Goal: Task Accomplishment & Management: Use online tool/utility

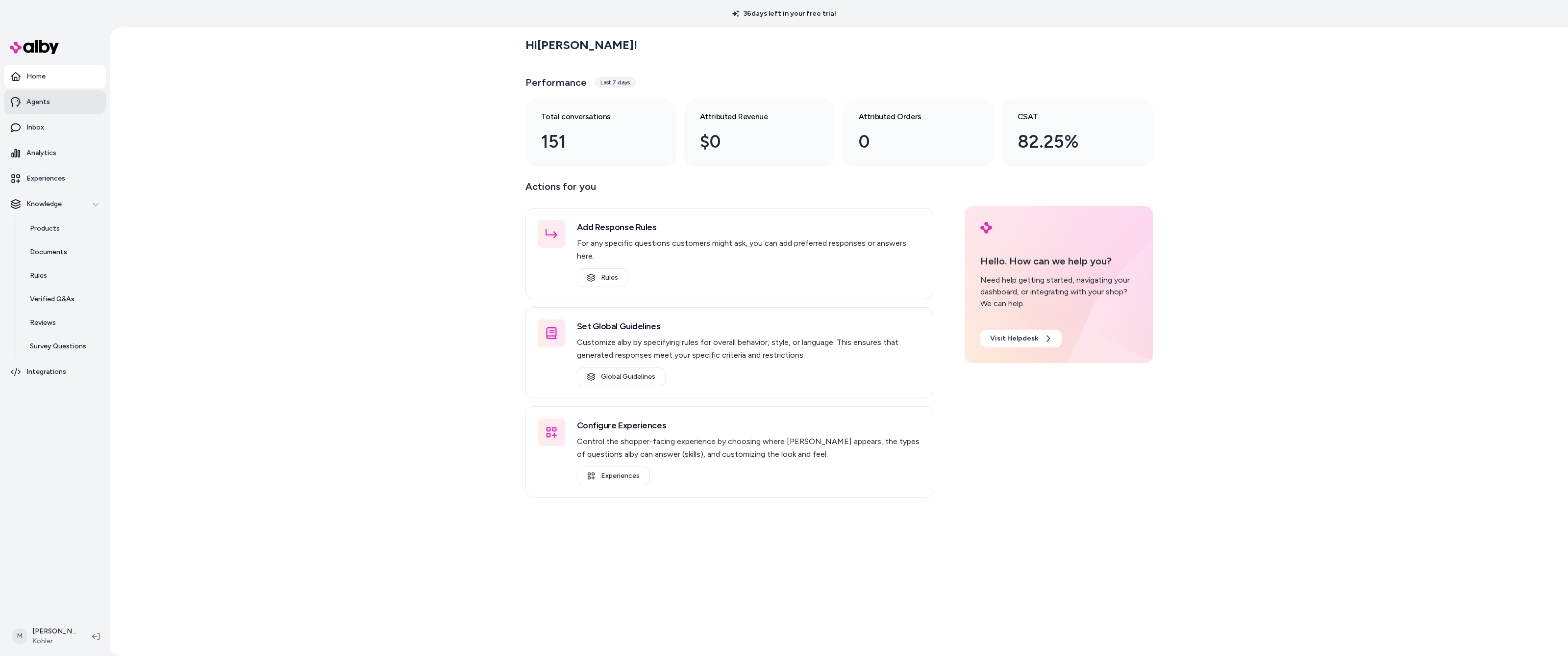
click at [29, 102] on p "Agents" at bounding box center [38, 102] width 23 height 10
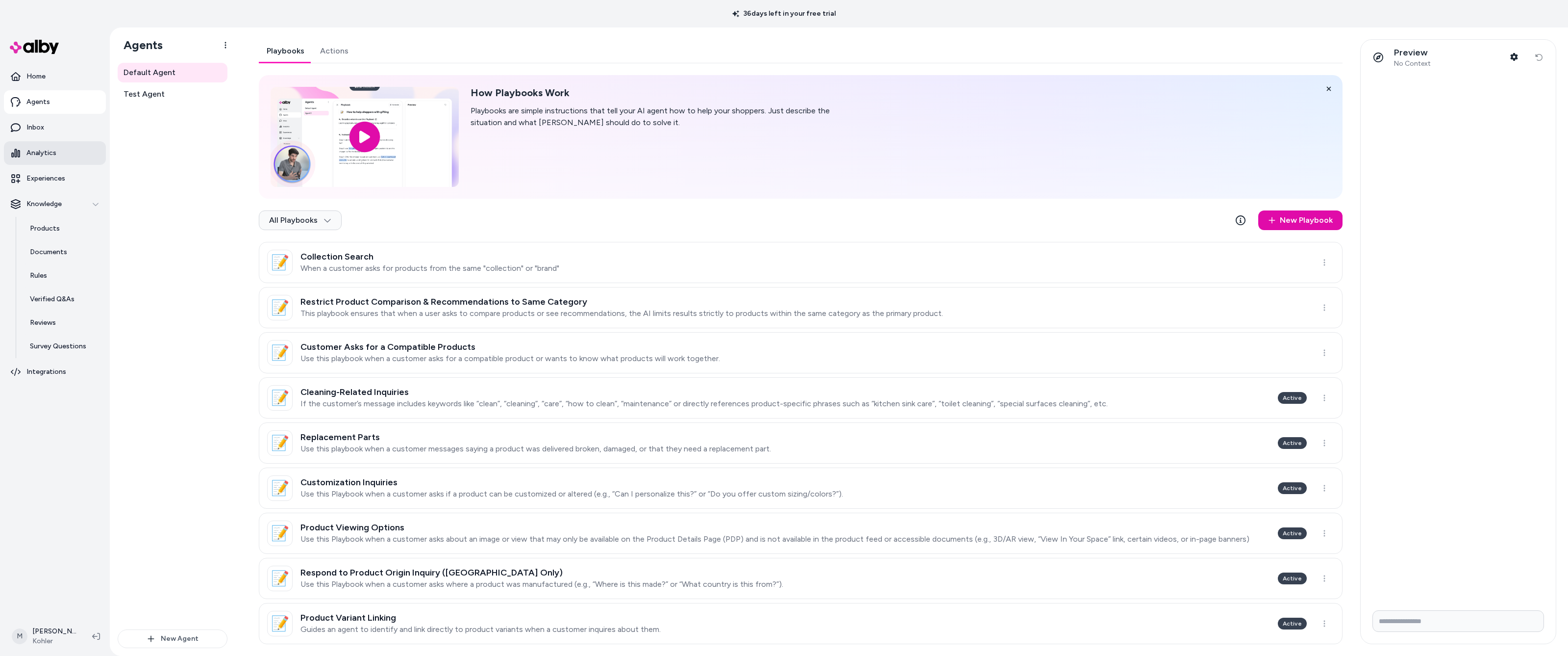
click at [47, 151] on p "Analytics" at bounding box center [41, 153] width 30 height 10
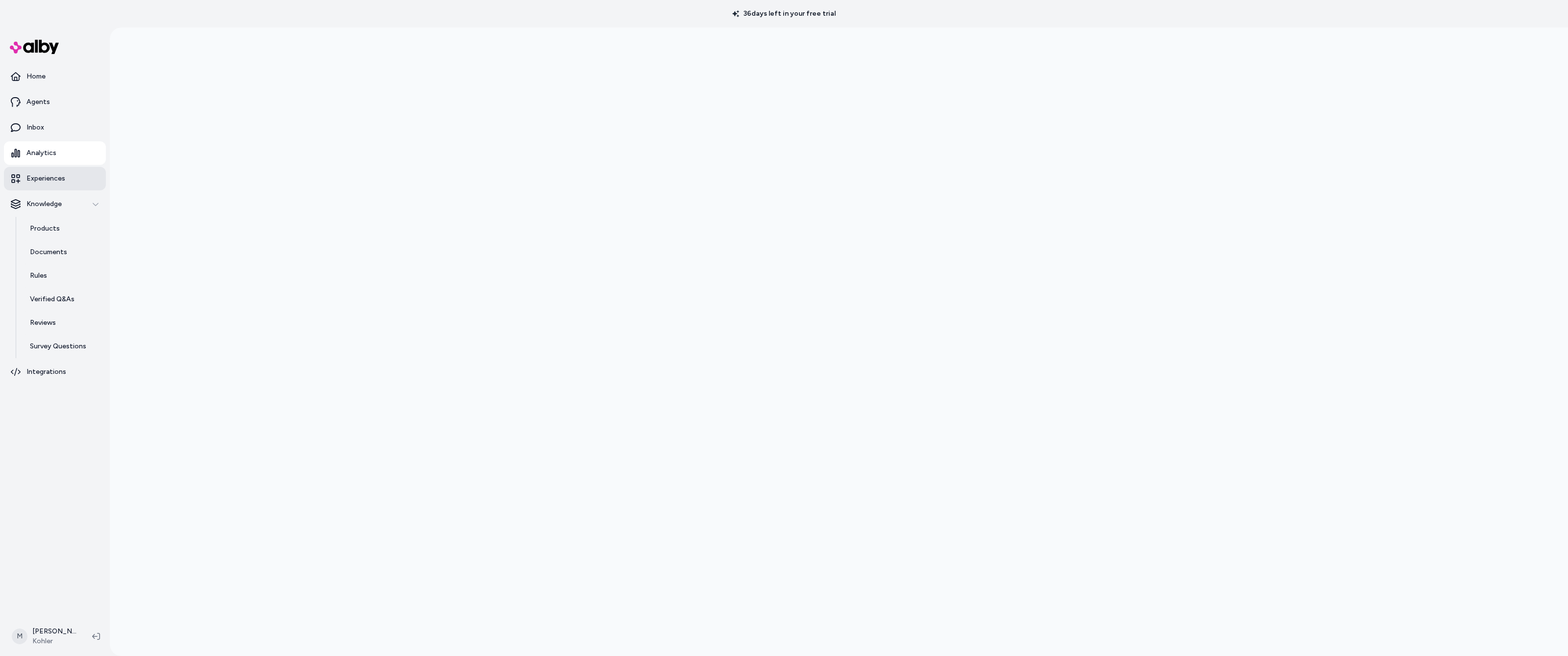
click at [52, 178] on p "Experiences" at bounding box center [46, 178] width 39 height 10
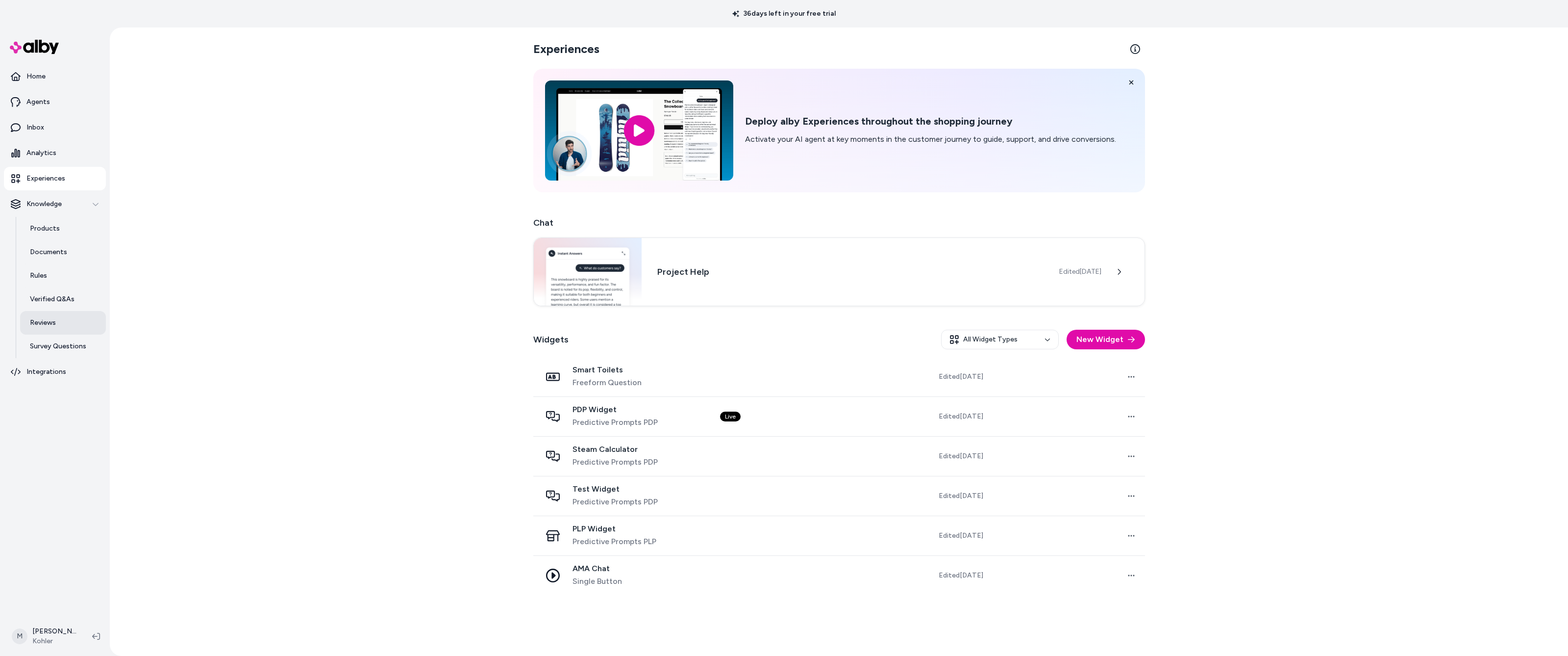
click at [47, 322] on p "Reviews" at bounding box center [43, 323] width 26 height 10
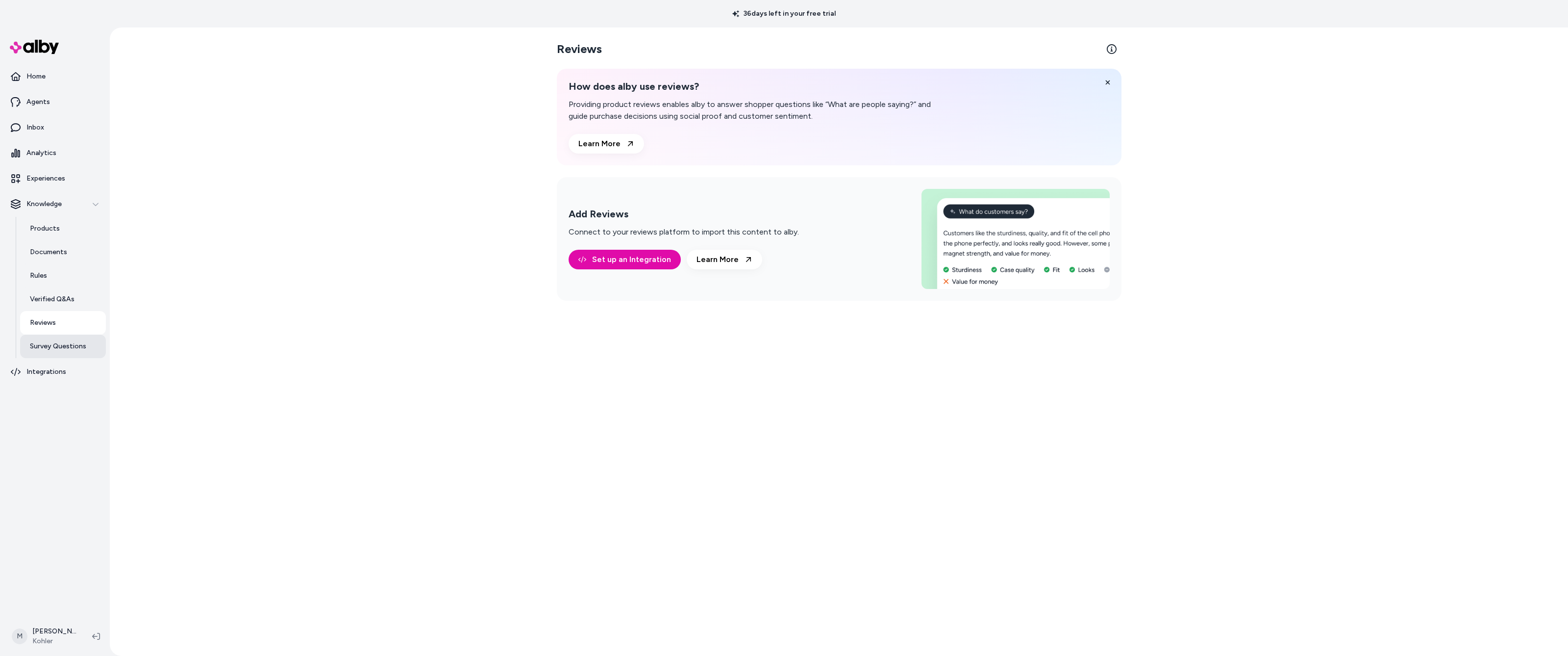
click at [57, 347] on p "Survey Questions" at bounding box center [58, 346] width 56 height 10
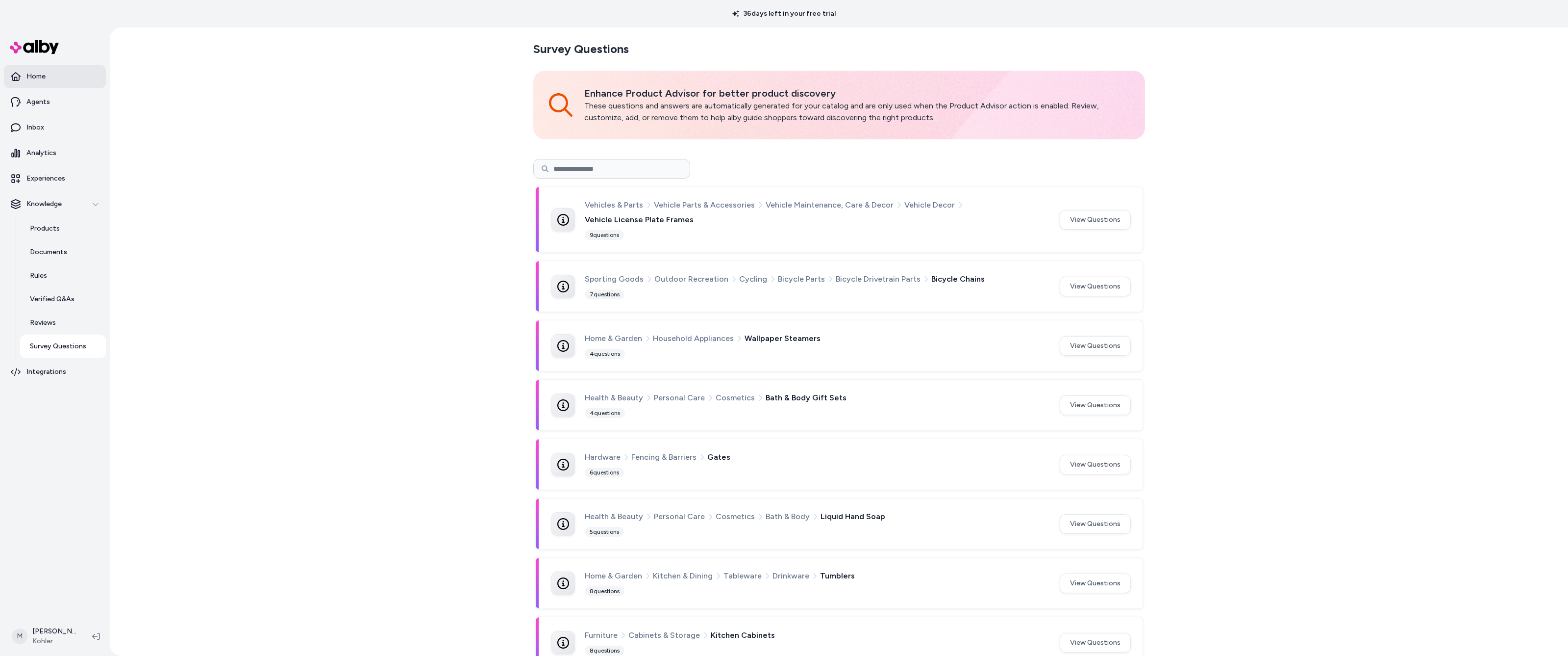
click at [36, 75] on p "Home" at bounding box center [36, 77] width 19 height 10
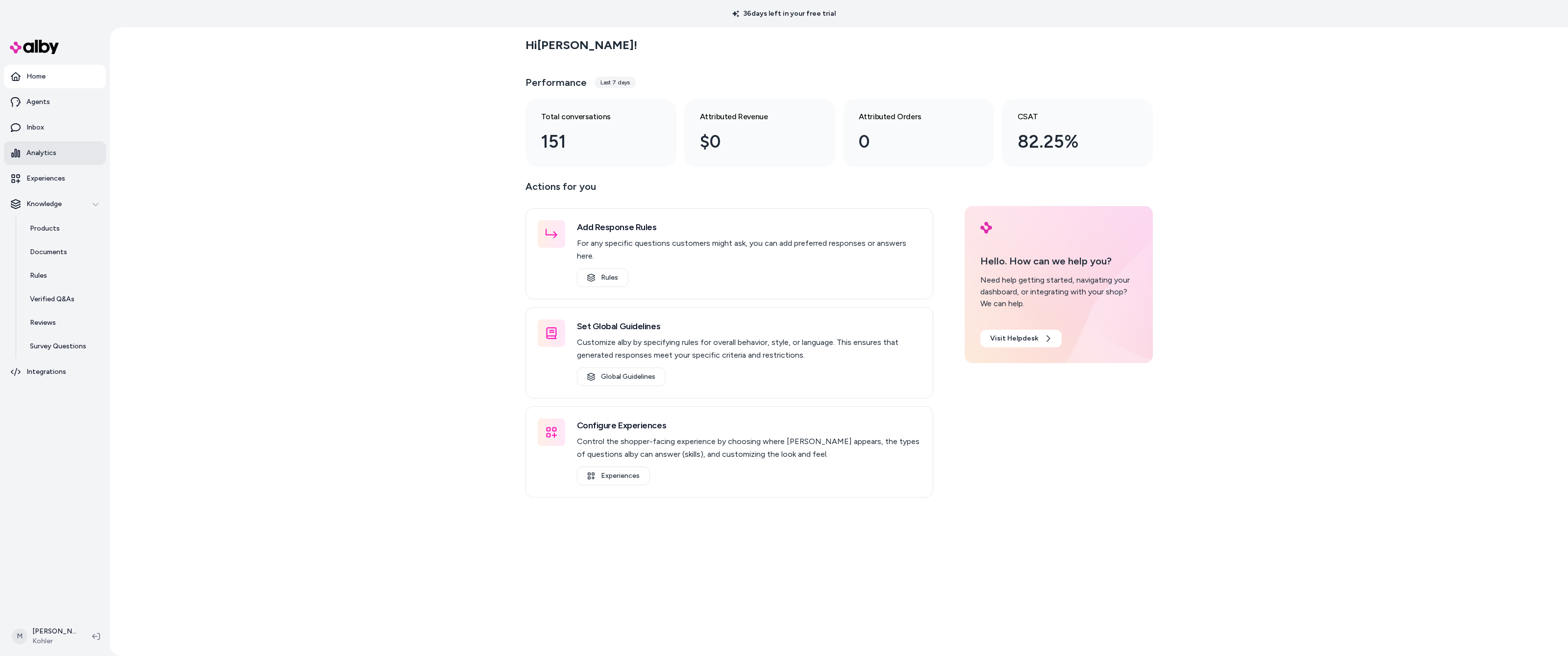
click at [42, 154] on p "Analytics" at bounding box center [41, 153] width 30 height 10
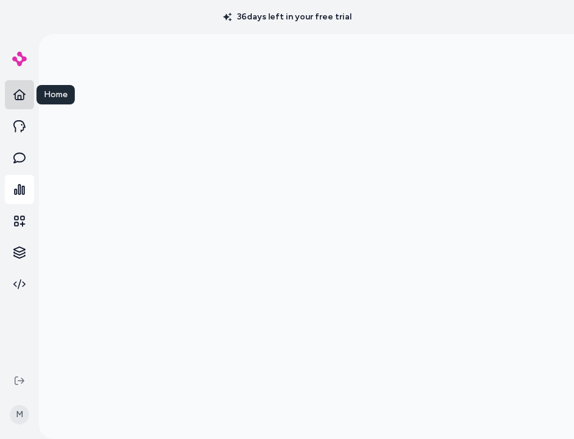
click at [21, 92] on icon at bounding box center [19, 95] width 12 height 12
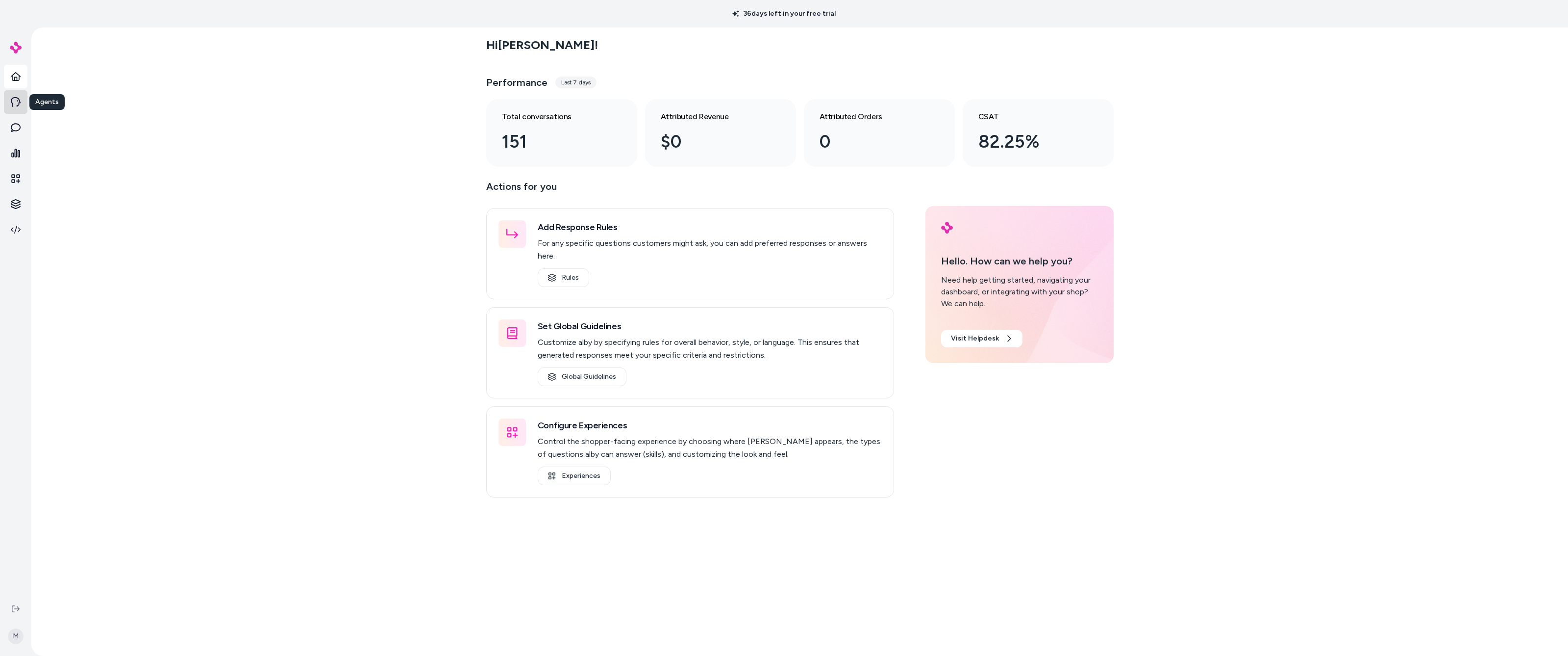
click at [15, 104] on icon at bounding box center [15, 102] width 10 height 10
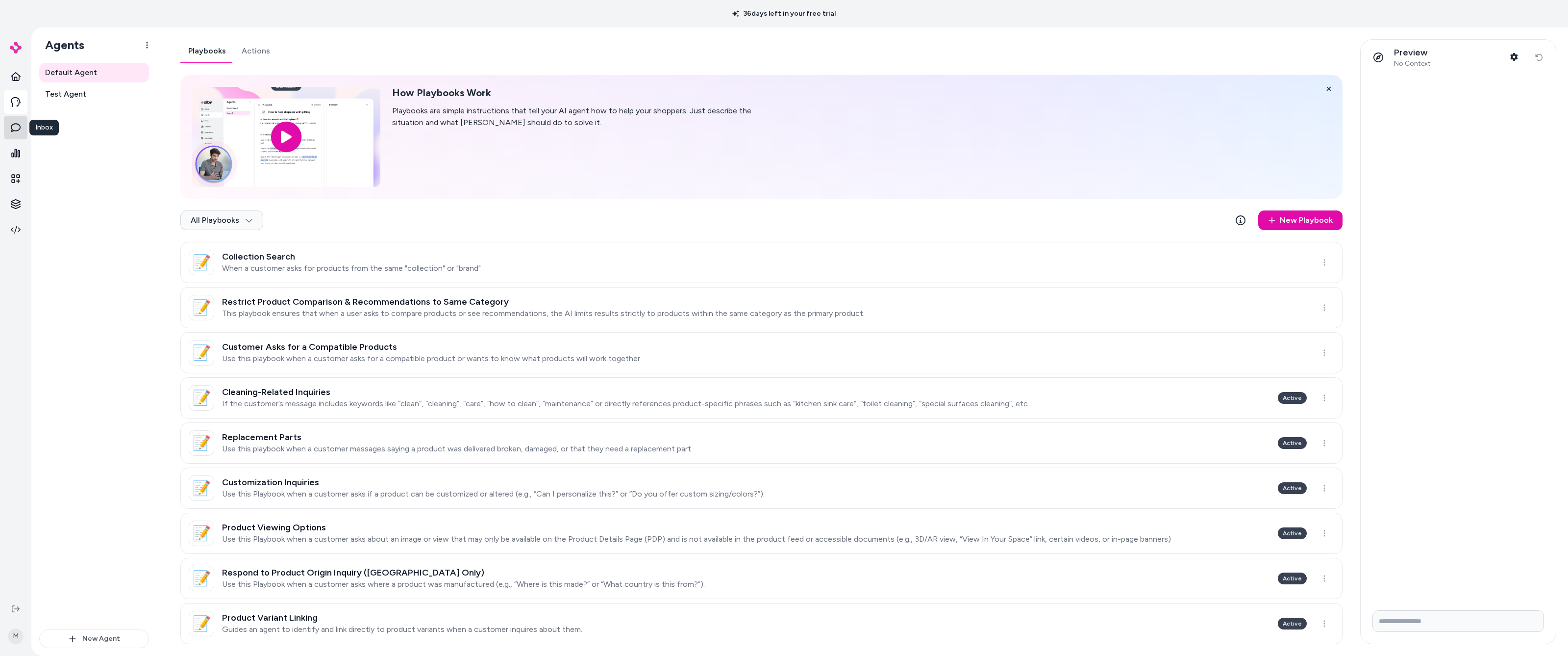
click at [10, 126] on link at bounding box center [15, 127] width 23 height 23
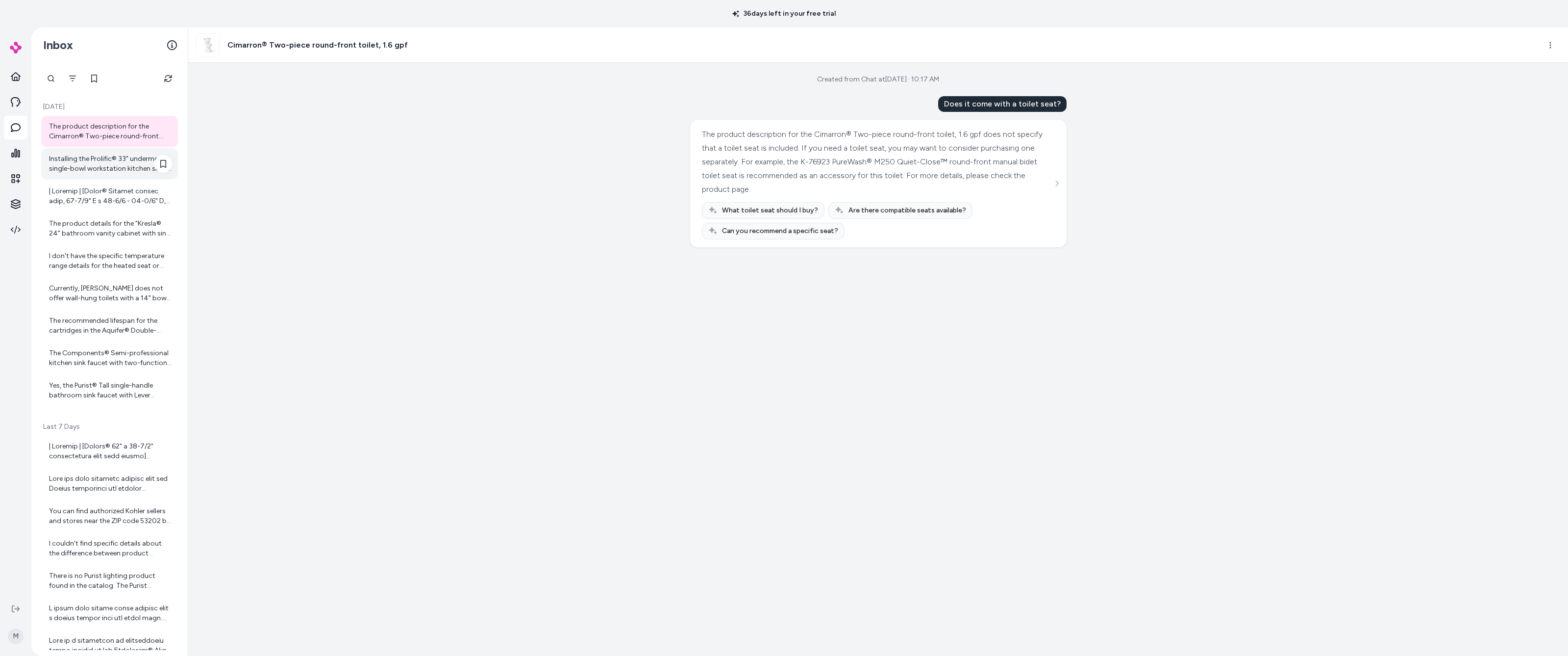
click at [90, 161] on div "Installing the Prolific® 33" undermount single-bowl workstation kitchen sink in…" at bounding box center [111, 164] width 123 height 19
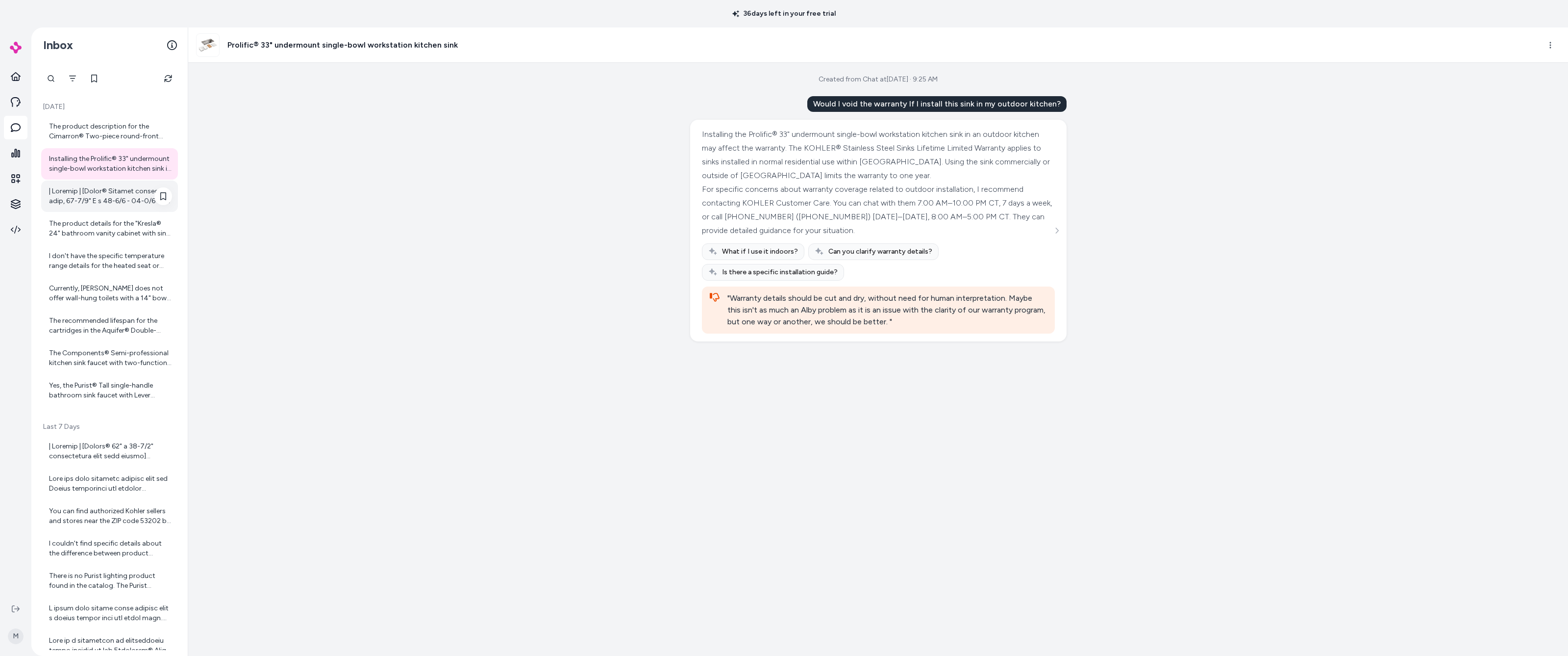
click at [87, 201] on div at bounding box center [111, 196] width 123 height 19
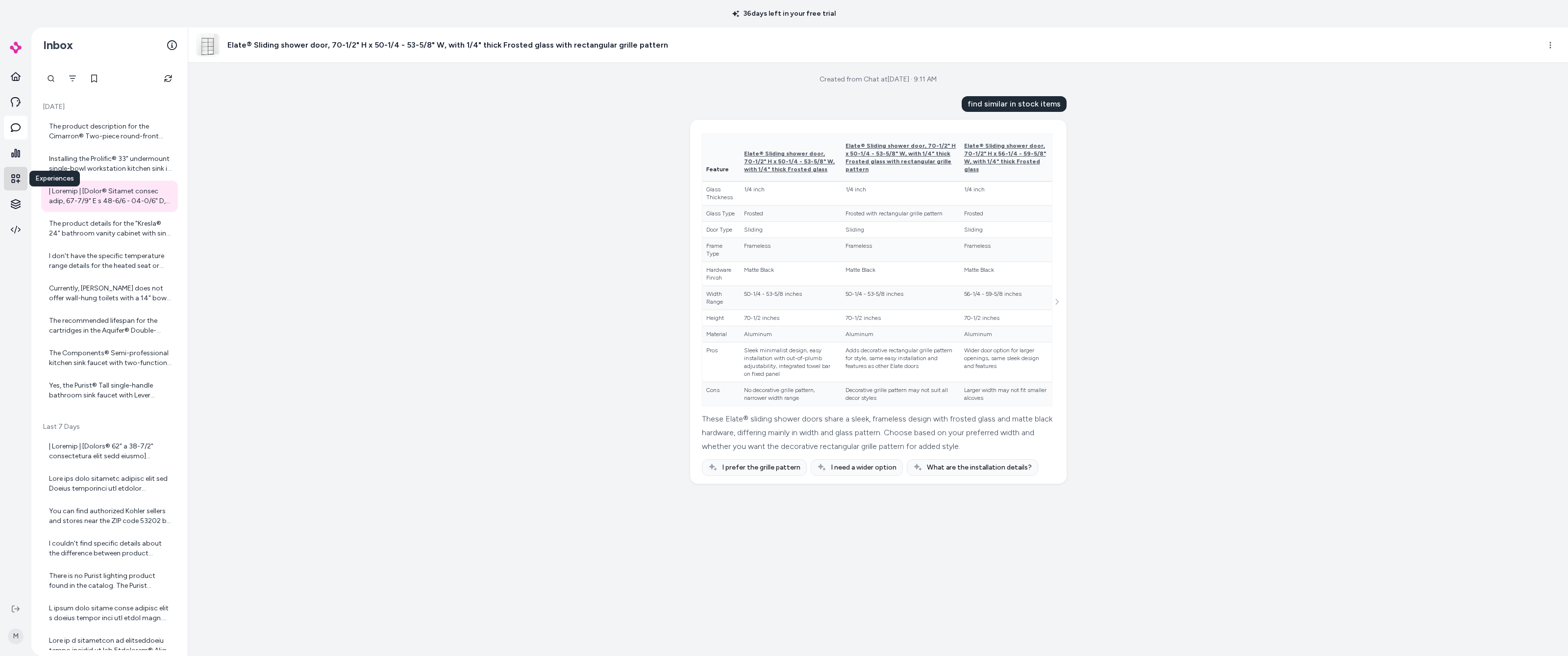
click at [11, 179] on icon at bounding box center [15, 178] width 10 height 10
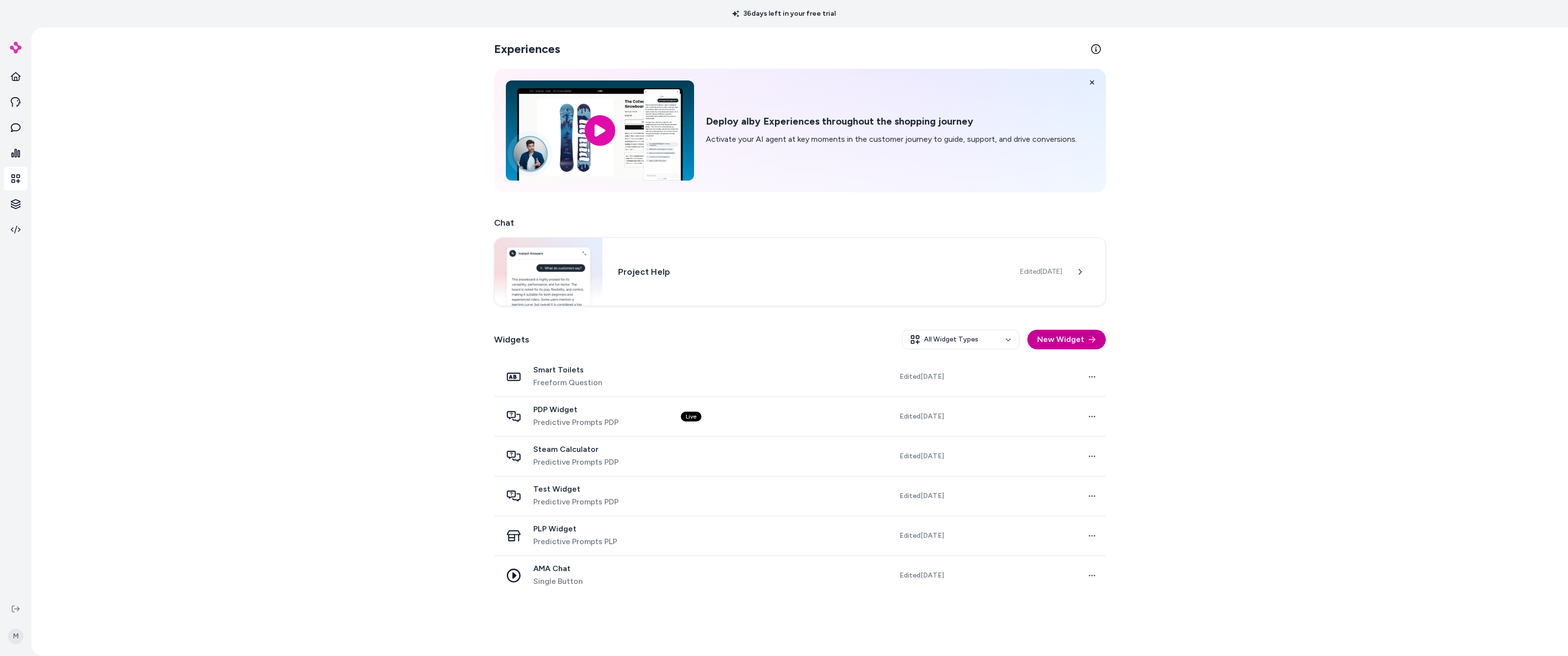
click at [462, 337] on button "New Widget" at bounding box center [1066, 339] width 78 height 19
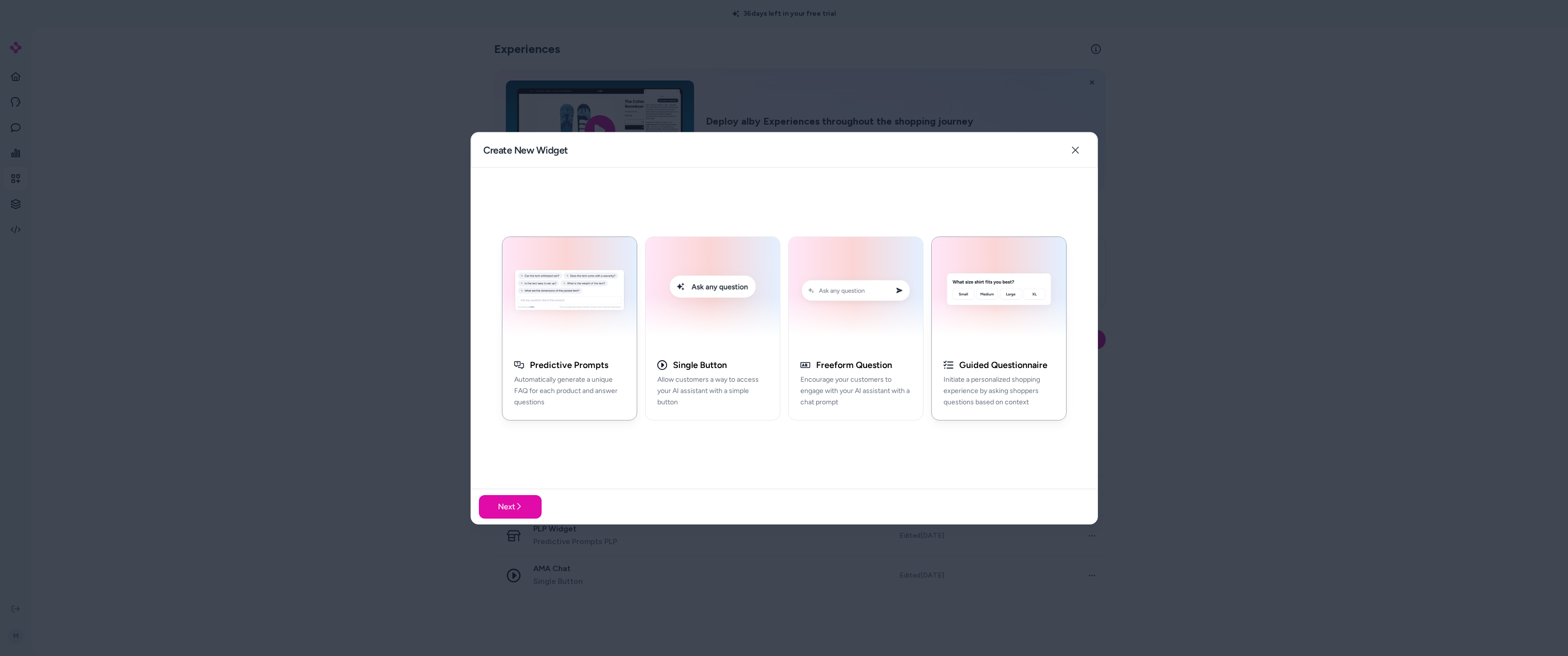
click at [462, 315] on div "button" at bounding box center [999, 291] width 135 height 111
click at [462, 354] on button "Next" at bounding box center [511, 506] width 63 height 23
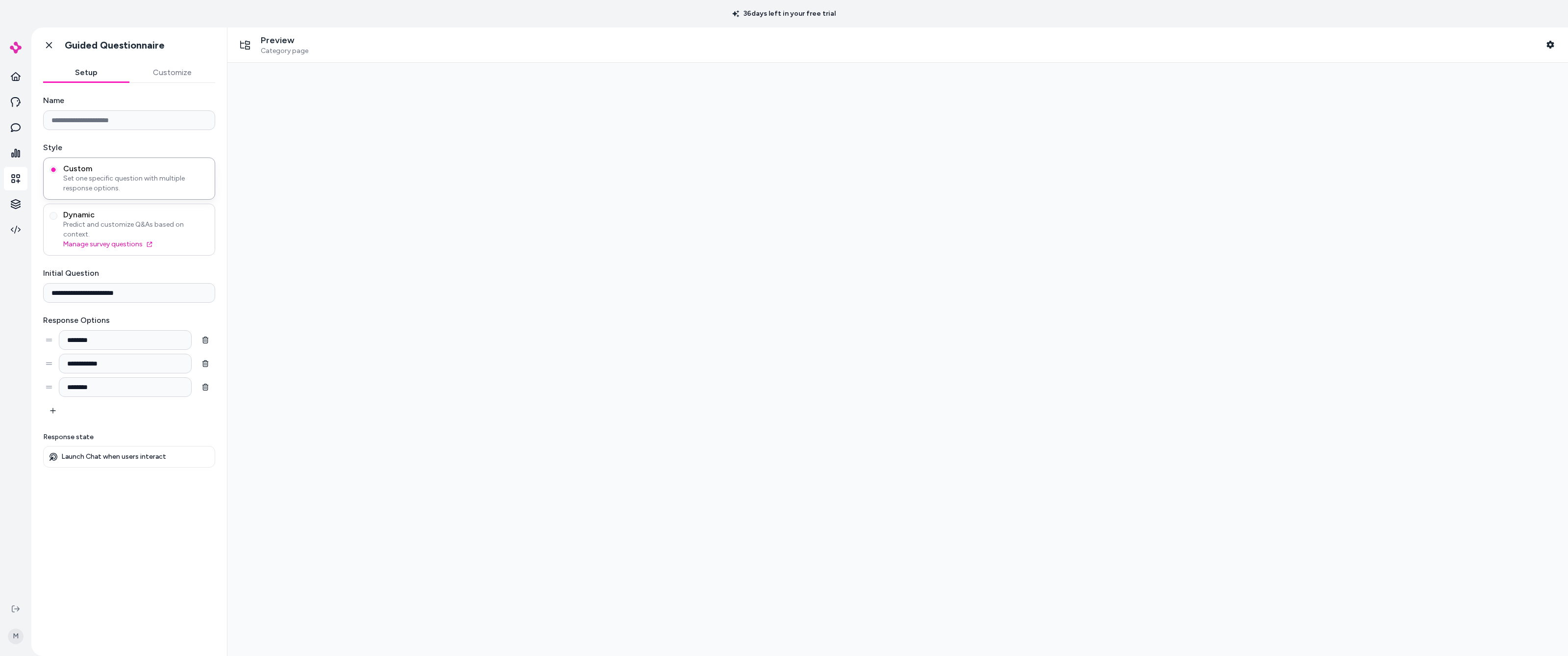
click at [163, 222] on span "Predict and customize Q&As based on context." at bounding box center [136, 229] width 145 height 19
click at [57, 219] on button "Dynamic Predict and customize Q&As based on context. Manage survey questions" at bounding box center [53, 216] width 8 height 8
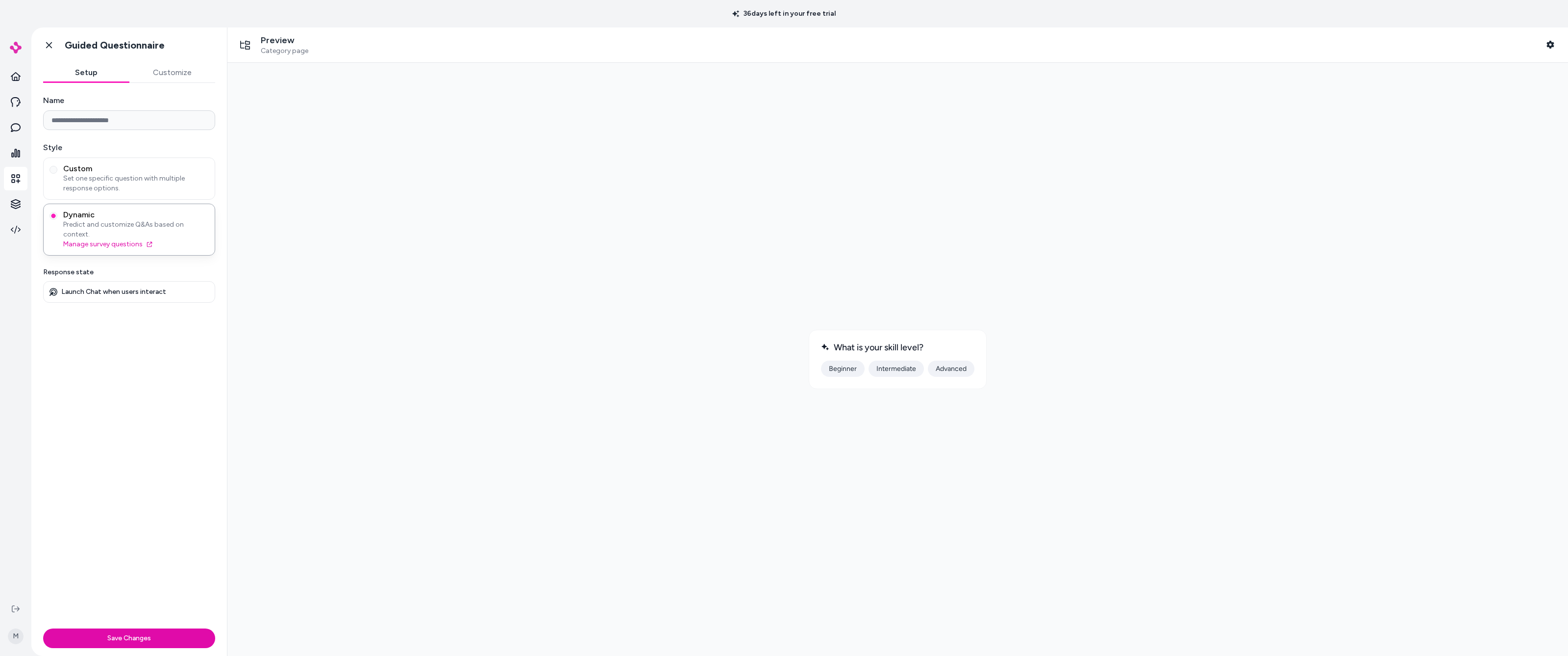
click at [132, 123] on input "Name" at bounding box center [128, 120] width 172 height 19
type input "**********"
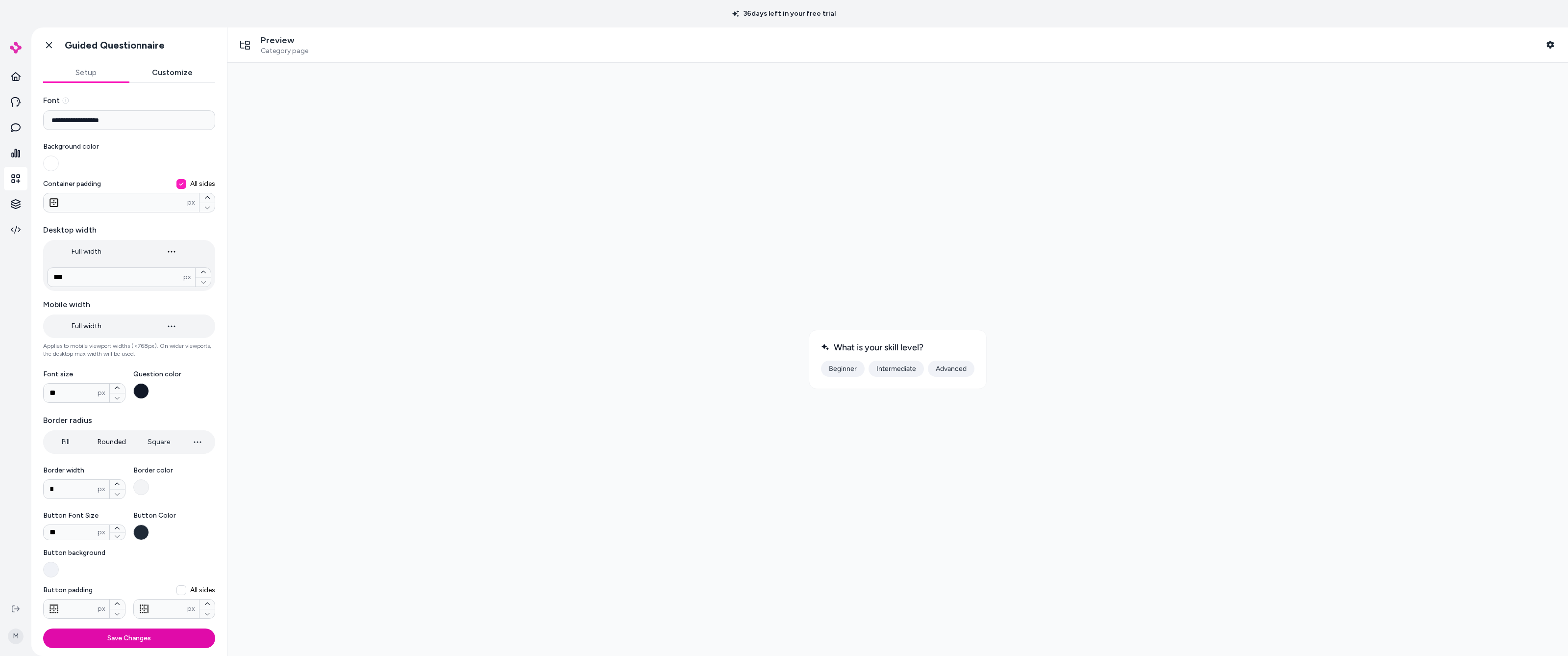
click at [185, 72] on button "Customize" at bounding box center [172, 73] width 86 height 19
click at [462, 47] on icon "button" at bounding box center [1549, 44] width 7 height 8
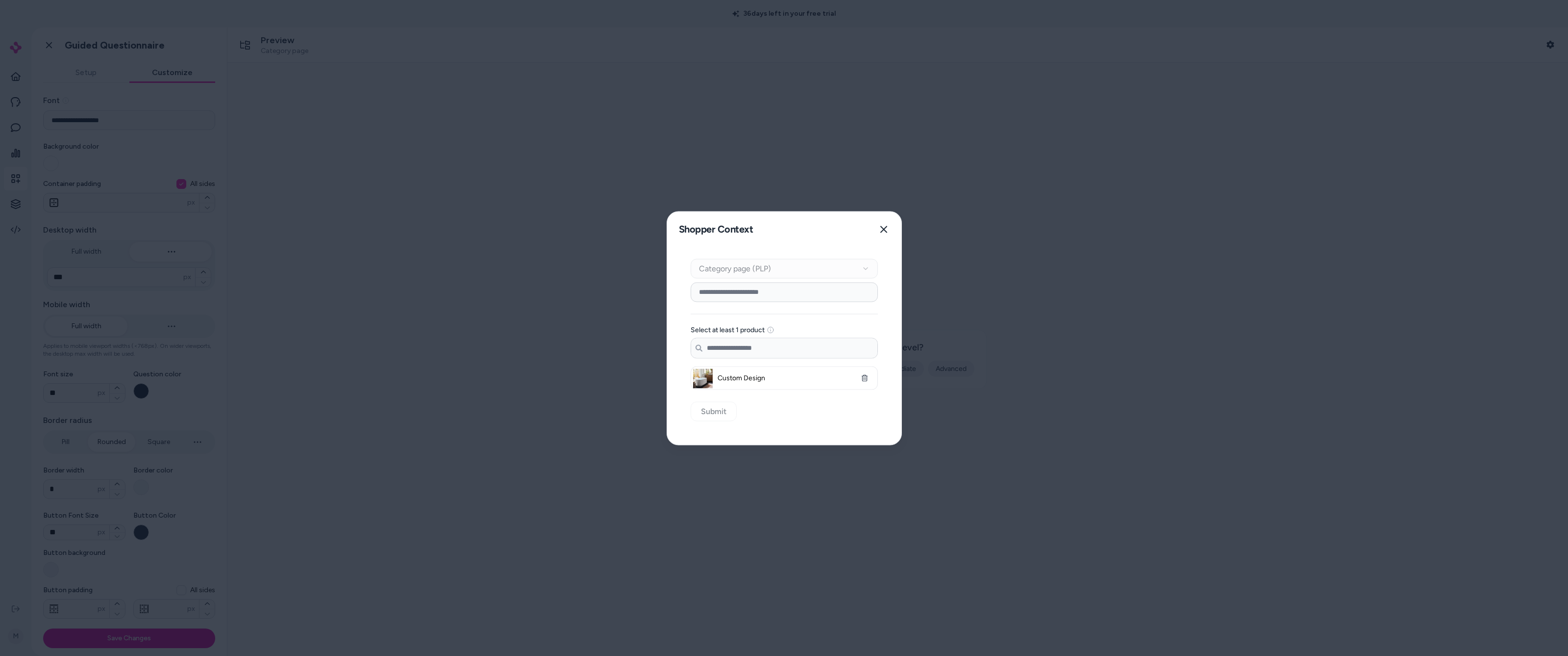
click at [462, 288] on input at bounding box center [784, 291] width 187 height 19
type input "******"
click at [462, 349] on input "Search products..." at bounding box center [784, 348] width 186 height 19
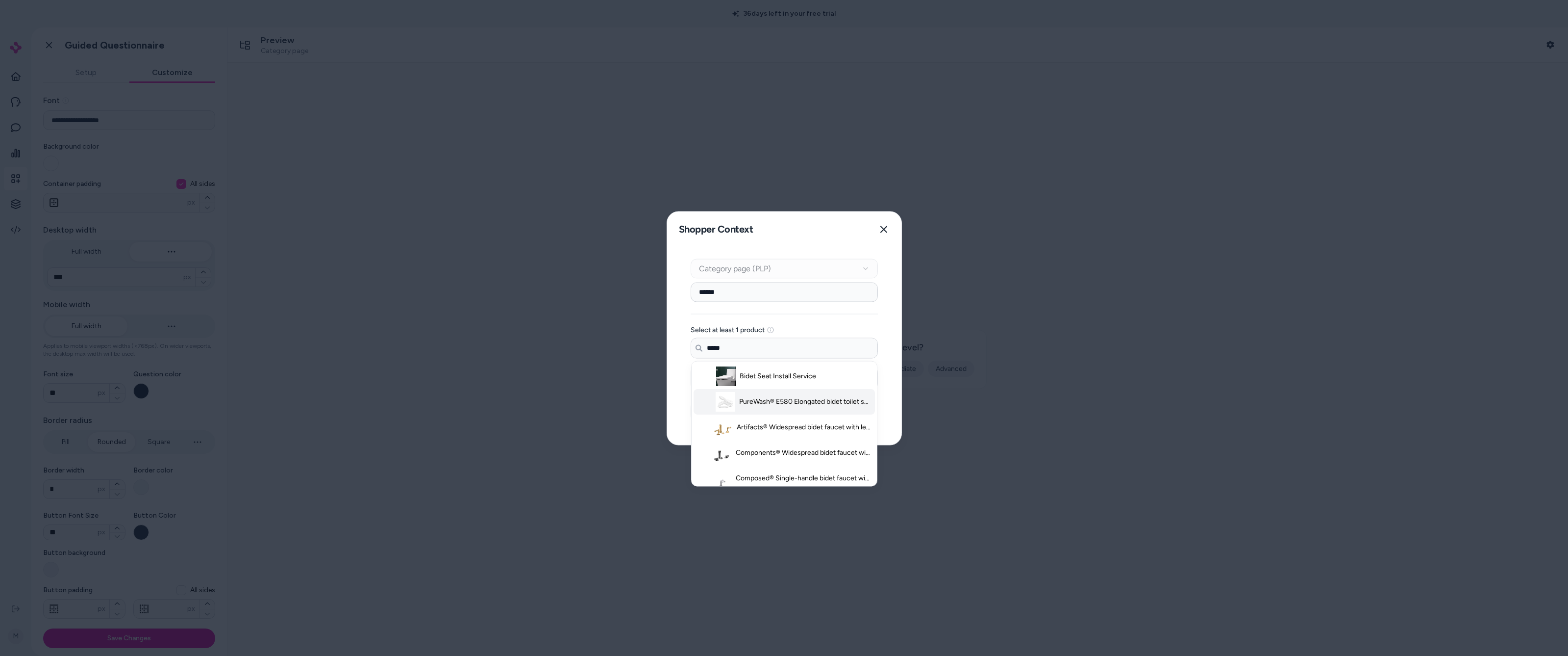
click at [462, 354] on span "PureWash® E580 Elongated bidet toilet seat" at bounding box center [805, 401] width 133 height 10
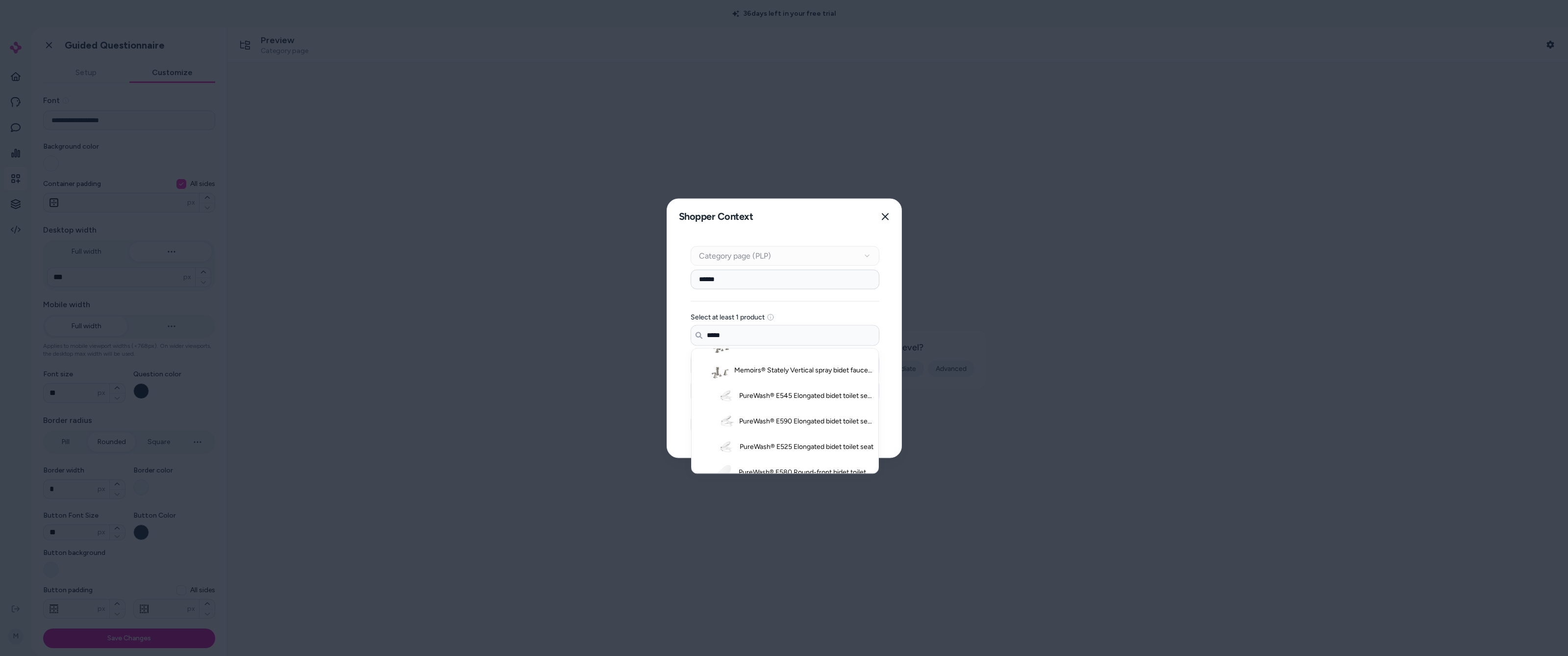
scroll to position [152, 0]
click at [462, 354] on li "PureWash® E545 Elongated bidet toilet seat" at bounding box center [785, 390] width 183 height 26
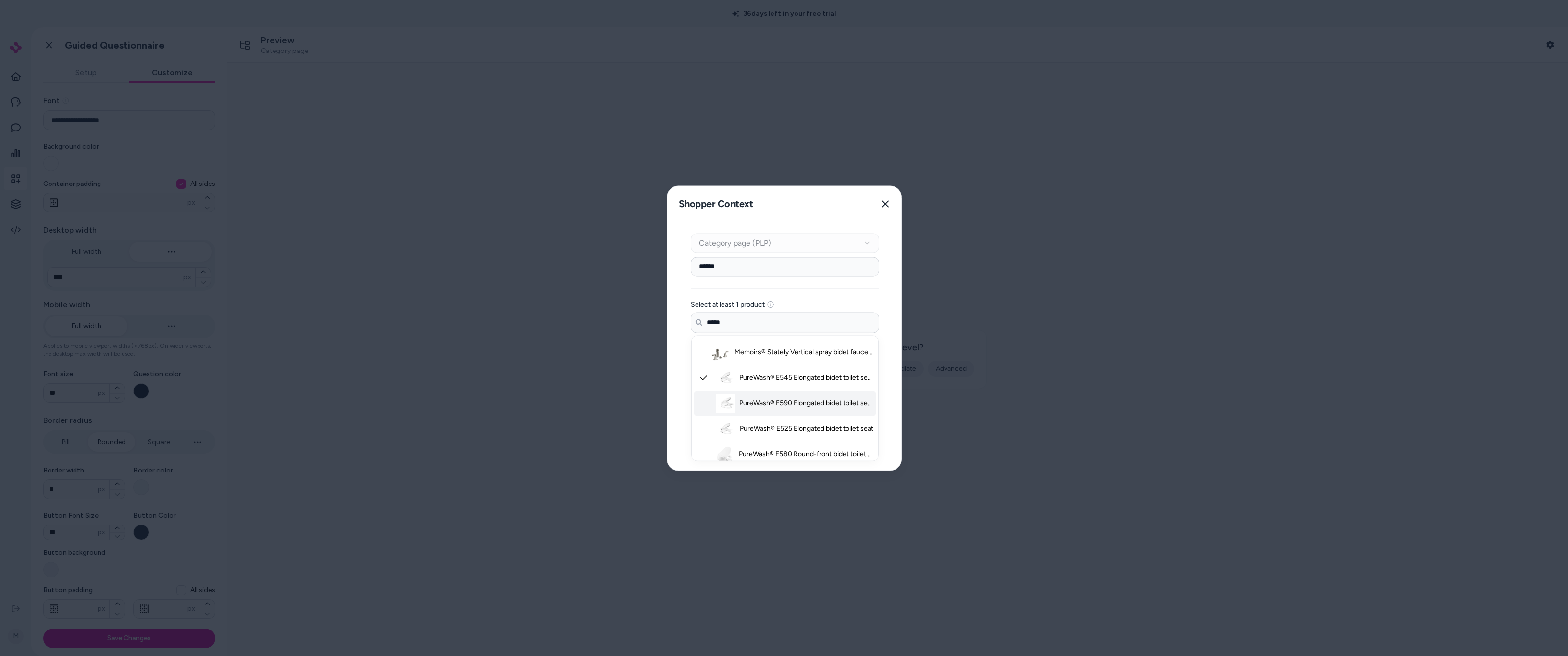
click at [462, 354] on span "PureWash® E590 Elongated bidet toilet seat" at bounding box center [806, 403] width 134 height 10
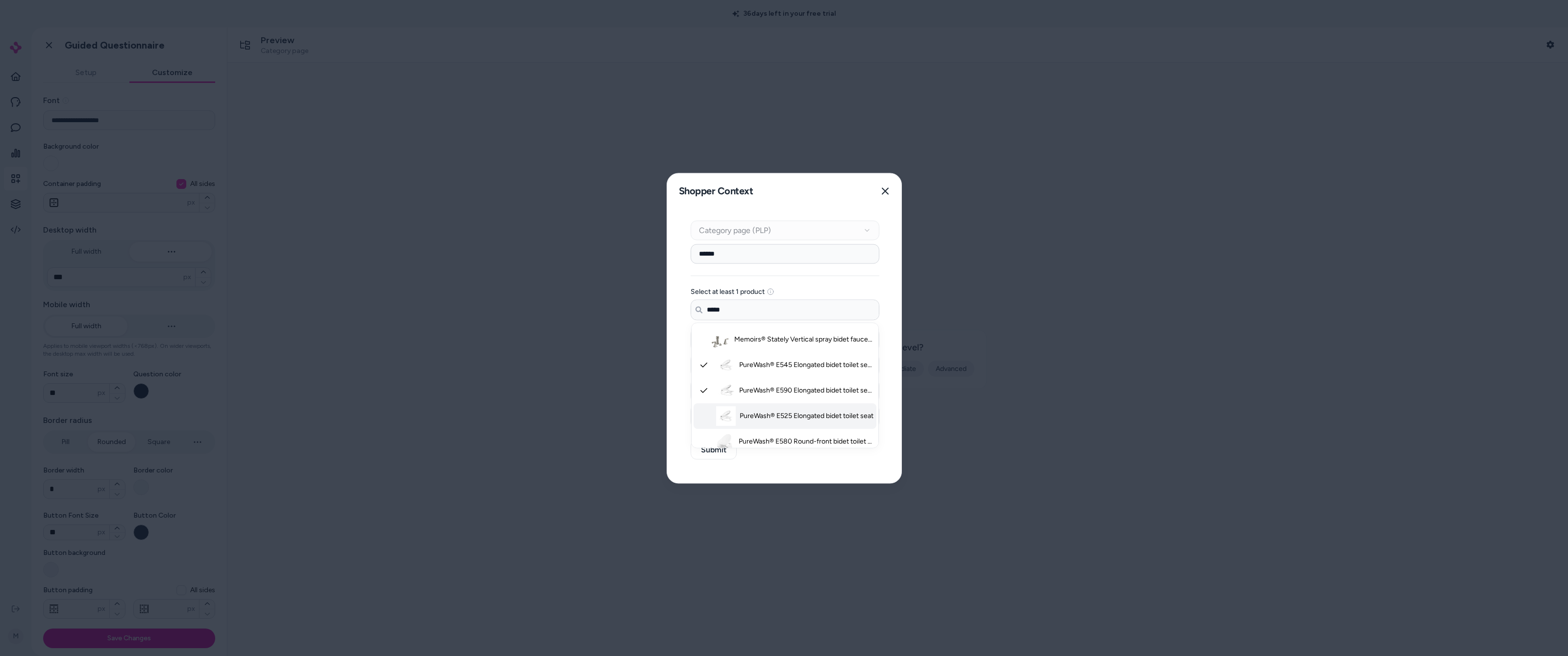
click at [462, 354] on span "PureWash® E525 Elongated bidet toilet seat" at bounding box center [807, 416] width 134 height 10
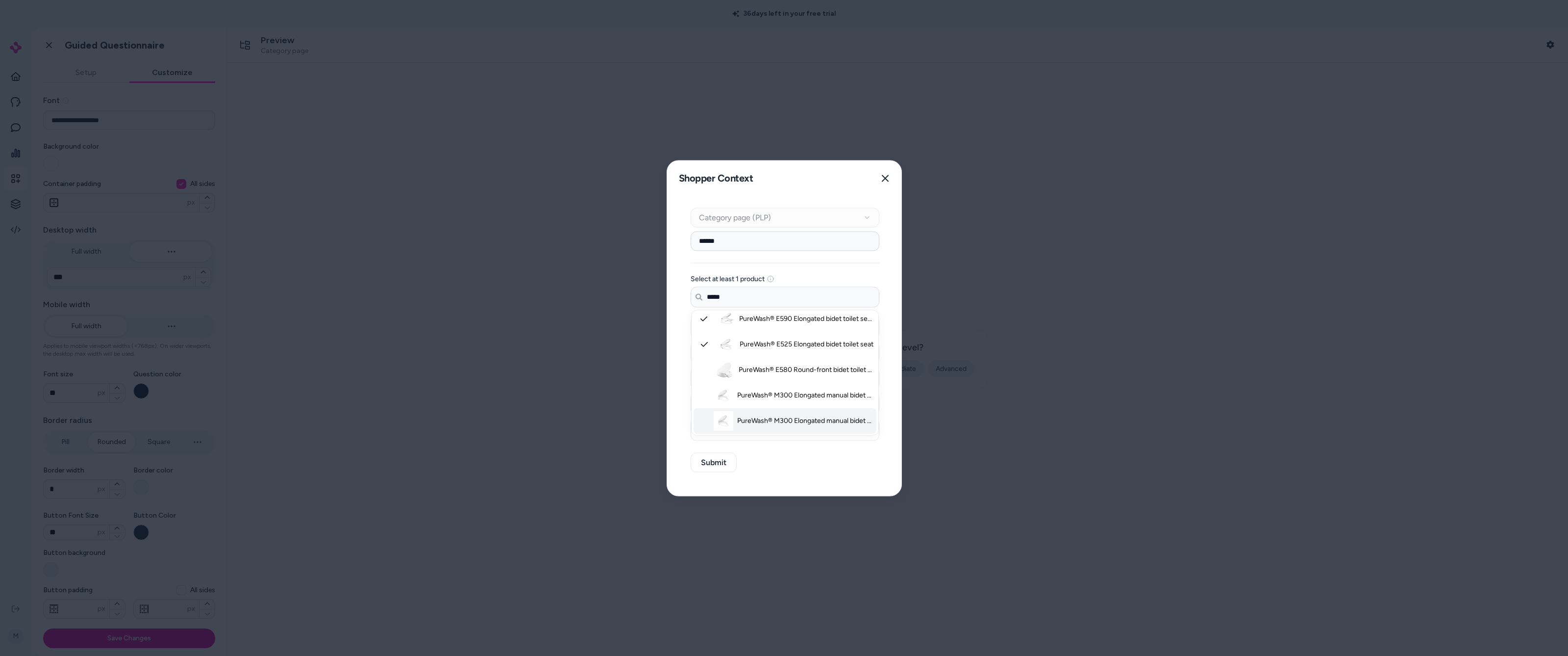
scroll to position [214, 0]
click at [462, 354] on li "PureWash® E580 Round-front bidet toilet seat" at bounding box center [785, 366] width 183 height 26
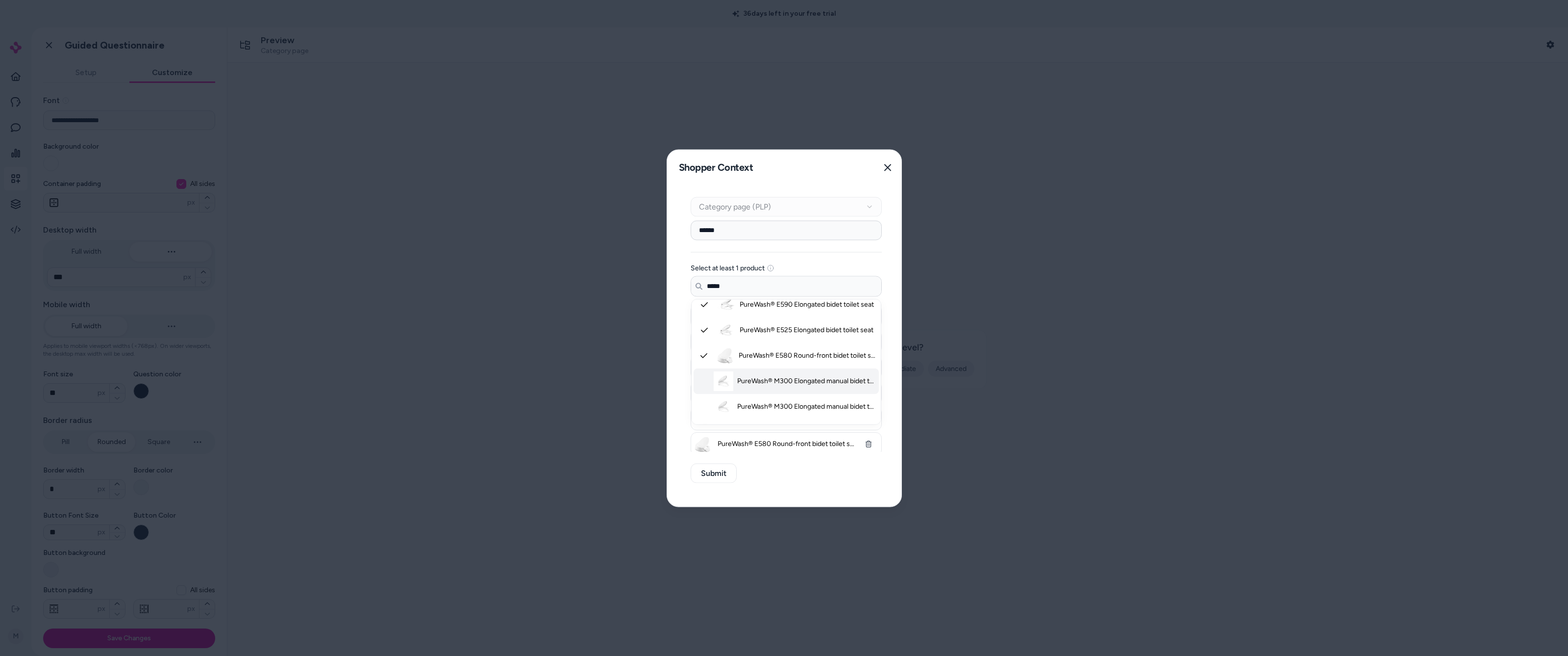
click at [462, 354] on span "PureWash® M300 Elongated manual bidet toilet seat" at bounding box center [806, 381] width 138 height 10
click at [462, 354] on li "PureWash® M300 Elongated manual bidet toilet seat" at bounding box center [786, 406] width 186 height 26
click at [462, 336] on span "PureWash® M250 Elongated manual bidet toilet seat" at bounding box center [806, 333] width 138 height 10
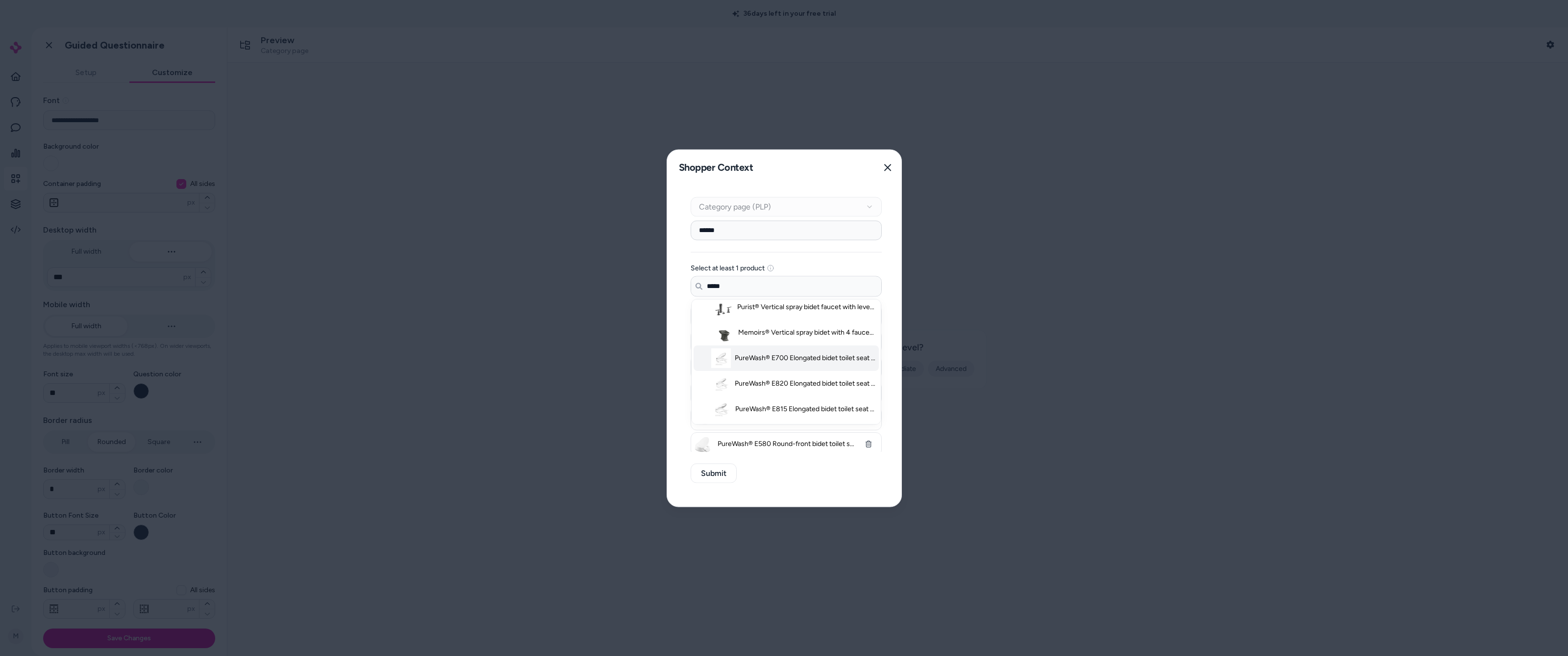
click at [462, 354] on li "PureWash® E700 Elongated bidet toilet seat with remote control" at bounding box center [786, 358] width 186 height 26
click at [462, 354] on span "PureWash® E820 Elongated bidet toilet seat with remote control" at bounding box center [805, 383] width 140 height 10
click at [462, 354] on span "PureWash® E815 Elongated bidet toilet seat with remote control" at bounding box center [806, 409] width 140 height 10
type input "*****"
click at [462, 354] on div "Context Type Category page (PLP) Category Setup ****** Select at least 1 produc…" at bounding box center [786, 345] width 238 height 321
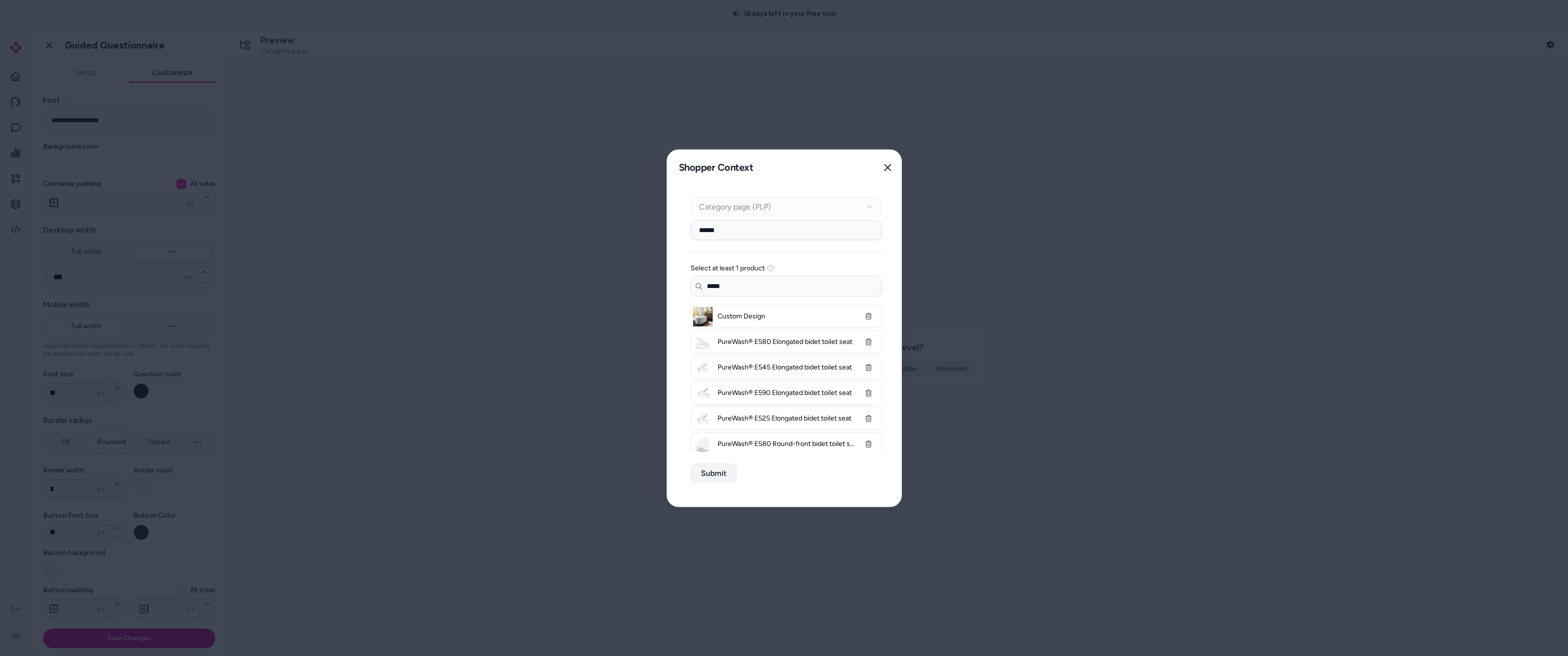
click at [462, 354] on button "Submit" at bounding box center [713, 473] width 46 height 19
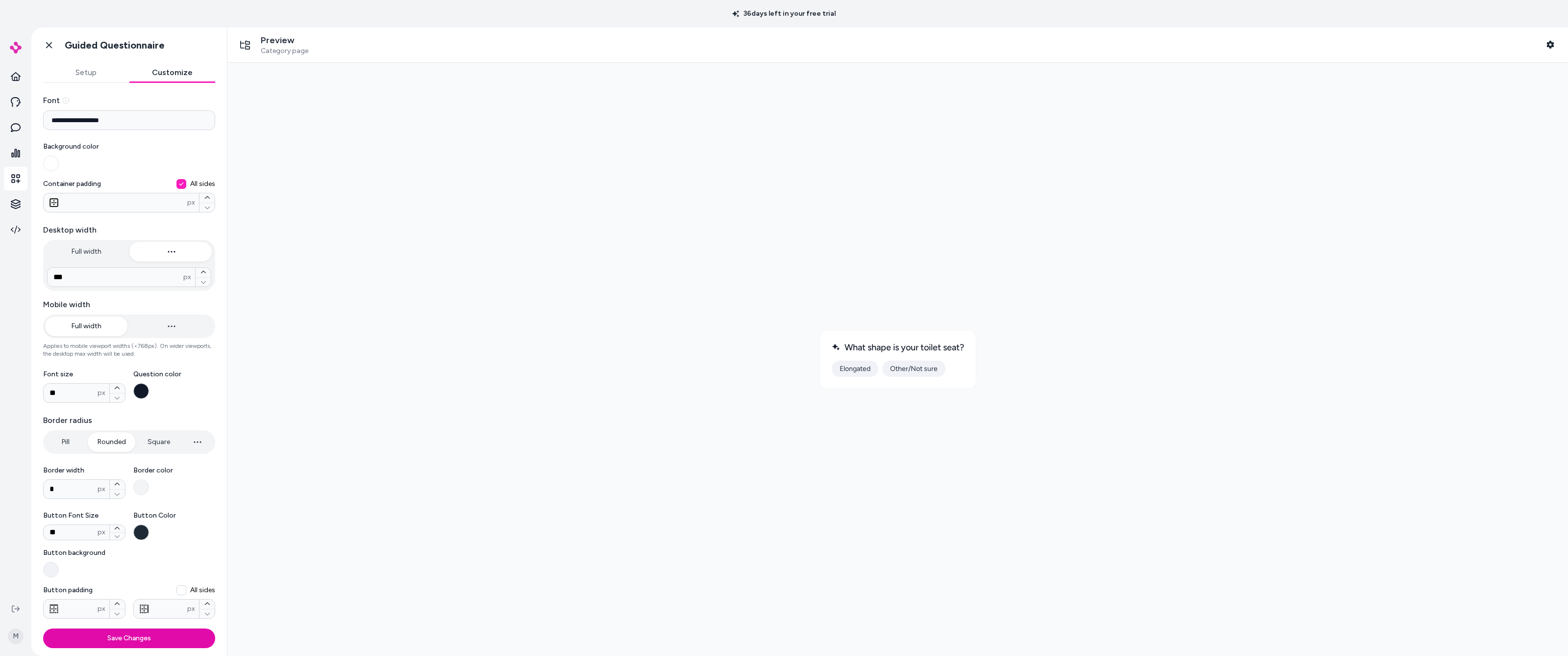
click at [106, 160] on label "Background color" at bounding box center [128, 157] width 172 height 29
click at [59, 160] on button "Background color" at bounding box center [50, 163] width 15 height 15
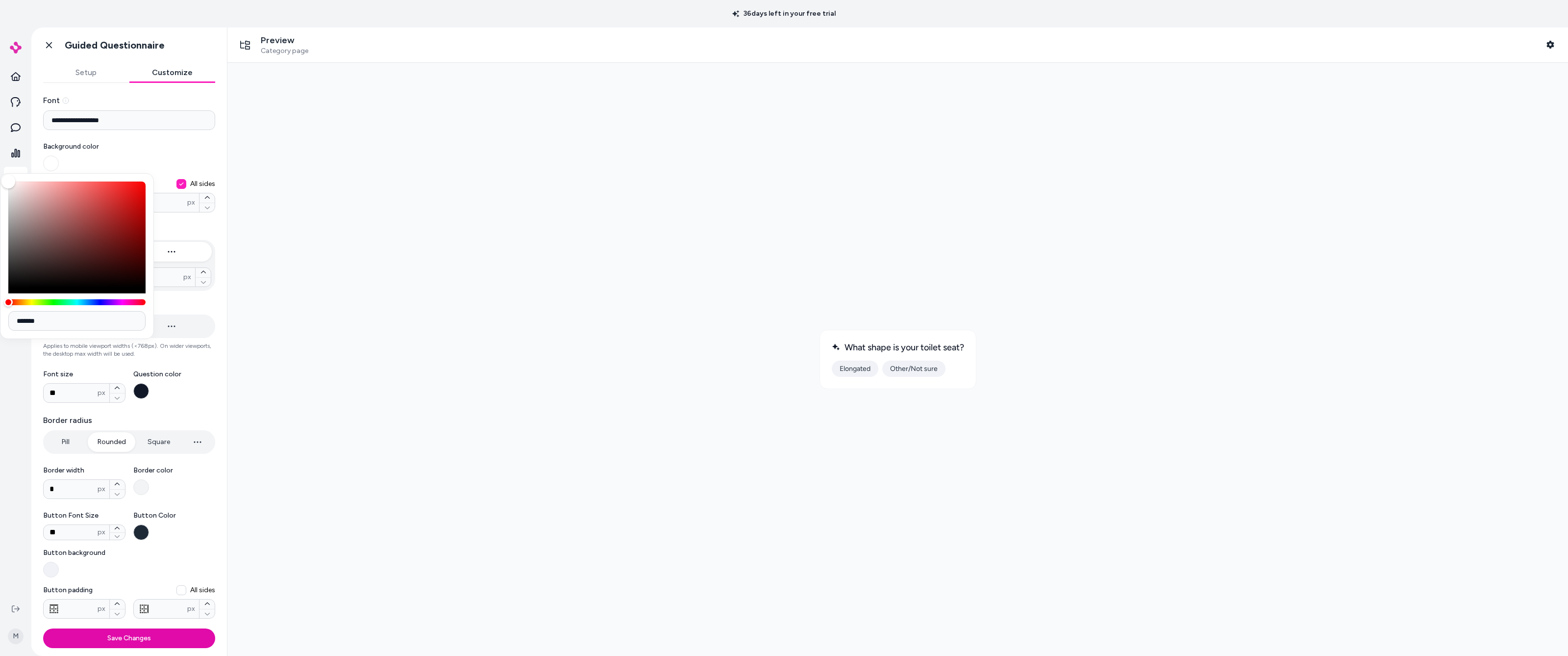
click at [158, 149] on span "Background color" at bounding box center [128, 147] width 172 height 10
click at [59, 156] on button "Background color" at bounding box center [50, 163] width 15 height 15
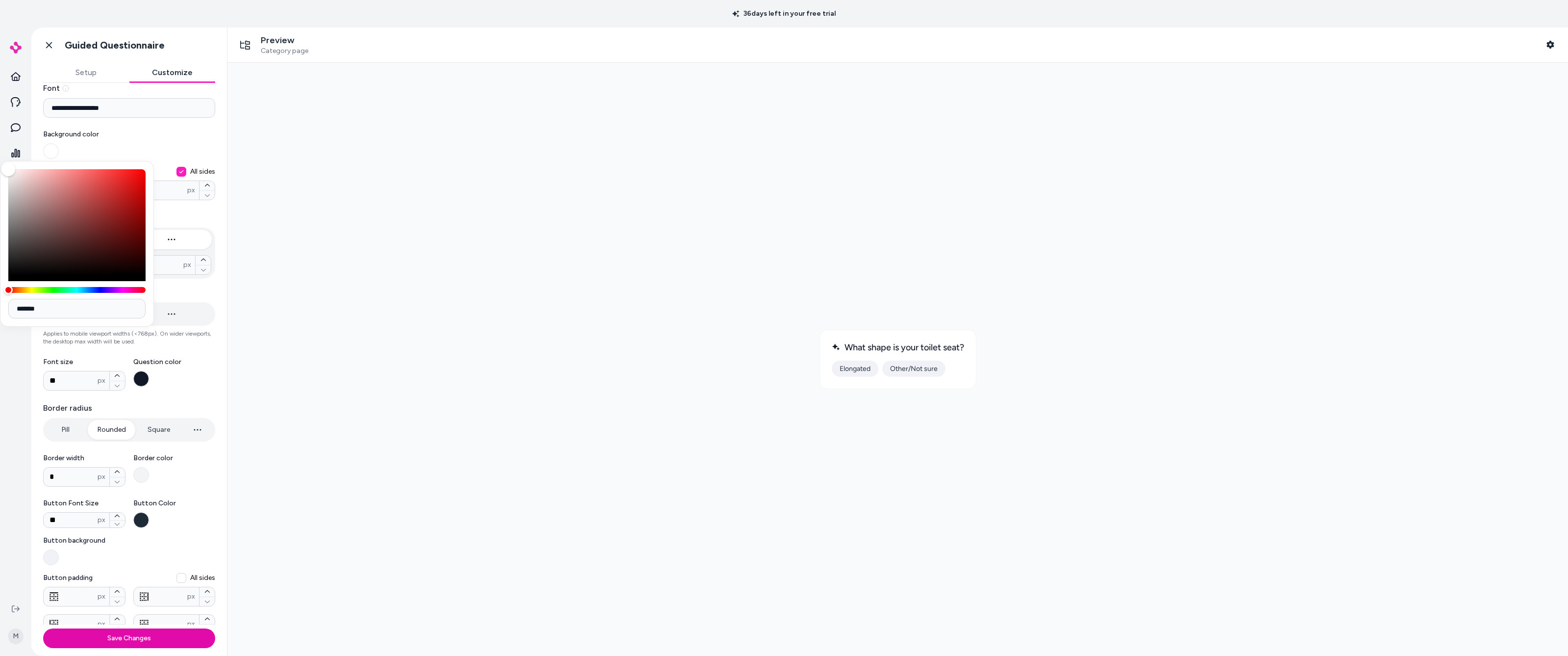
click at [200, 354] on label "Question color" at bounding box center [174, 373] width 82 height 33
click at [149, 354] on button "Question color" at bounding box center [140, 378] width 15 height 15
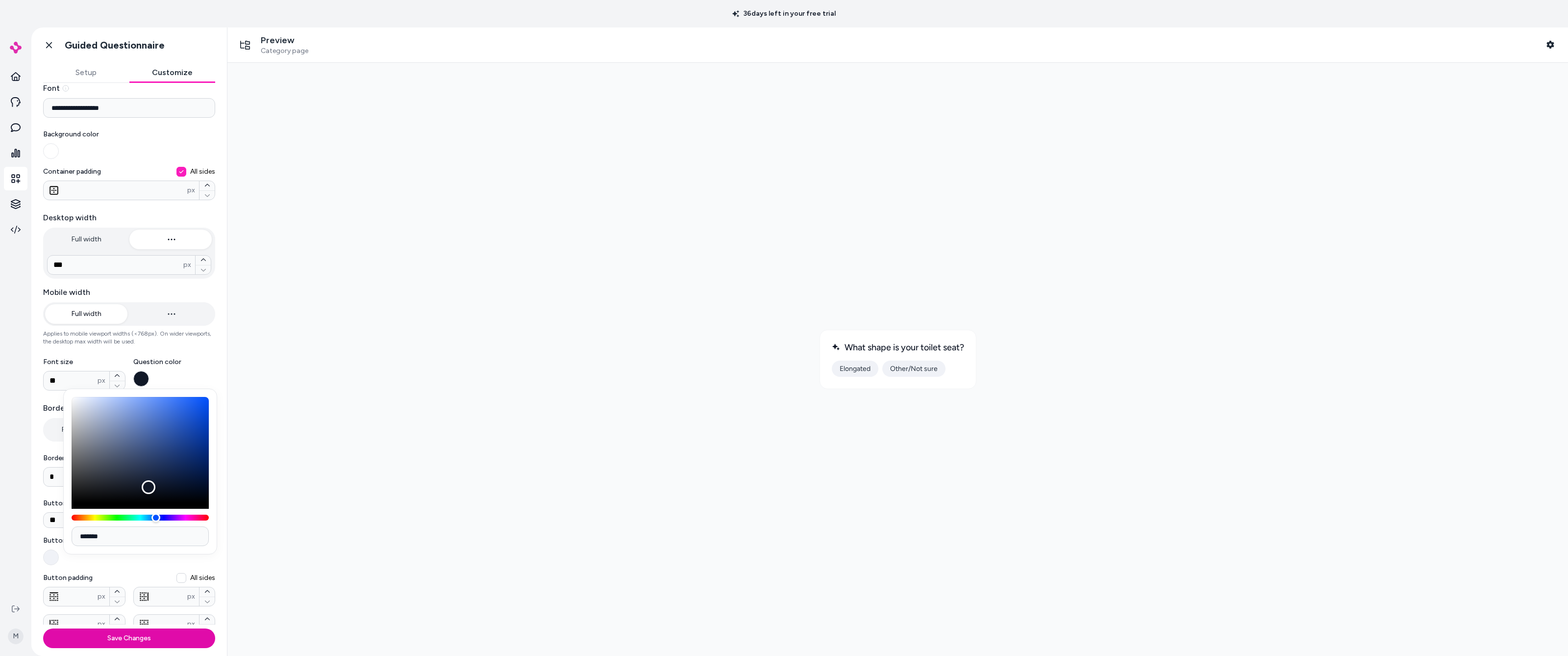
click at [318, 354] on div at bounding box center [898, 359] width 1325 height 577
click at [147, 354] on div "Button Font Size ** px Button Color Button background Button padding All sides …" at bounding box center [128, 566] width 172 height 136
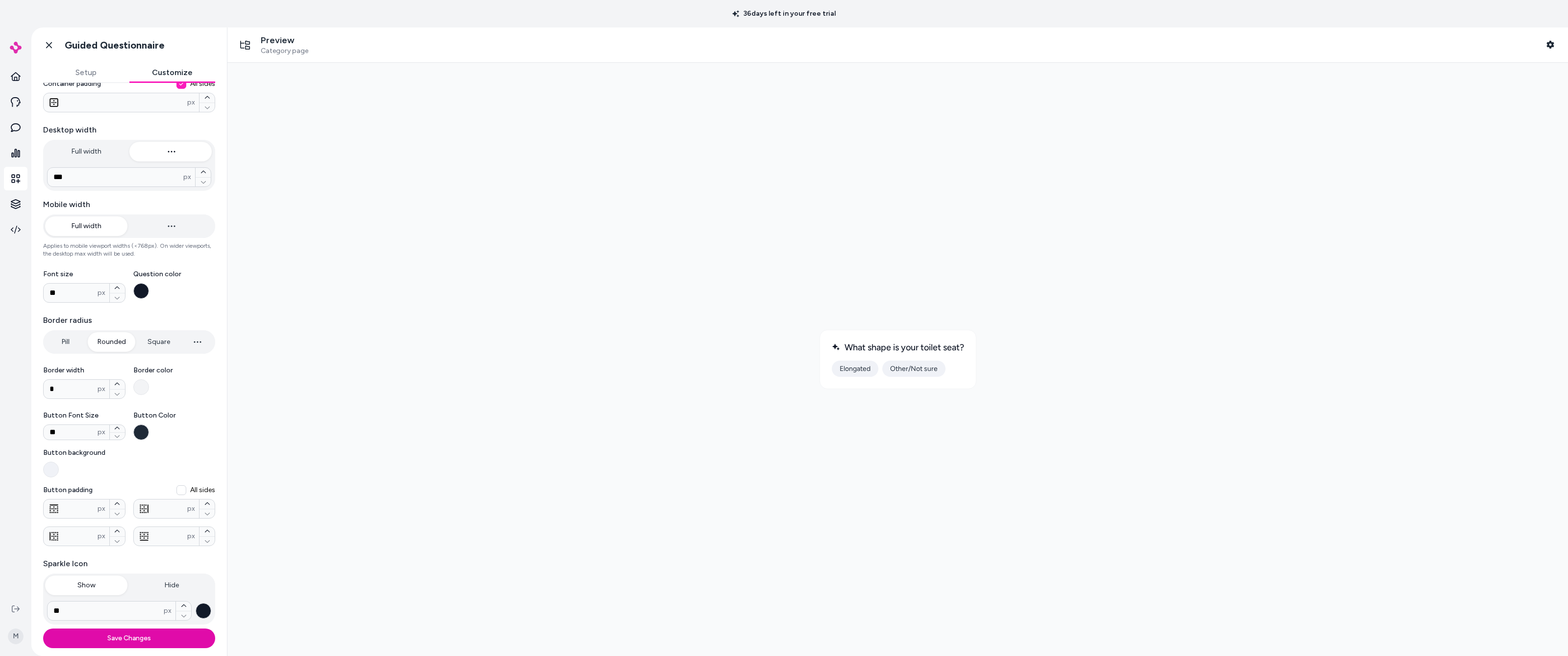
scroll to position [104, 0]
click at [133, 354] on button "Save Changes" at bounding box center [128, 637] width 172 height 19
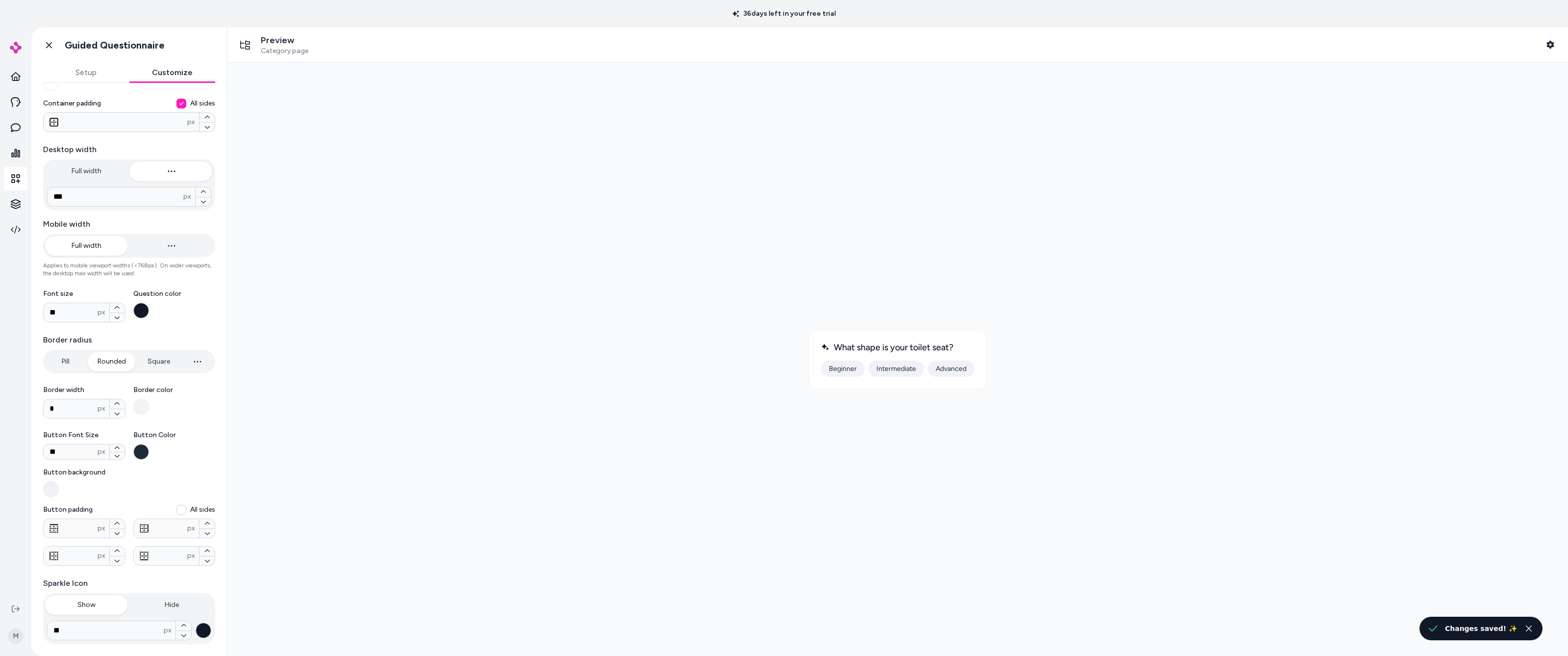
scroll to position [85, 0]
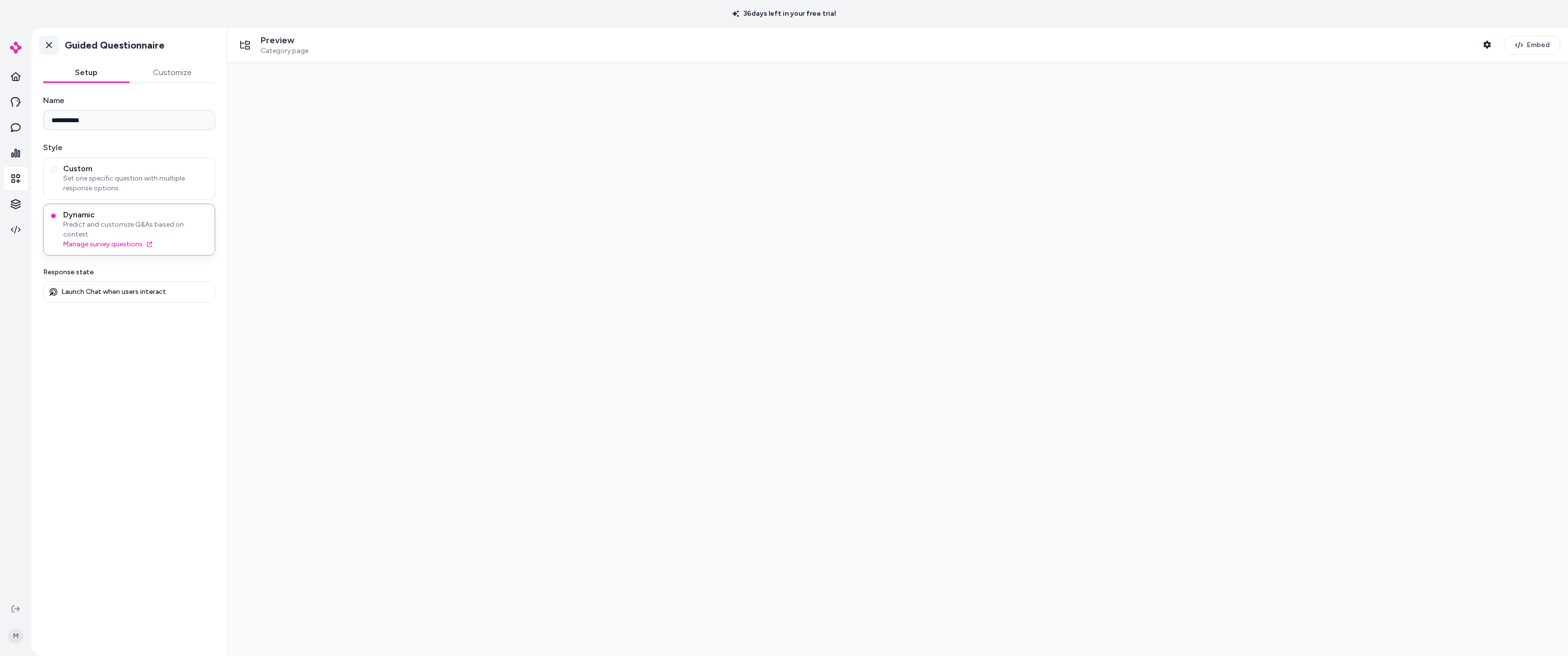
click at [51, 44] on icon at bounding box center [48, 45] width 6 height 6
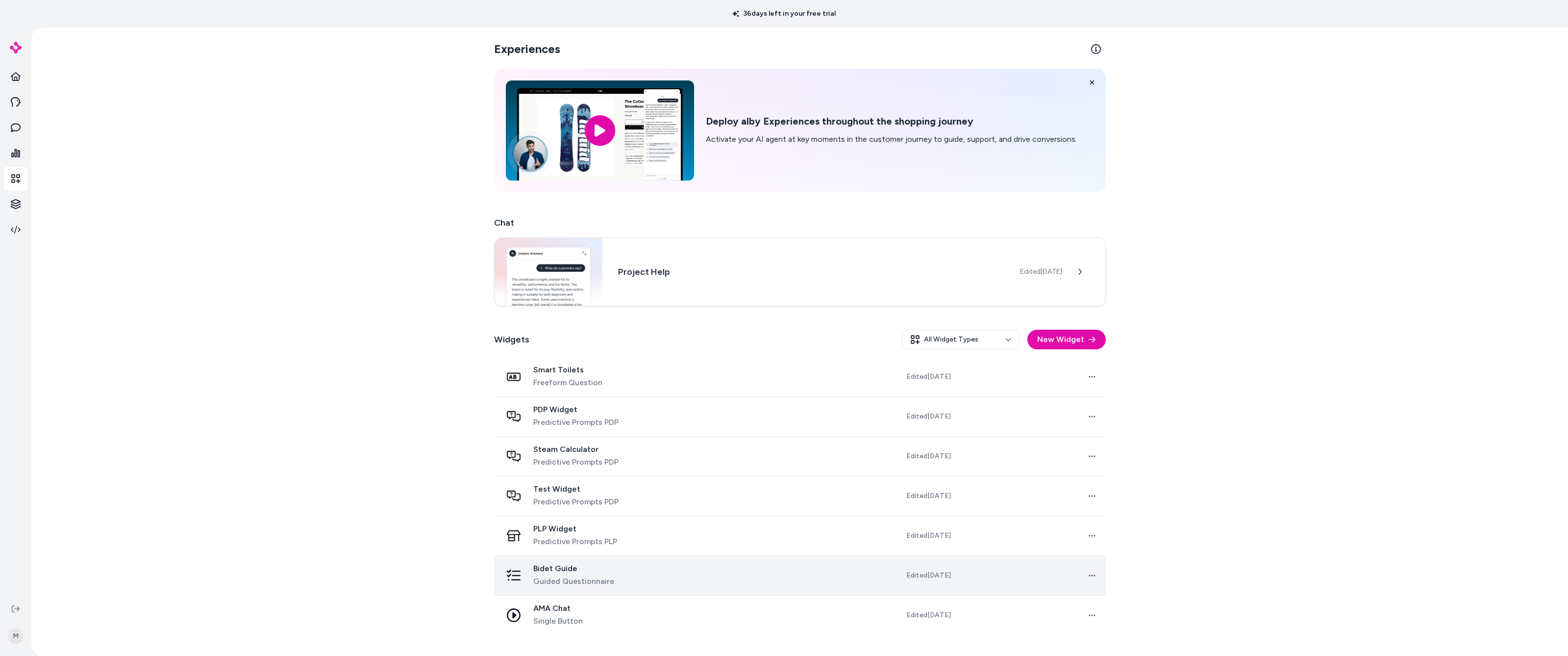
click at [462, 354] on div "Bidet Guide Guided Questionnaire" at bounding box center [592, 575] width 181 height 23
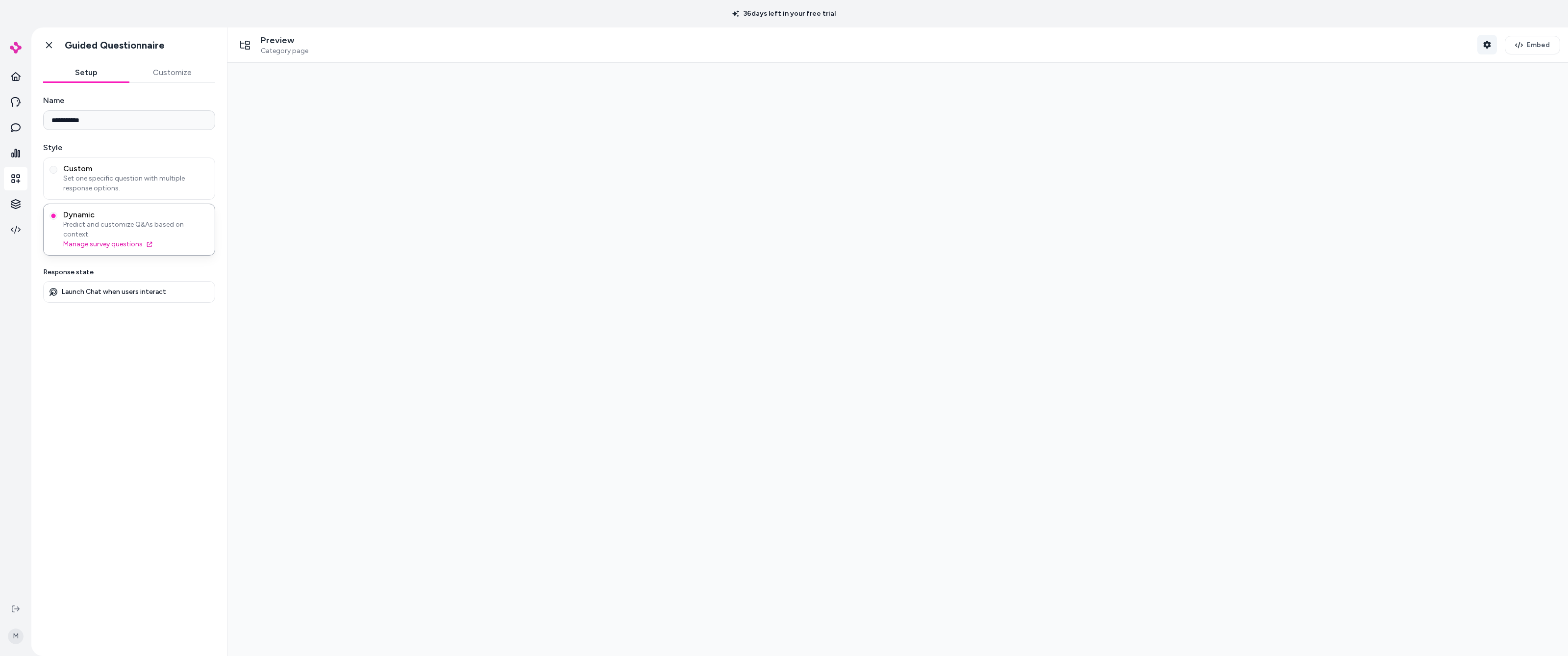
click at [462, 46] on icon "button" at bounding box center [1487, 44] width 7 height 8
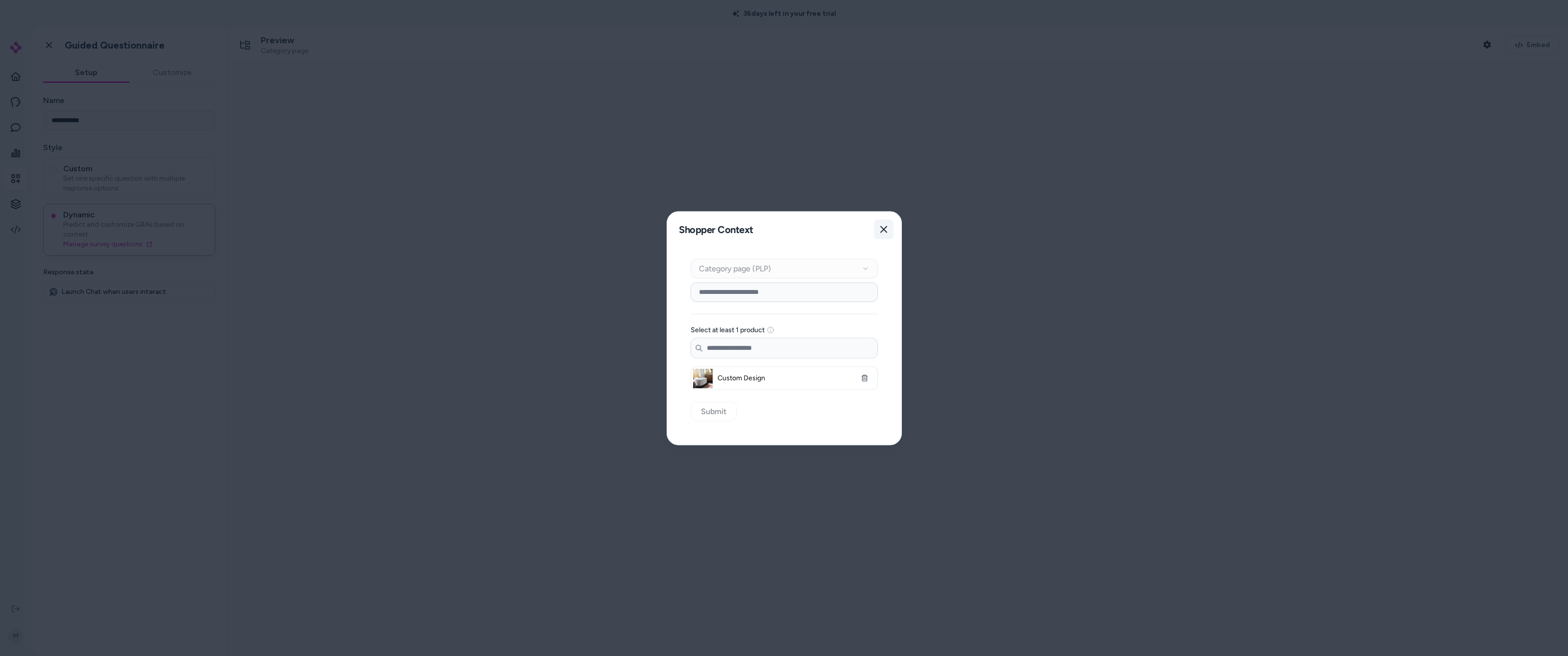
click at [462, 228] on icon "button" at bounding box center [884, 229] width 8 height 8
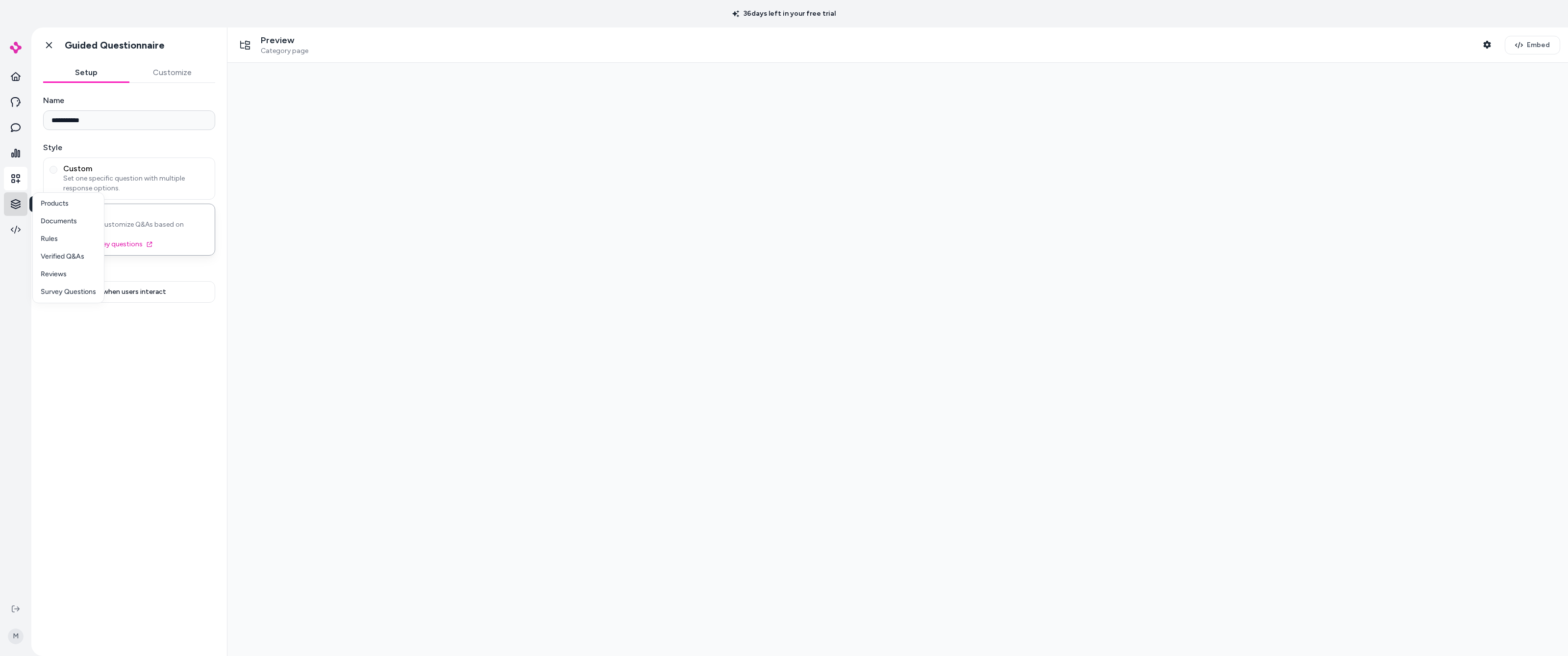
click at [13, 204] on html "**********" at bounding box center [784, 328] width 1568 height 656
click at [58, 206] on p "Products" at bounding box center [54, 203] width 28 height 10
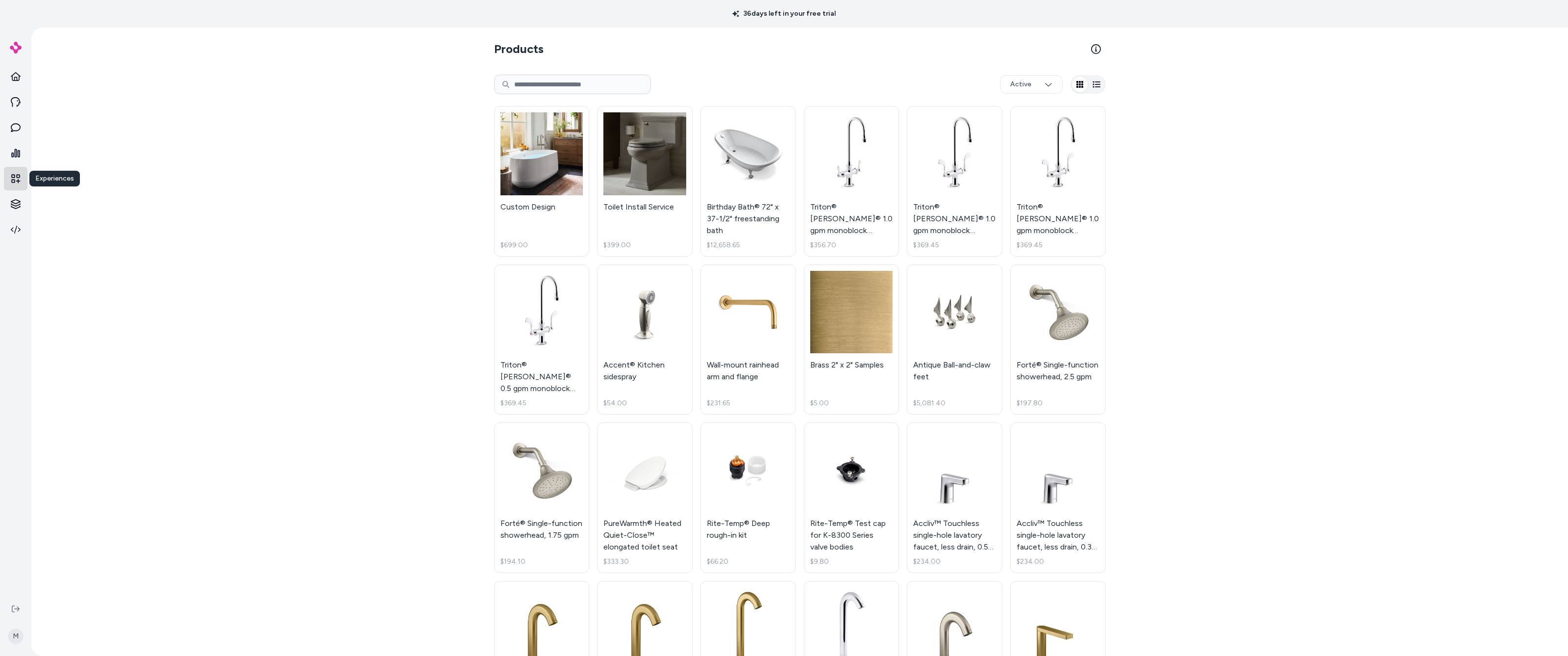
click at [14, 172] on link at bounding box center [15, 178] width 23 height 23
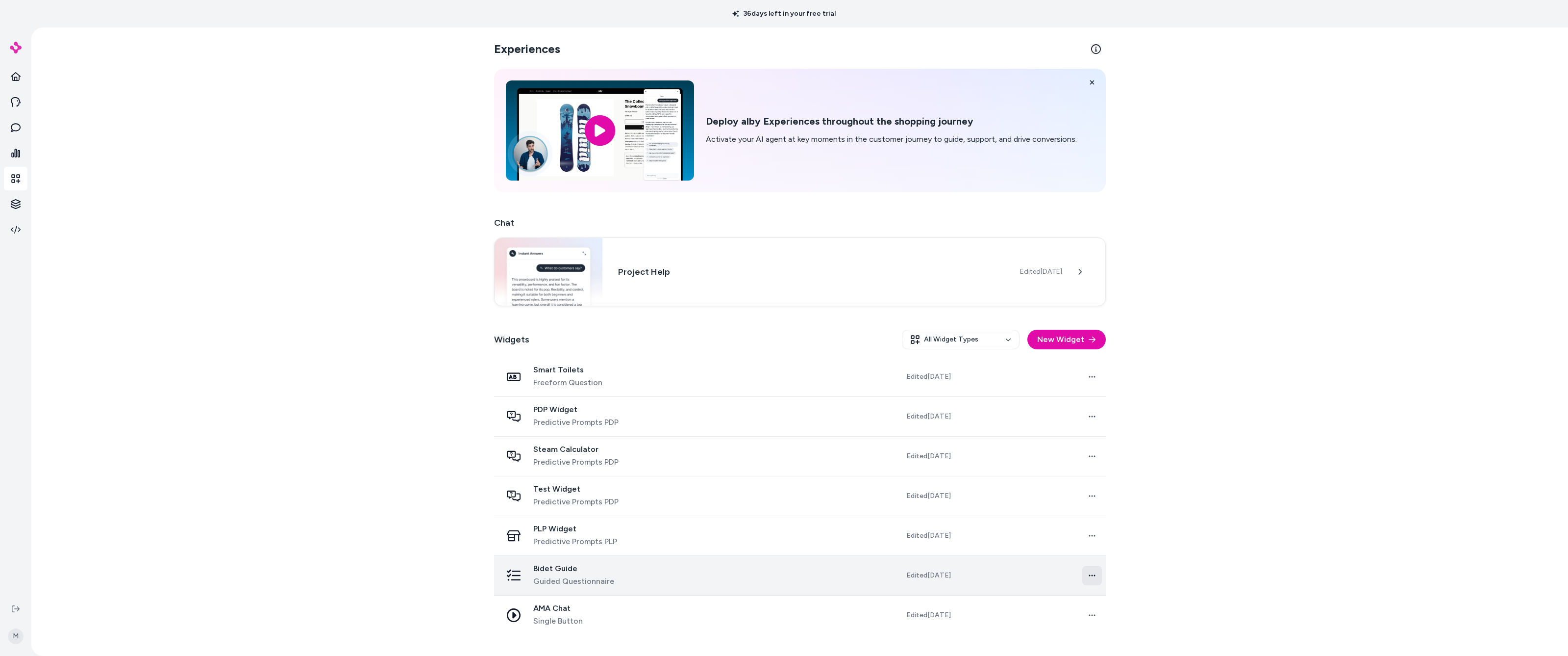
click at [462, 354] on html "36 days left in your free trial M Experiences Deploy alby Experiences throughou…" at bounding box center [784, 328] width 1568 height 656
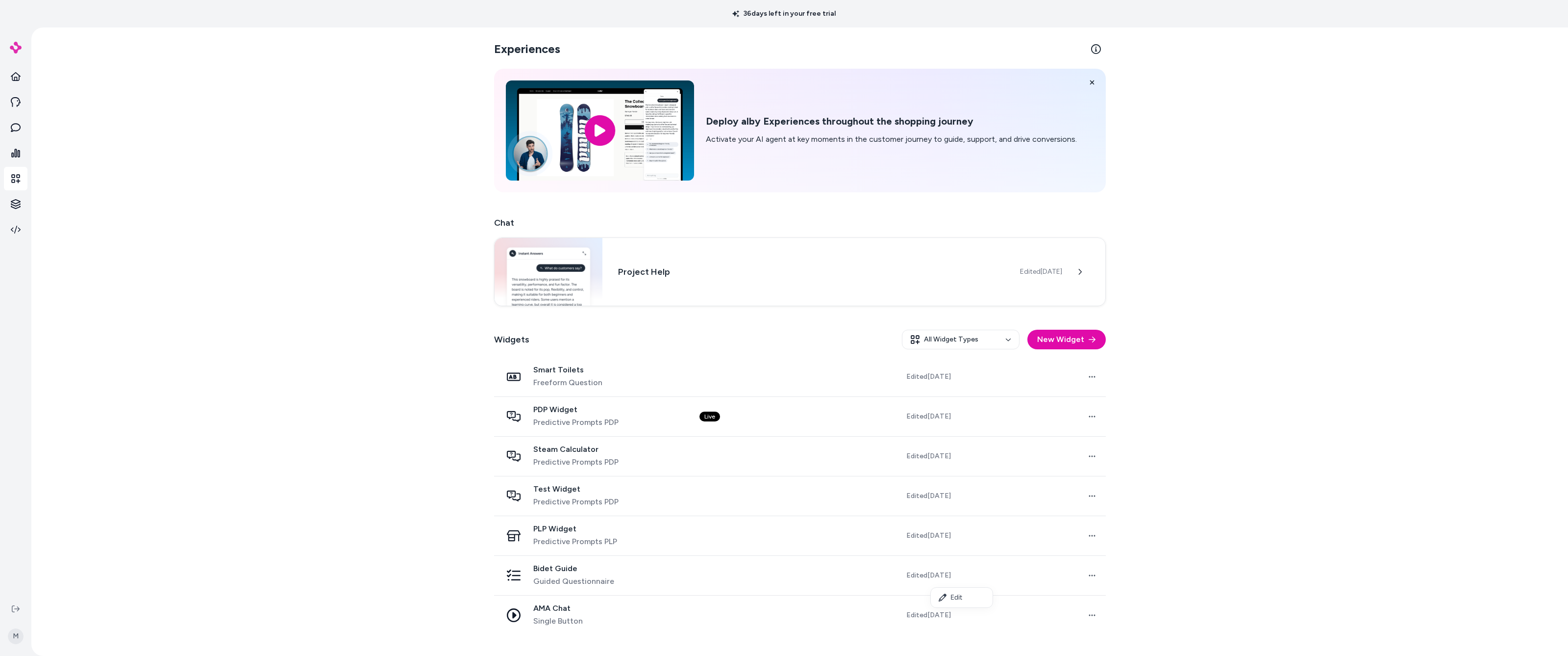
click at [462, 354] on html "36 days left in your free trial M Experiences Deploy alby Experiences throughou…" at bounding box center [784, 328] width 1568 height 656
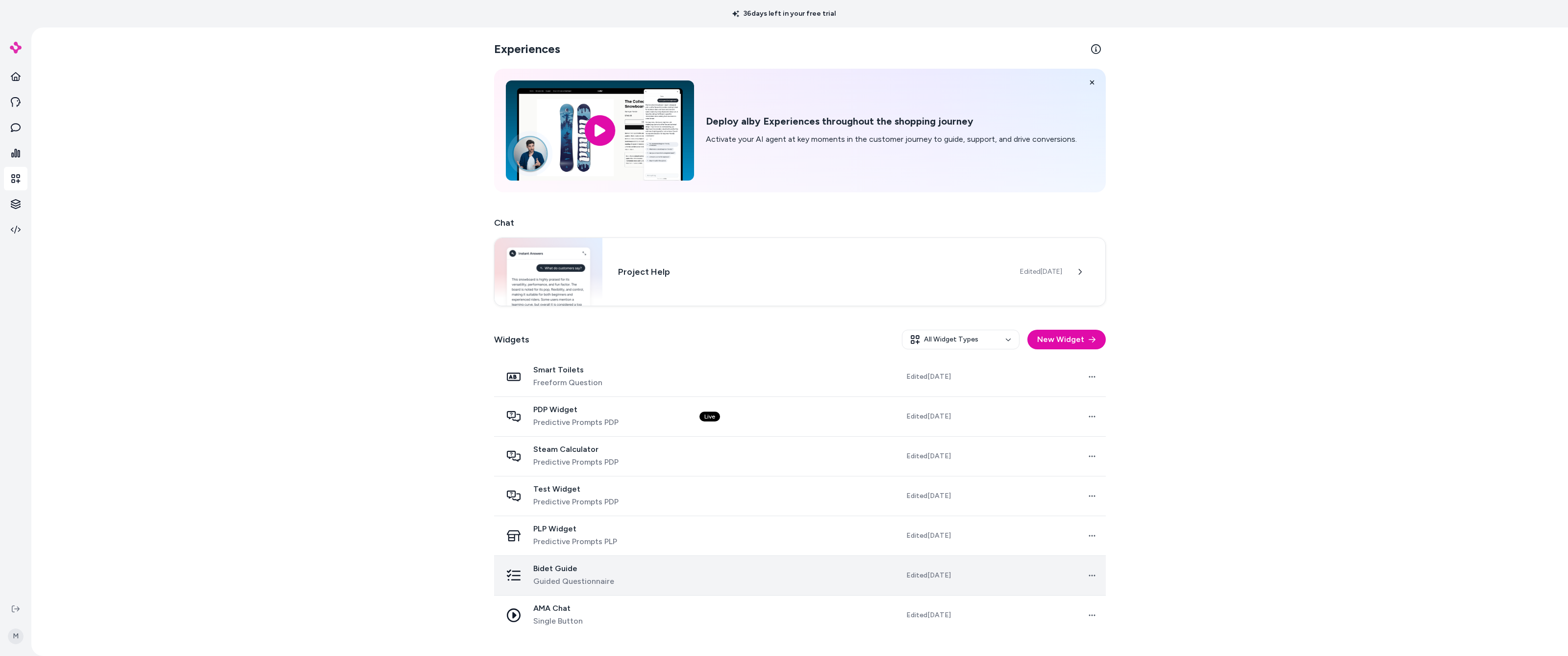
click at [462, 354] on span "Bidet Guide" at bounding box center [573, 568] width 81 height 10
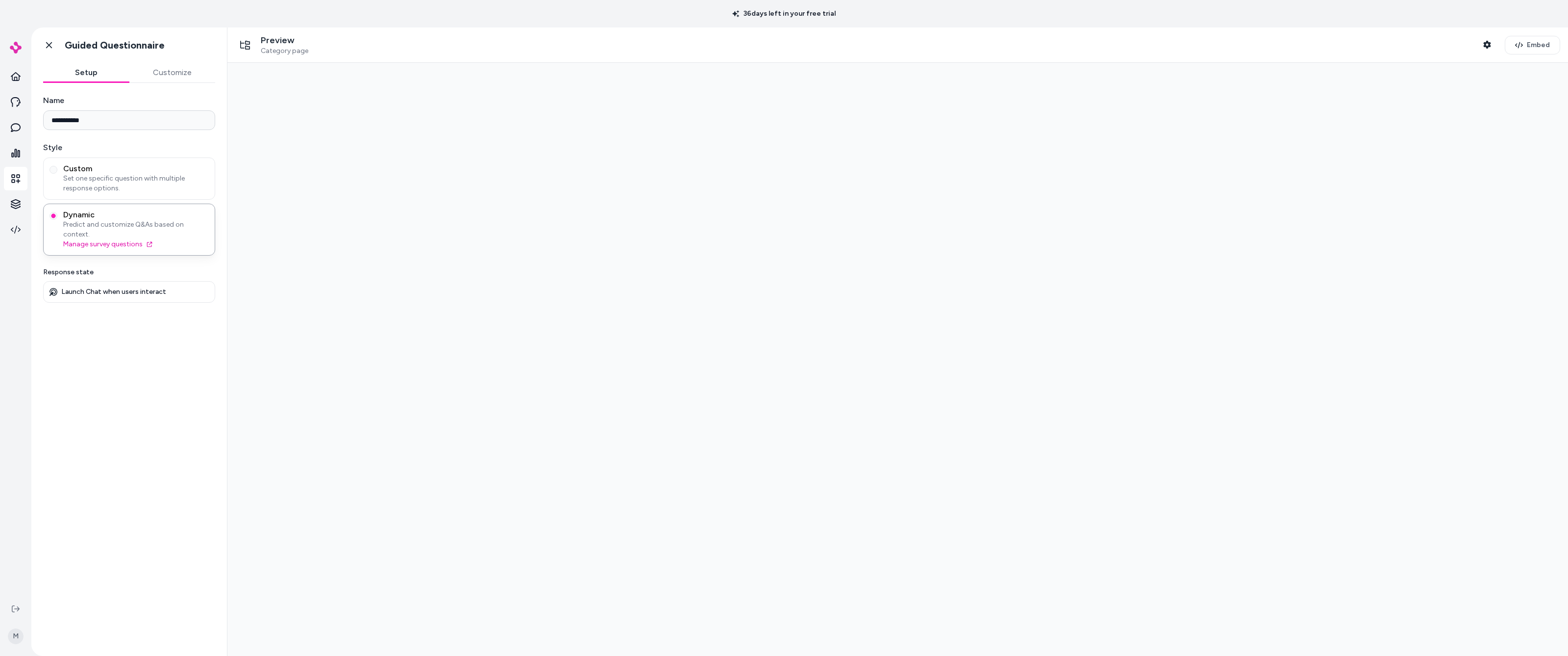
click at [154, 69] on button "Customize" at bounding box center [172, 73] width 86 height 19
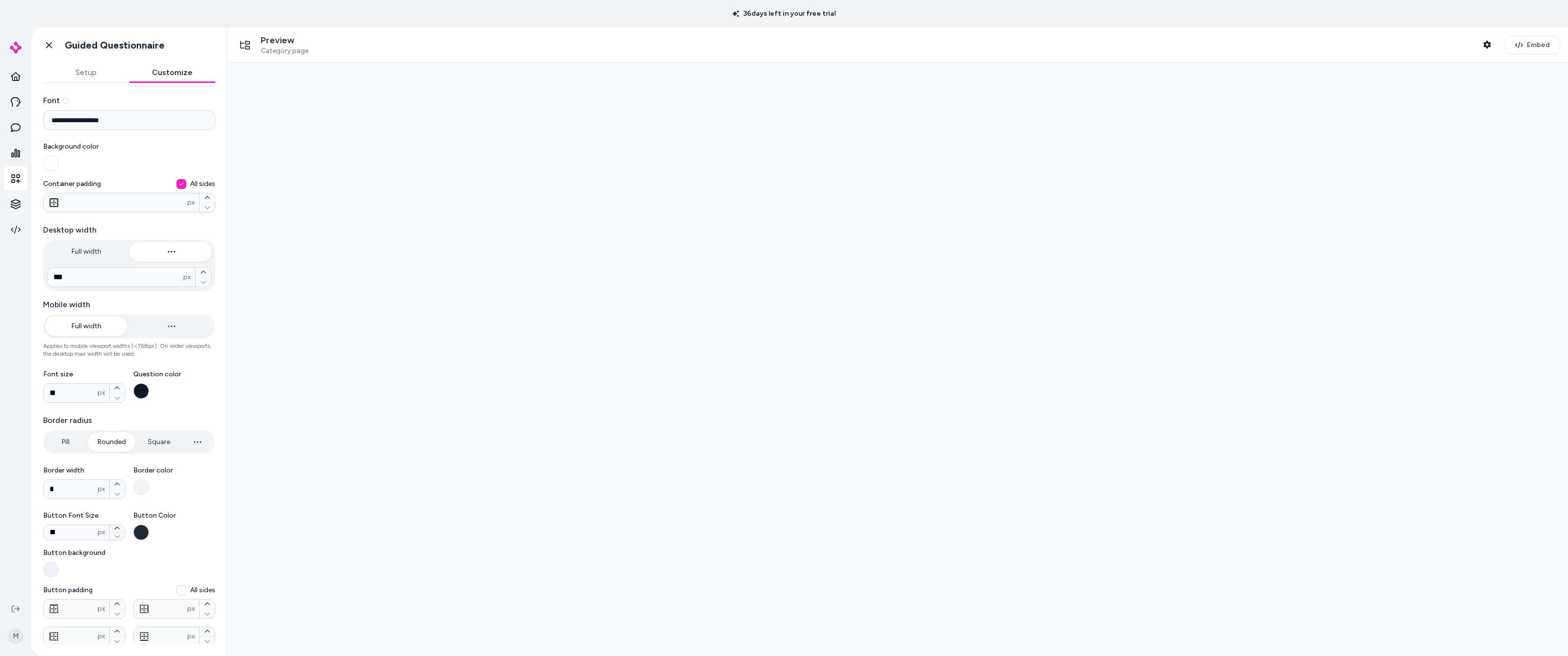
click at [268, 207] on div at bounding box center [898, 359] width 1325 height 577
click at [462, 354] on div at bounding box center [898, 359] width 1325 height 577
click at [462, 43] on icon "button" at bounding box center [1519, 45] width 8 height 6
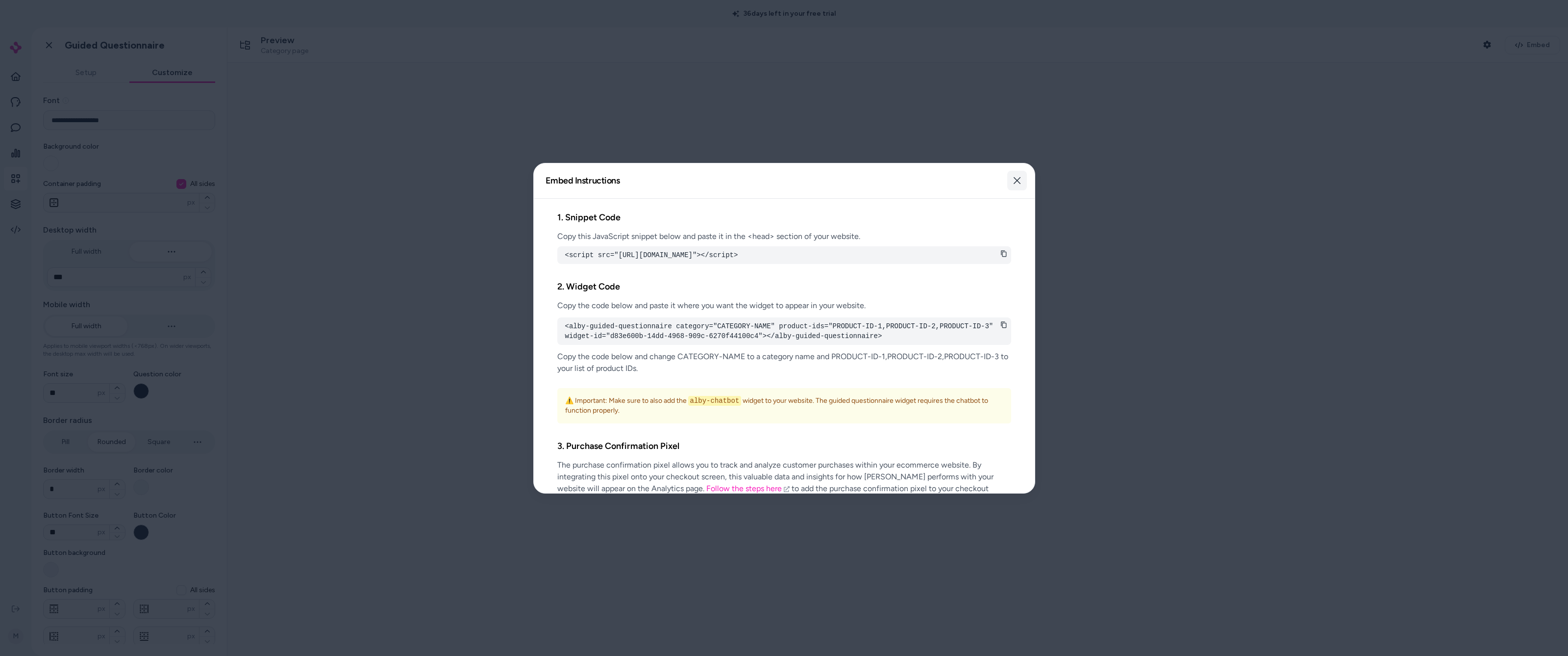
click at [462, 179] on icon "button" at bounding box center [1017, 180] width 7 height 7
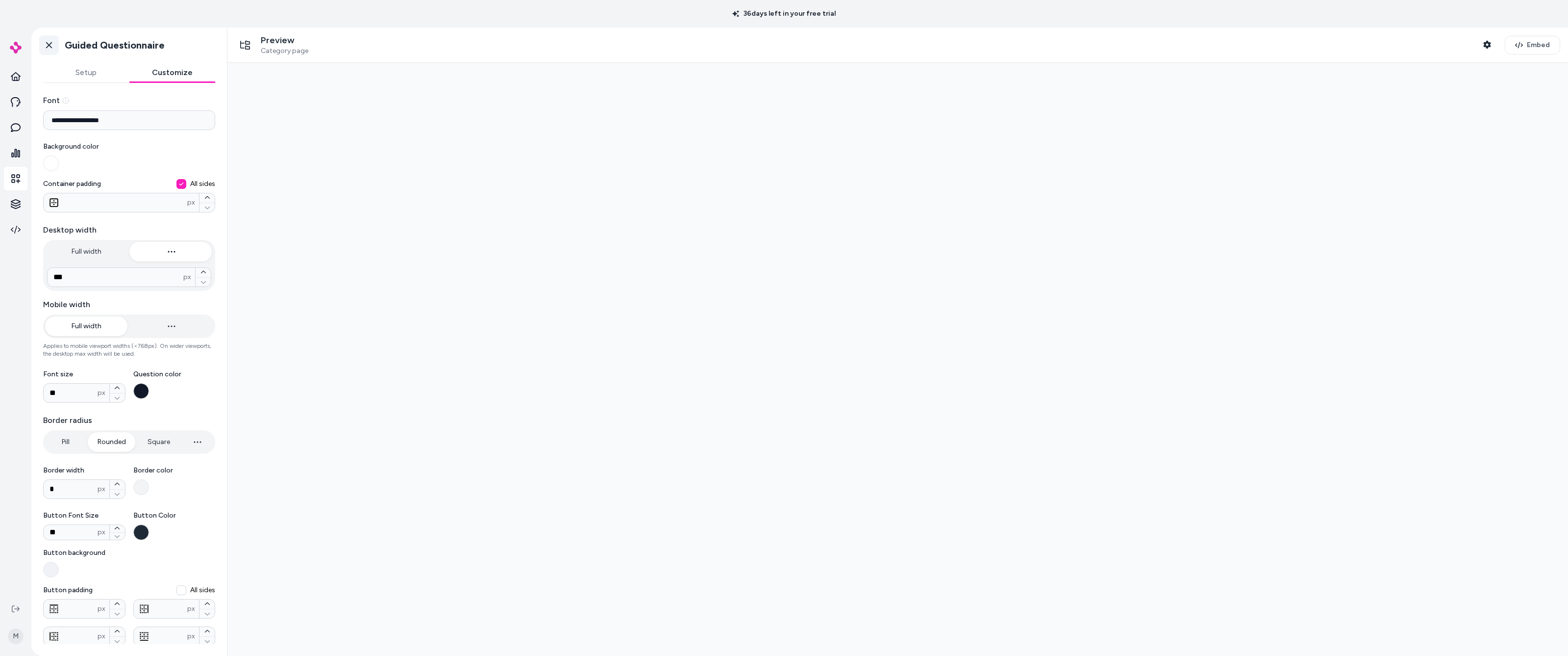
click at [46, 43] on icon at bounding box center [49, 45] width 10 height 10
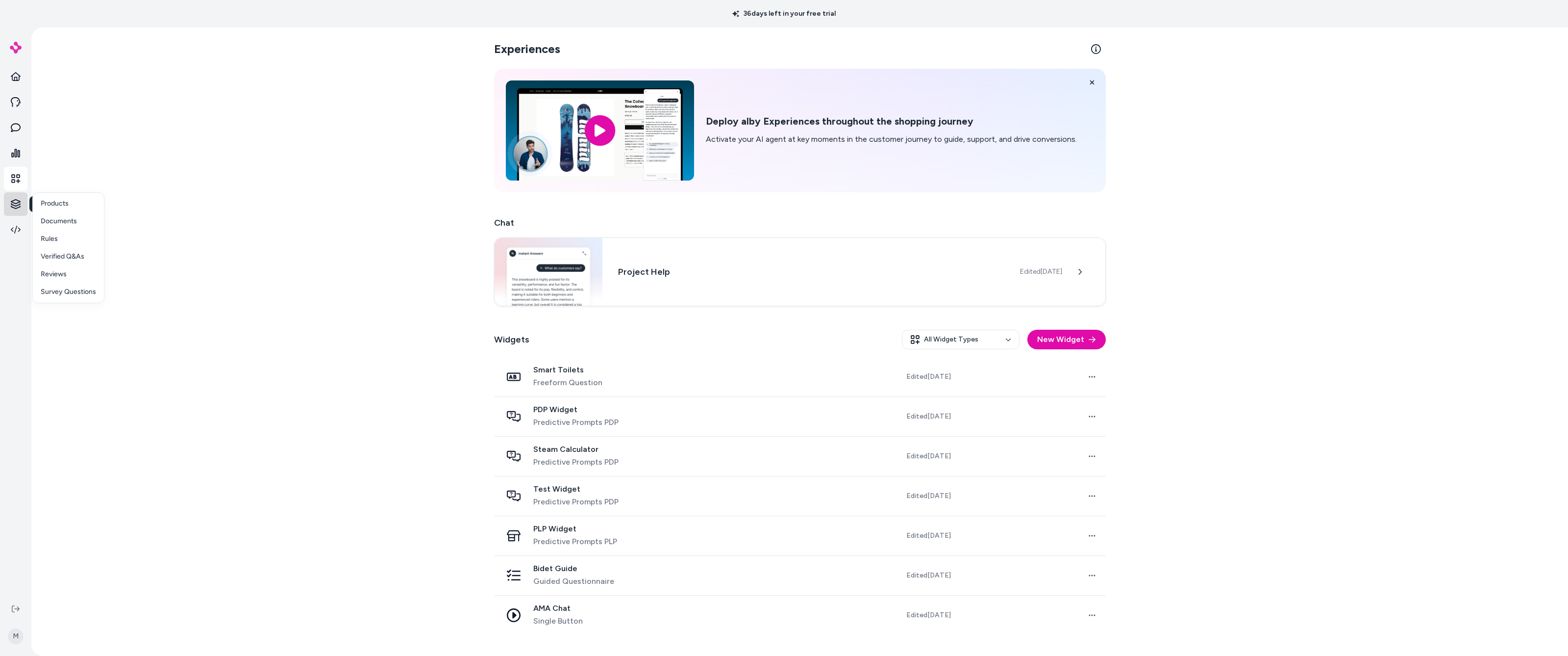
click at [13, 201] on html "36 days left in your free trial Knowledge Knowledge M Experiences Deploy alby E…" at bounding box center [784, 328] width 1568 height 656
click at [71, 203] on link "Products" at bounding box center [69, 203] width 71 height 18
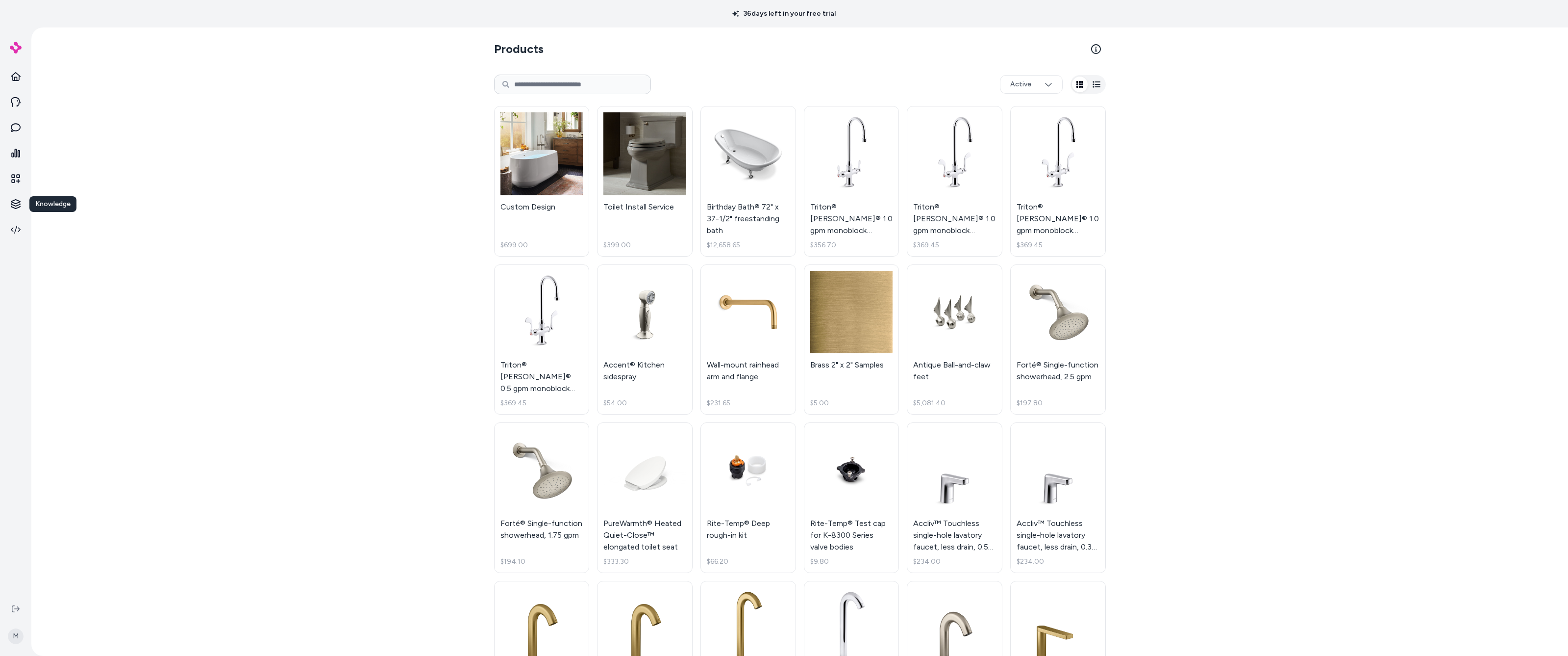
click at [462, 81] on input at bounding box center [573, 84] width 156 height 19
type input "*****"
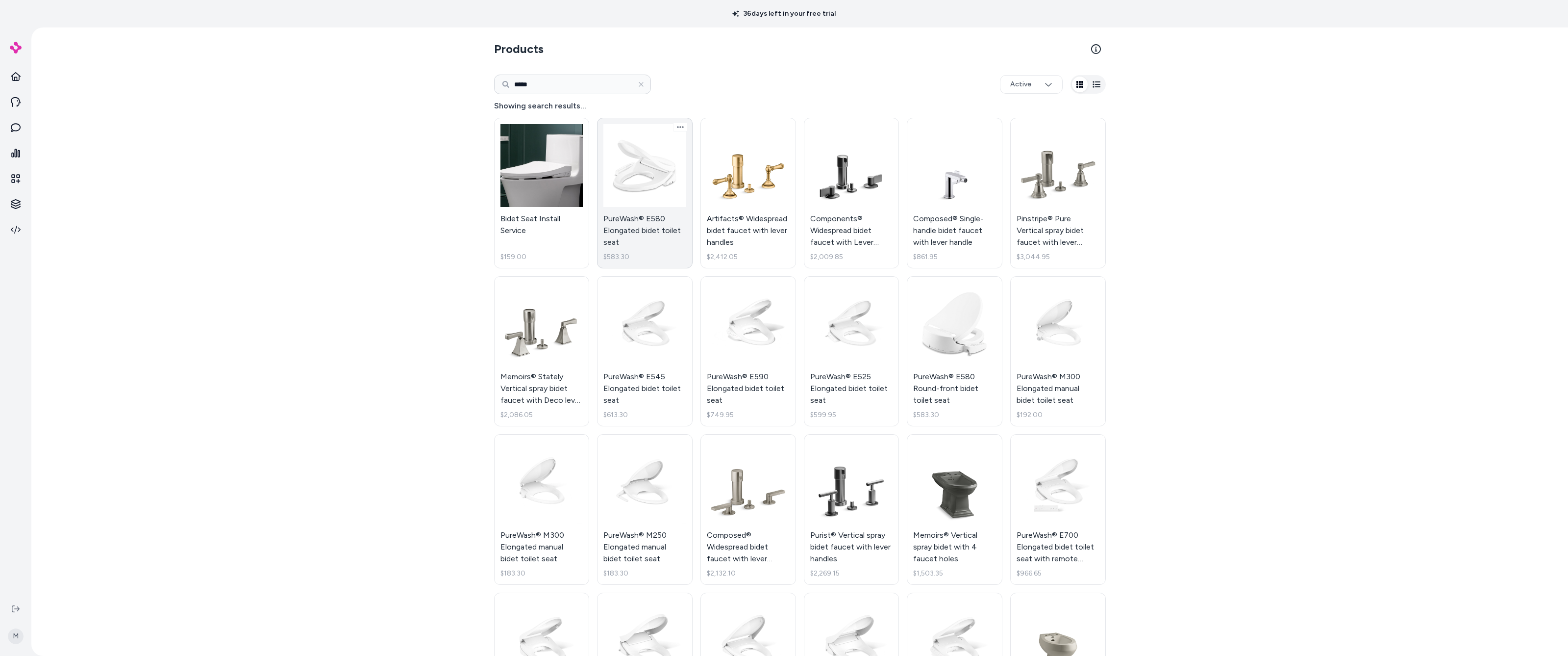
click at [462, 190] on link "PureWash® E580 Elongated bidet toilet seat $583.30" at bounding box center [644, 193] width 96 height 151
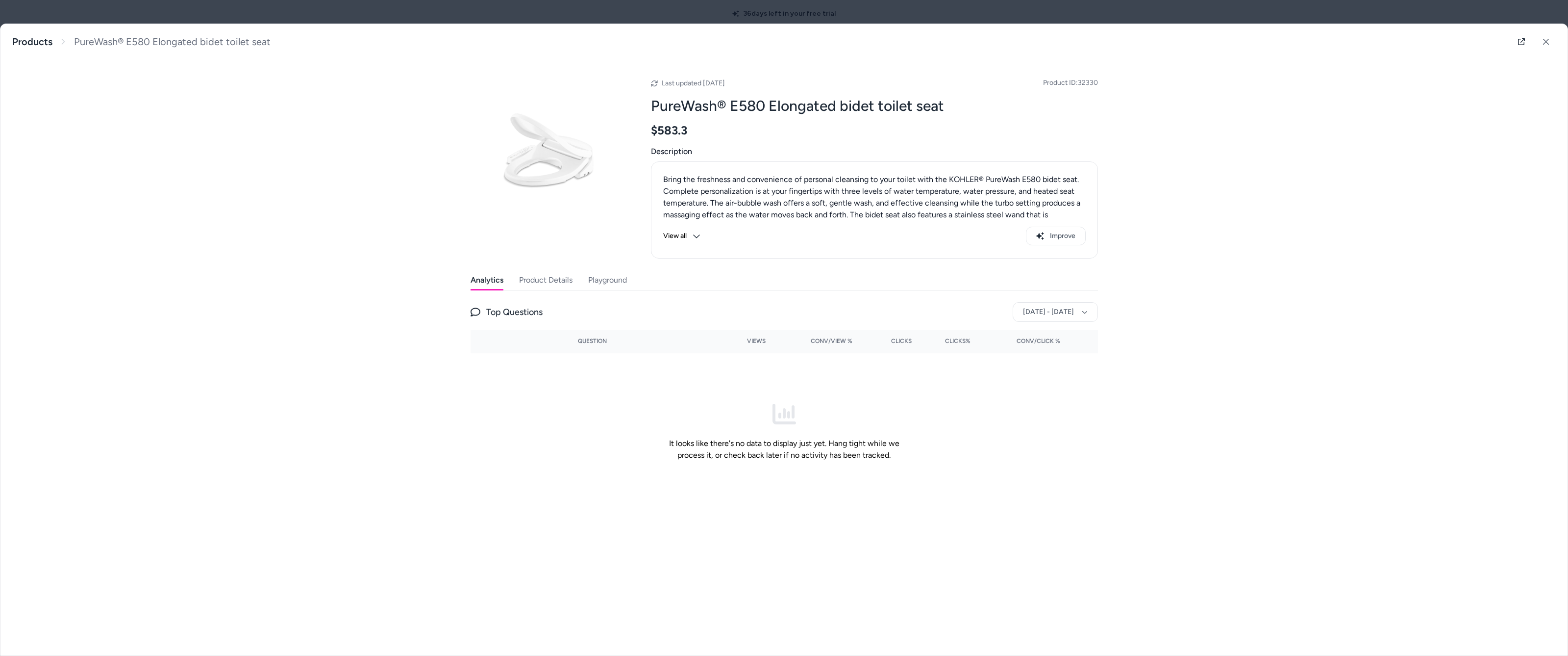
click at [462, 281] on button "Product Details" at bounding box center [546, 280] width 53 height 19
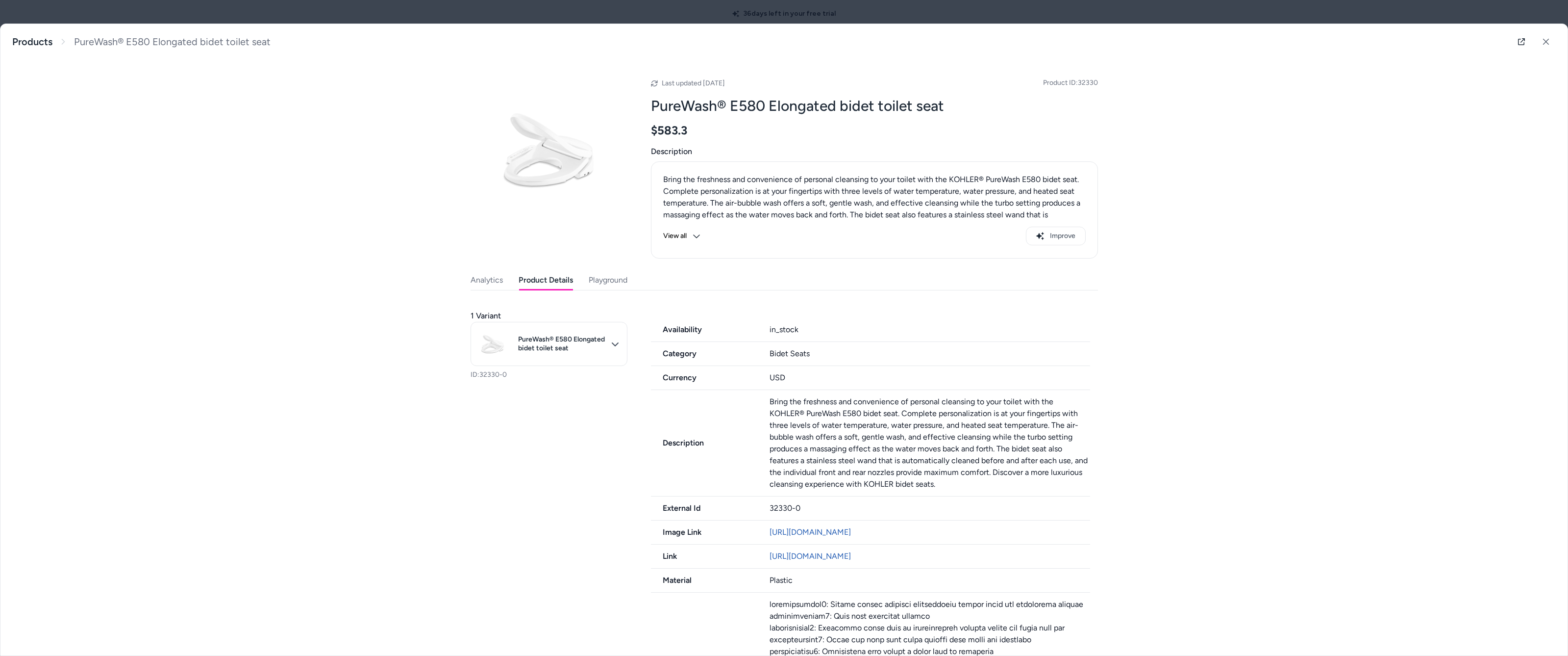
click at [462, 279] on button "Playground" at bounding box center [608, 280] width 39 height 19
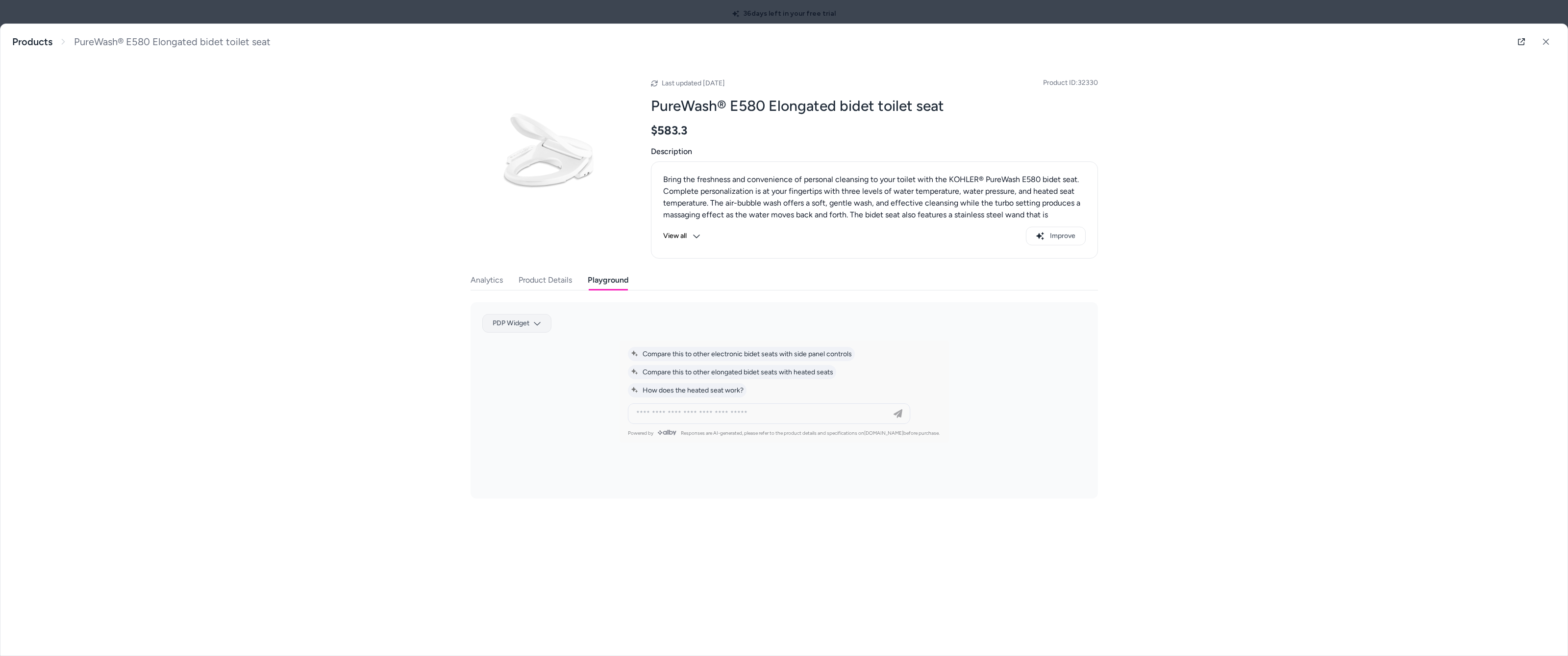
click at [462, 323] on body "36 days left in your free trial M Products ***** Active Showing search results.…" at bounding box center [784, 328] width 1568 height 656
click at [342, 275] on div at bounding box center [784, 328] width 1568 height 656
click at [462, 40] on icon at bounding box center [1546, 41] width 7 height 7
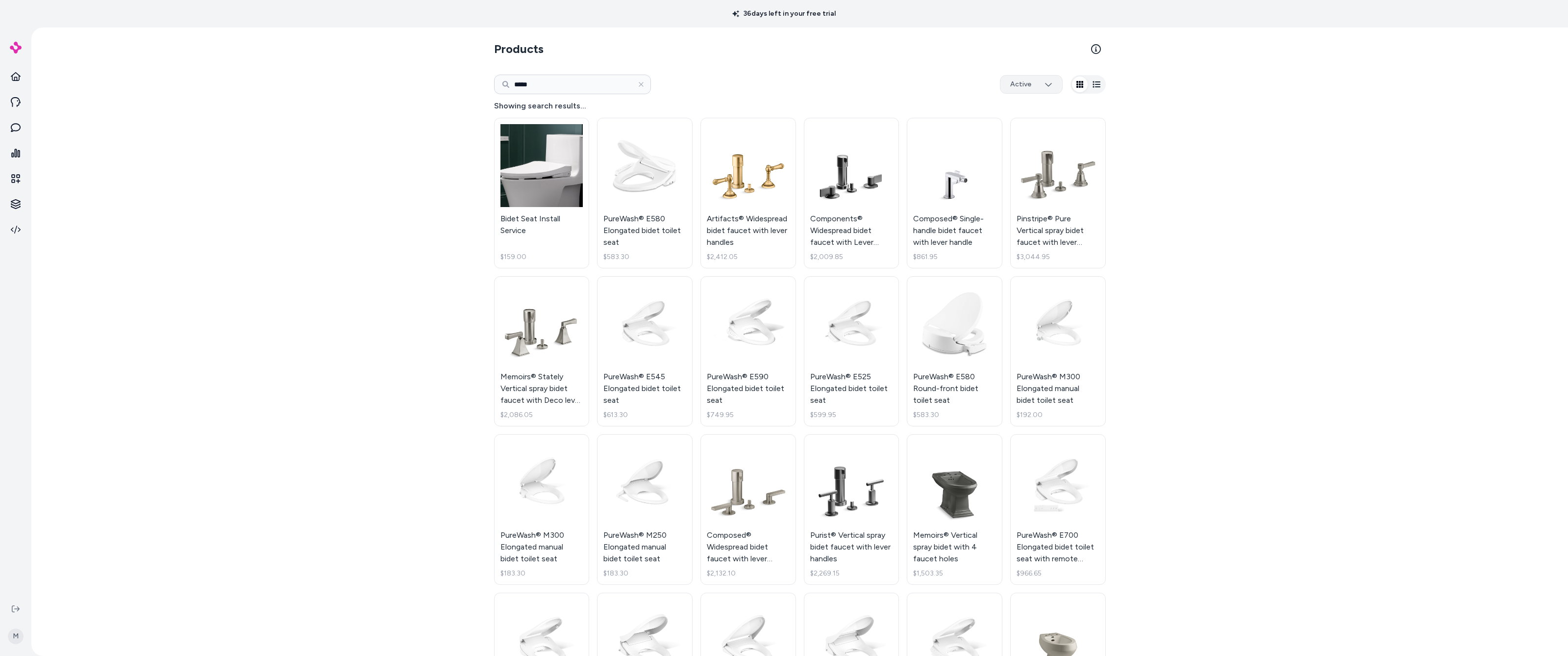
click at [462, 85] on html "36 days left in your free trial M Products ***** Active Showing search results.…" at bounding box center [784, 328] width 1568 height 656
click at [462, 83] on html "36 days left in your free trial M Products ***** Active Showing search results.…" at bounding box center [784, 328] width 1568 height 656
drag, startPoint x: 641, startPoint y: 83, endPoint x: 595, endPoint y: 83, distance: 46.0
click at [462, 83] on icon "button" at bounding box center [641, 84] width 7 height 7
click at [462, 86] on input at bounding box center [573, 84] width 156 height 19
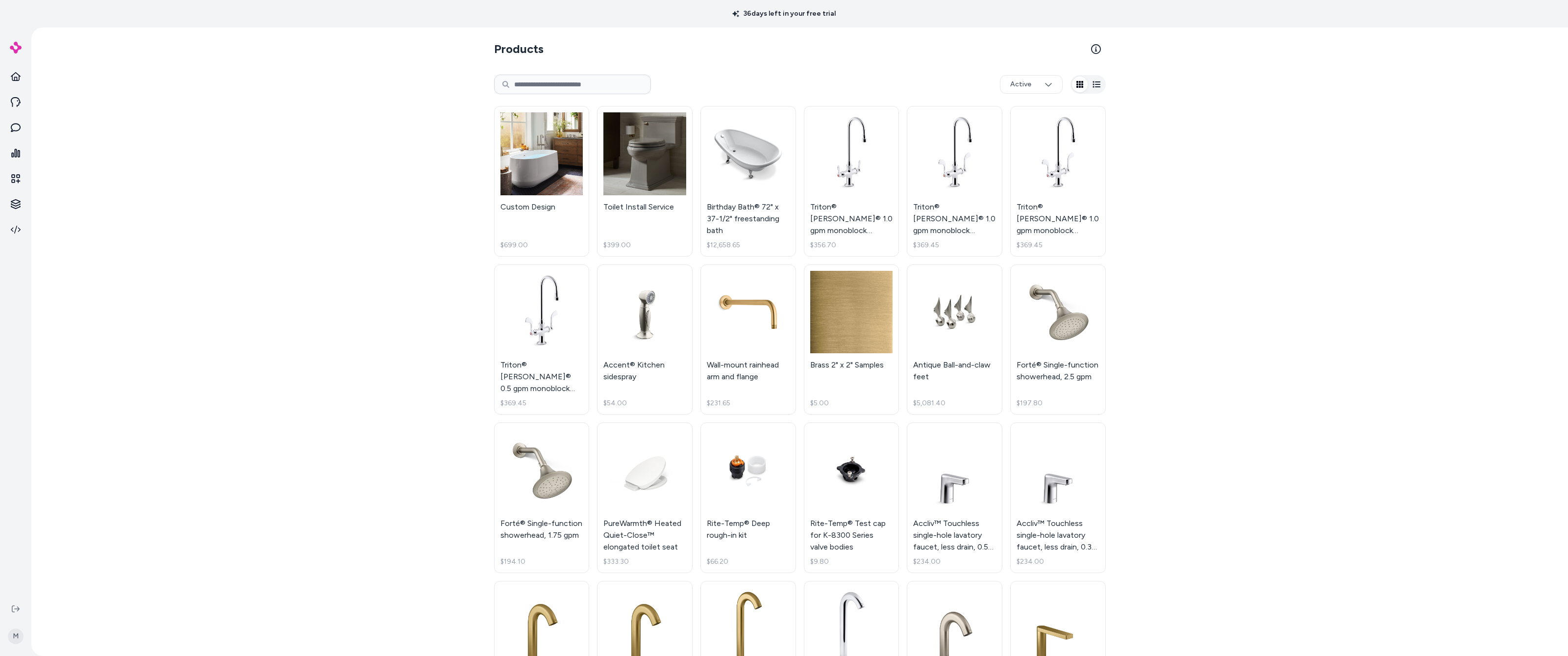
click at [462, 86] on input at bounding box center [573, 84] width 156 height 19
type input "********"
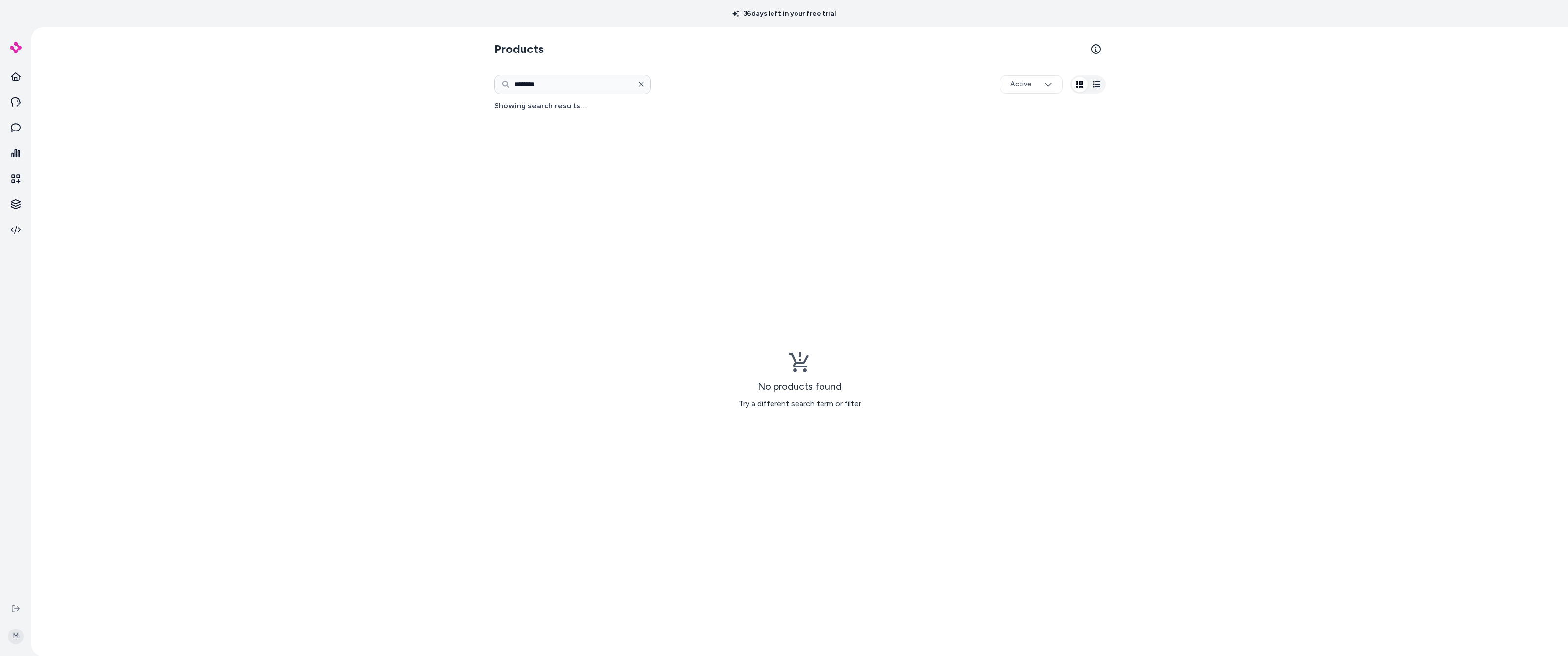
click at [462, 84] on icon "button" at bounding box center [640, 83] width 4 height 4
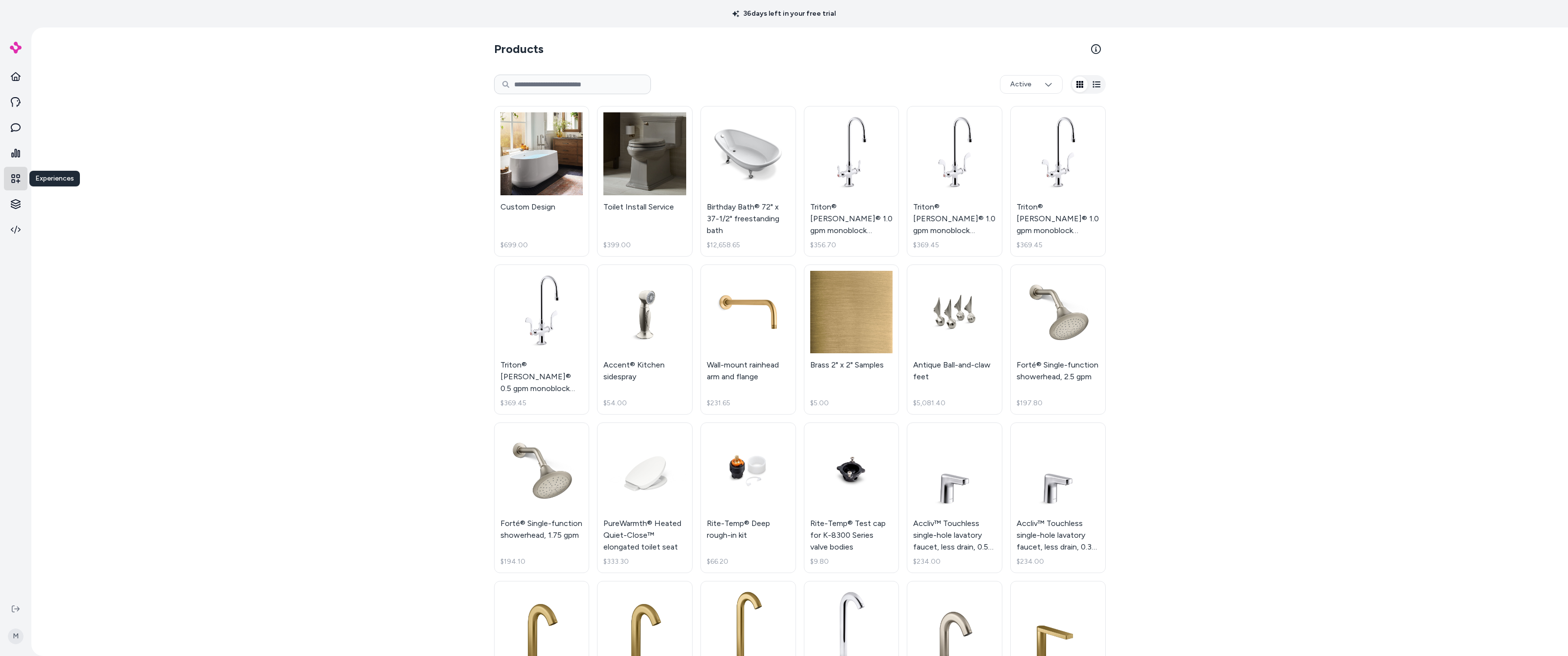
click at [17, 182] on icon at bounding box center [15, 178] width 10 height 10
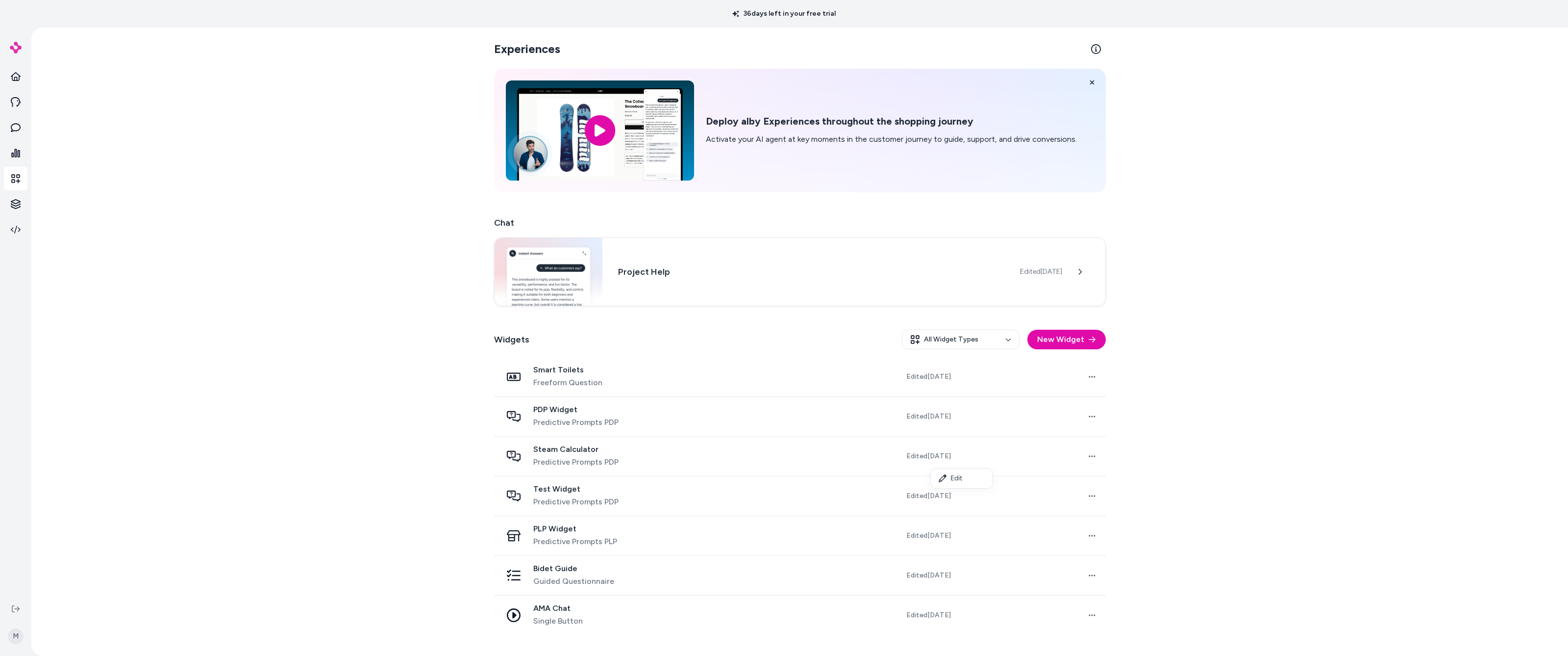
click at [462, 354] on html "36 days left in your free trial M Experiences Deploy alby Experiences throughou…" at bounding box center [784, 328] width 1568 height 656
click at [462, 354] on link "Edit" at bounding box center [961, 478] width 62 height 15
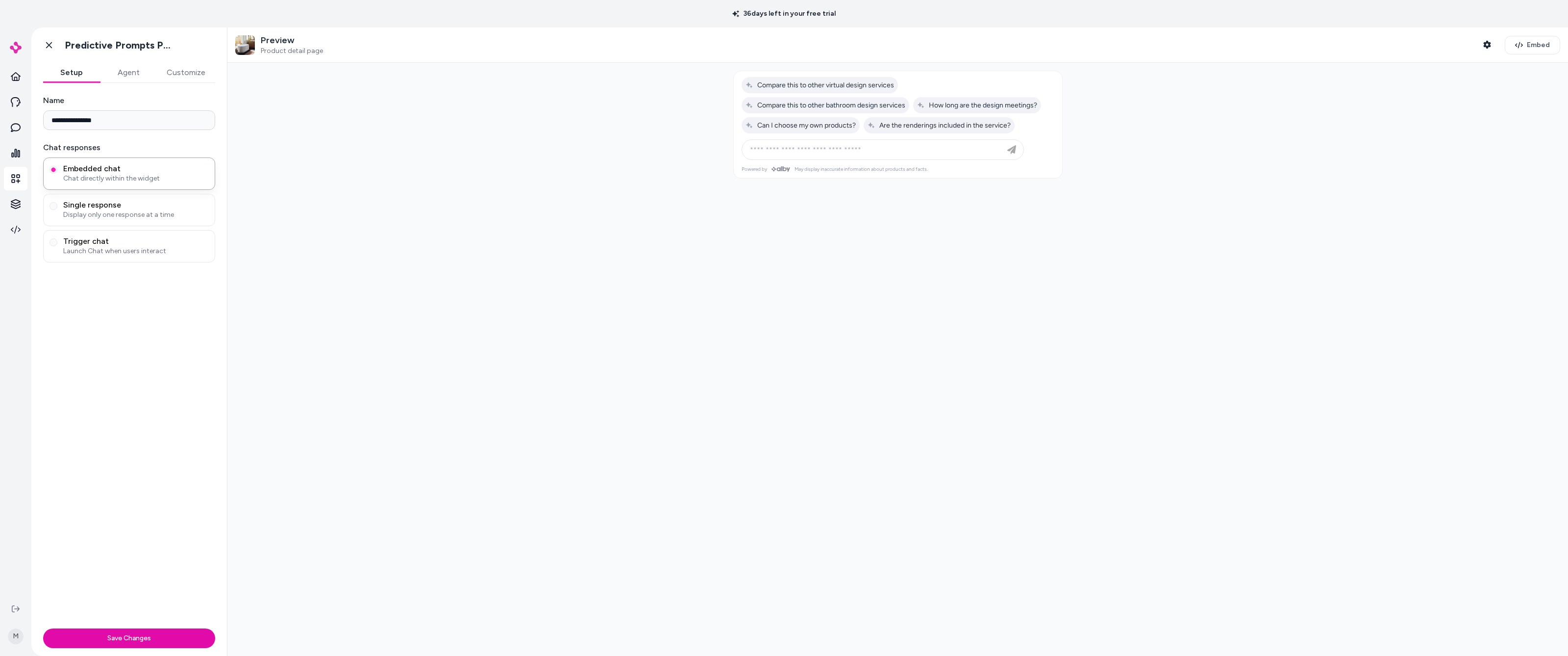
click at [121, 71] on button "Agent" at bounding box center [128, 73] width 56 height 19
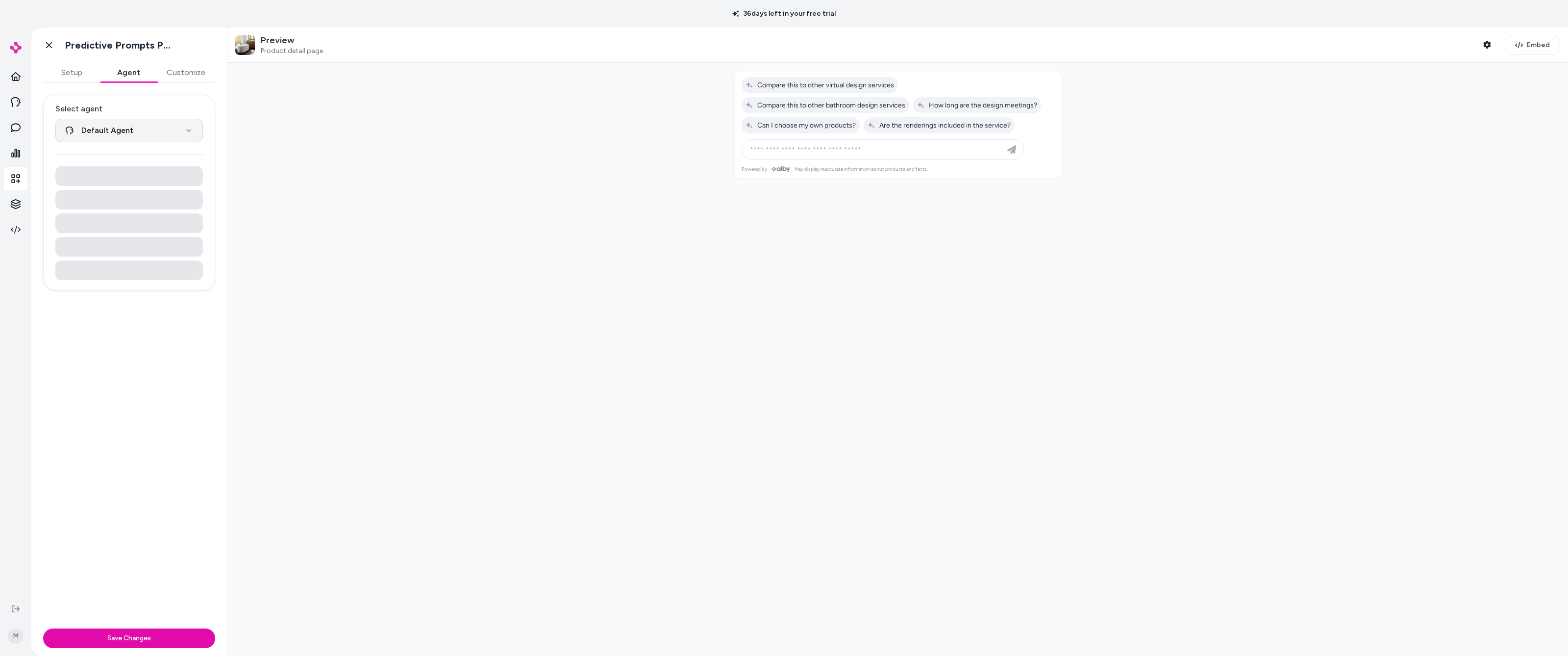
click at [190, 128] on html "**********" at bounding box center [784, 328] width 1568 height 656
click at [303, 131] on html "**********" at bounding box center [784, 328] width 1568 height 656
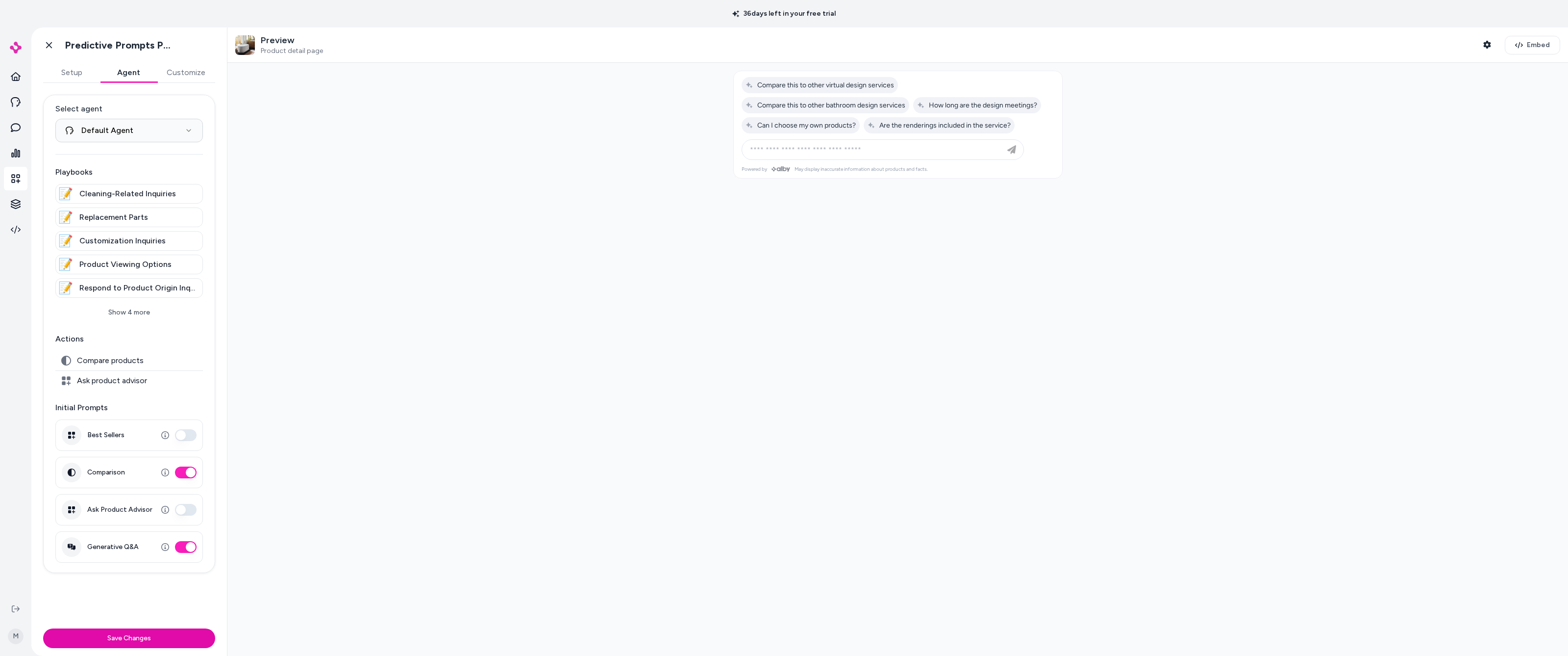
click at [194, 72] on button "Customize" at bounding box center [186, 73] width 58 height 19
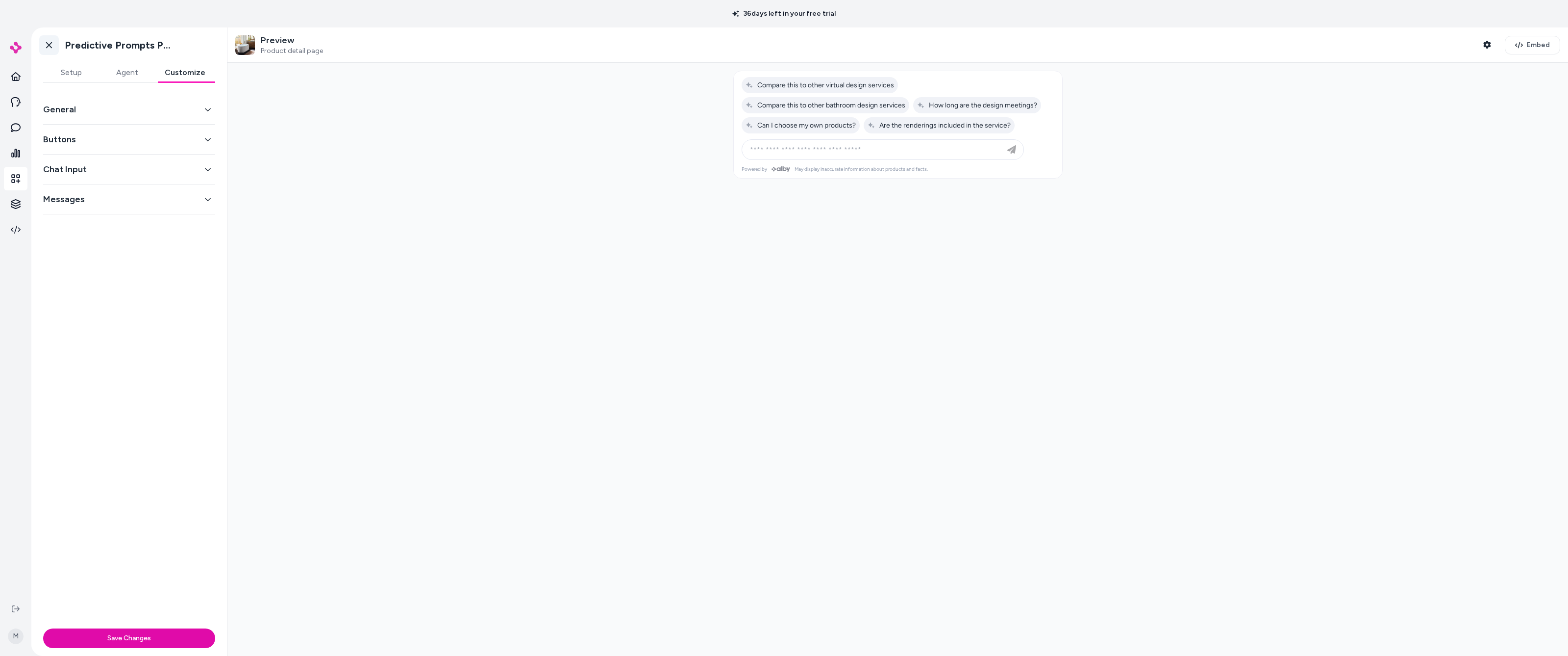
click at [46, 46] on icon at bounding box center [49, 45] width 10 height 10
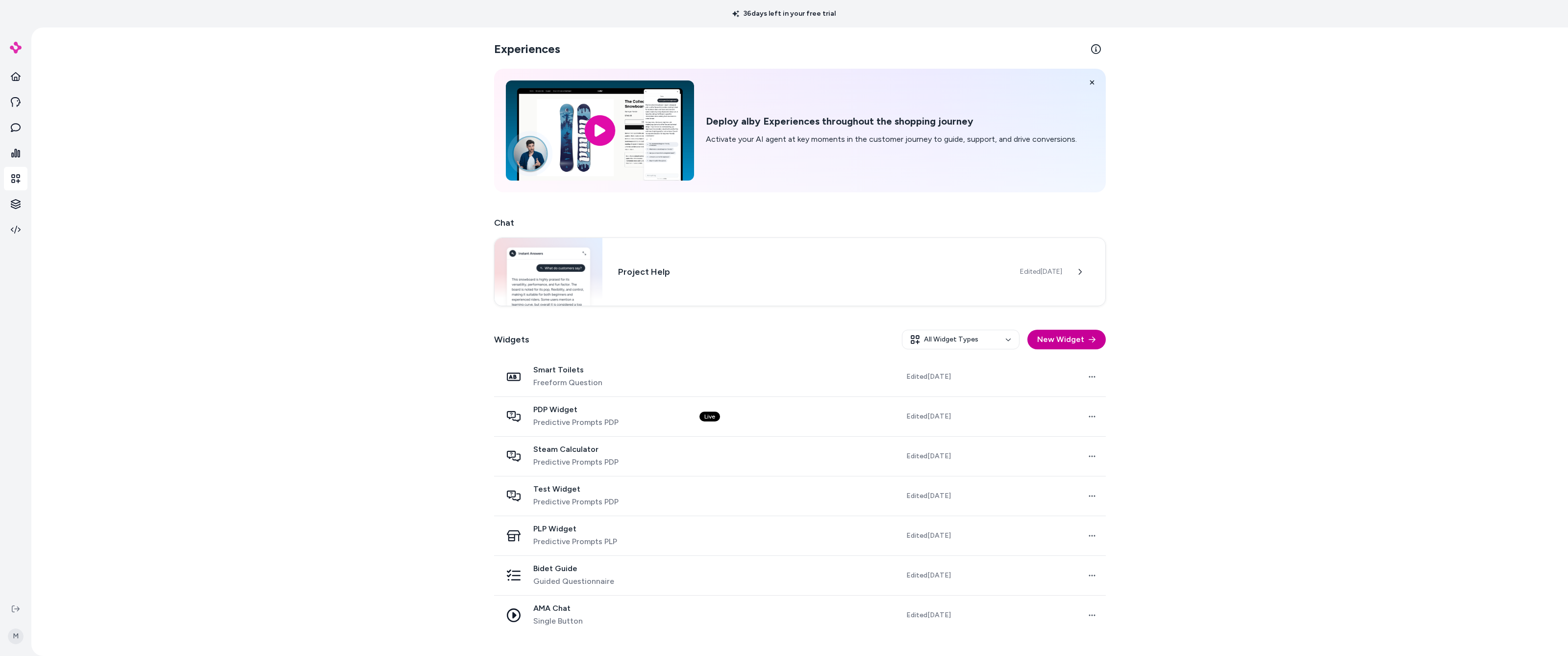
click at [462, 339] on button "New Widget" at bounding box center [1066, 339] width 78 height 19
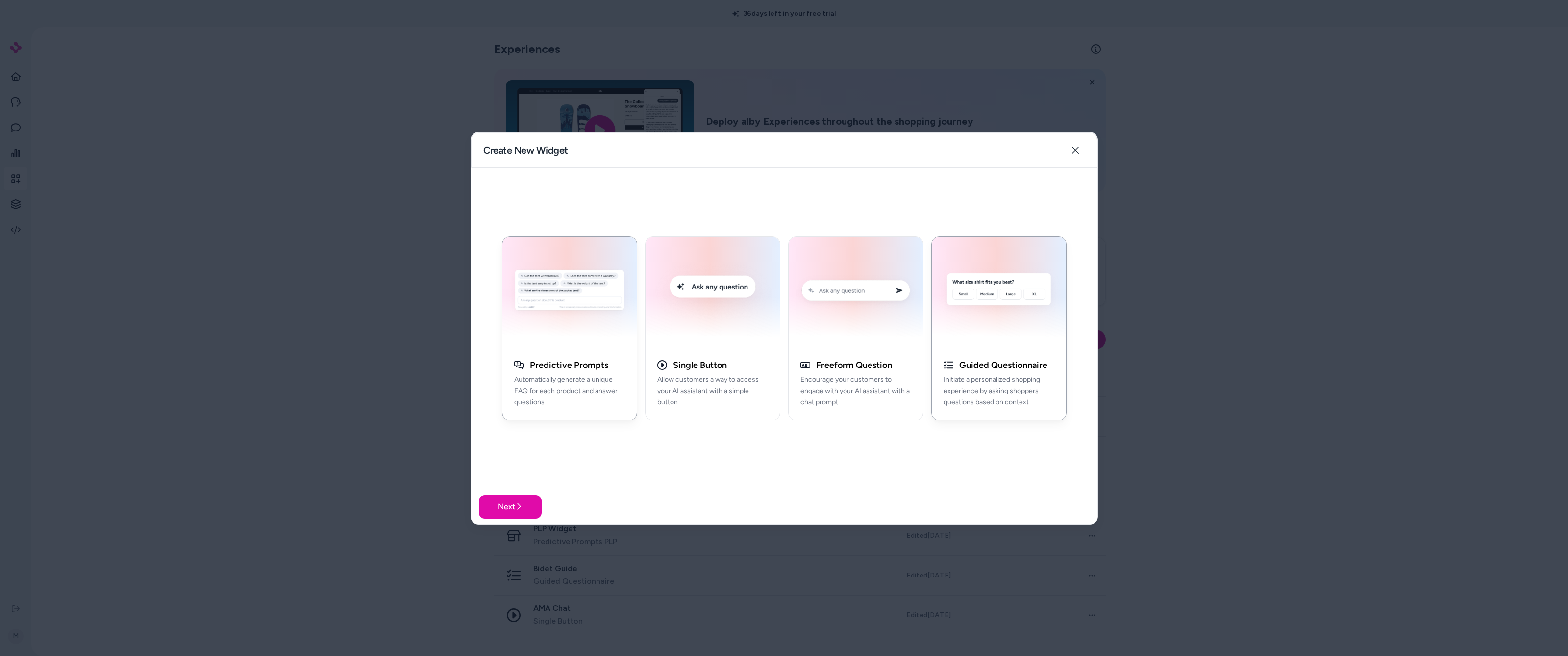
click at [462, 322] on div "button" at bounding box center [999, 291] width 135 height 111
click at [462, 354] on button "Next" at bounding box center [511, 506] width 63 height 23
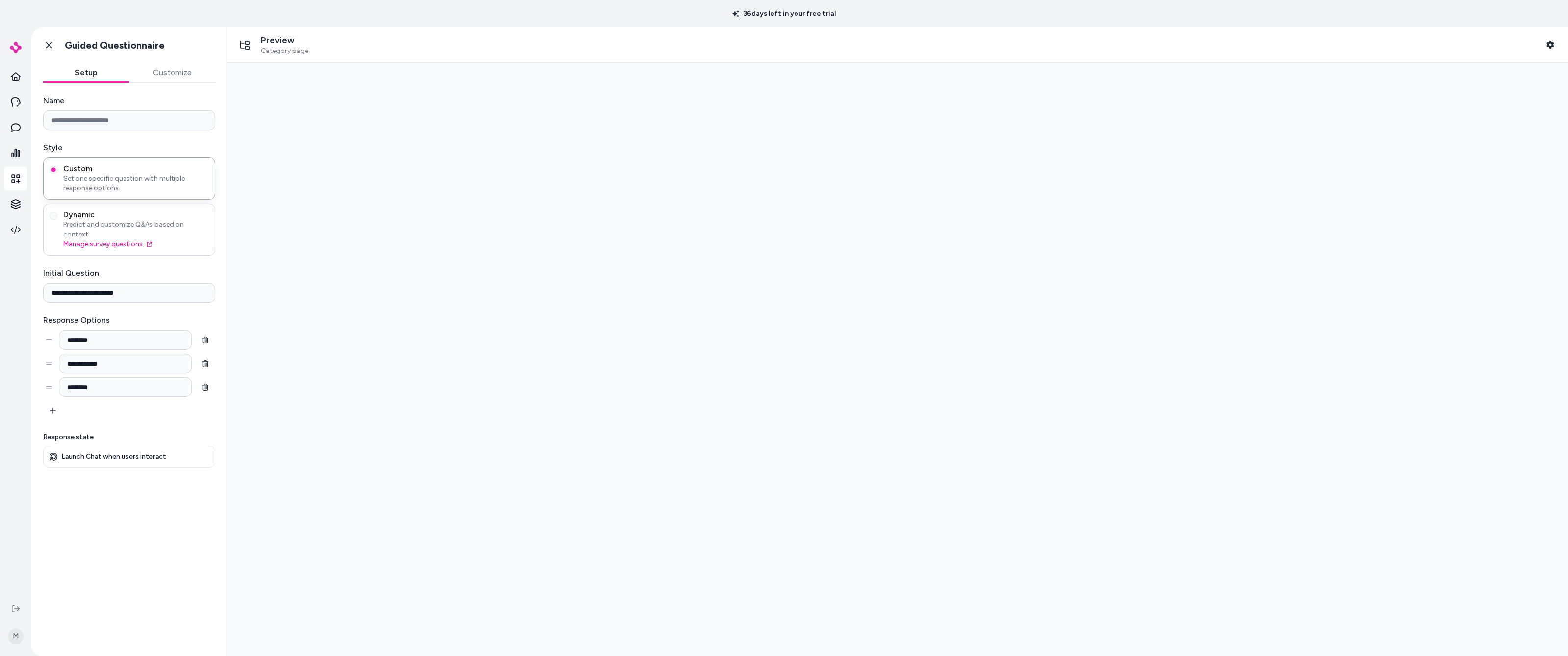
click at [104, 222] on span "Predict and customize Q&As based on context." at bounding box center [136, 229] width 145 height 19
click at [57, 219] on button "Dynamic Predict and customize Q&As based on context. Manage survey questions" at bounding box center [53, 216] width 8 height 8
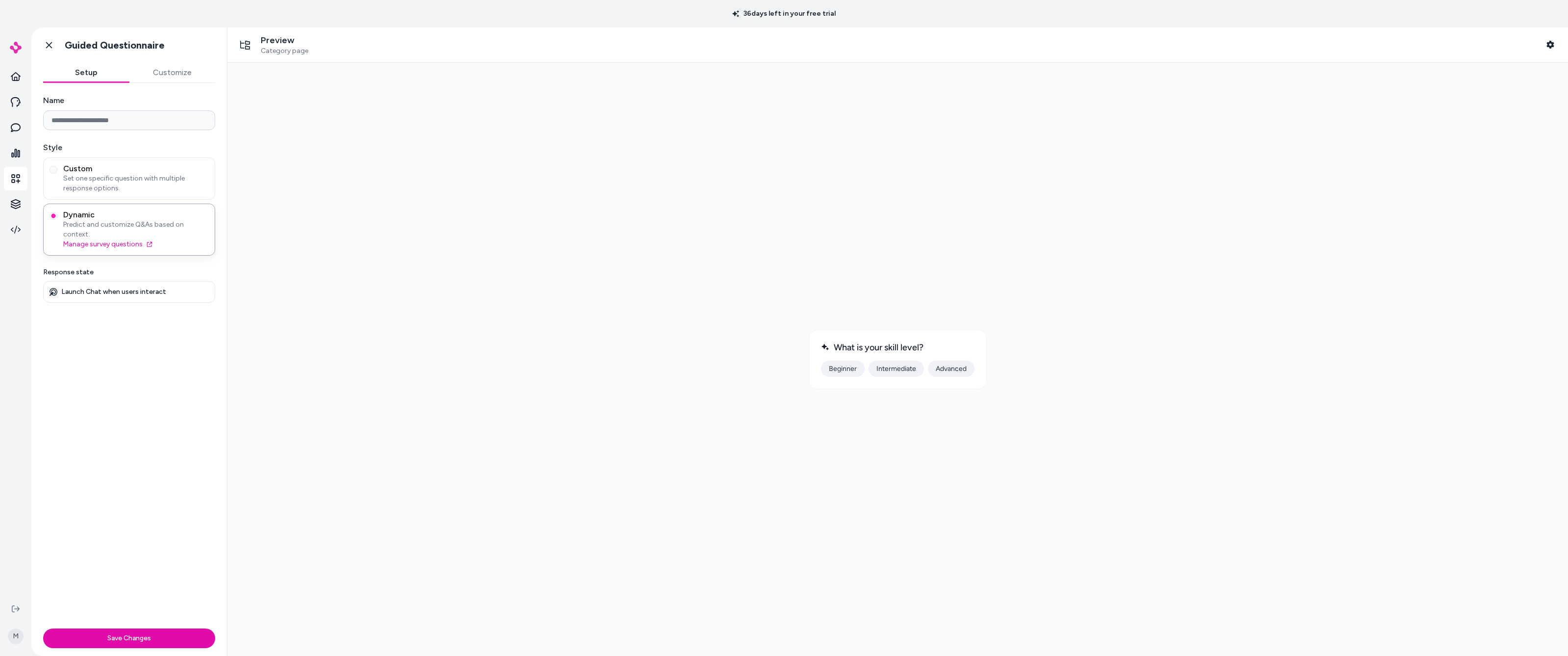
click at [152, 121] on input "Name" at bounding box center [128, 120] width 172 height 19
type input "**********"
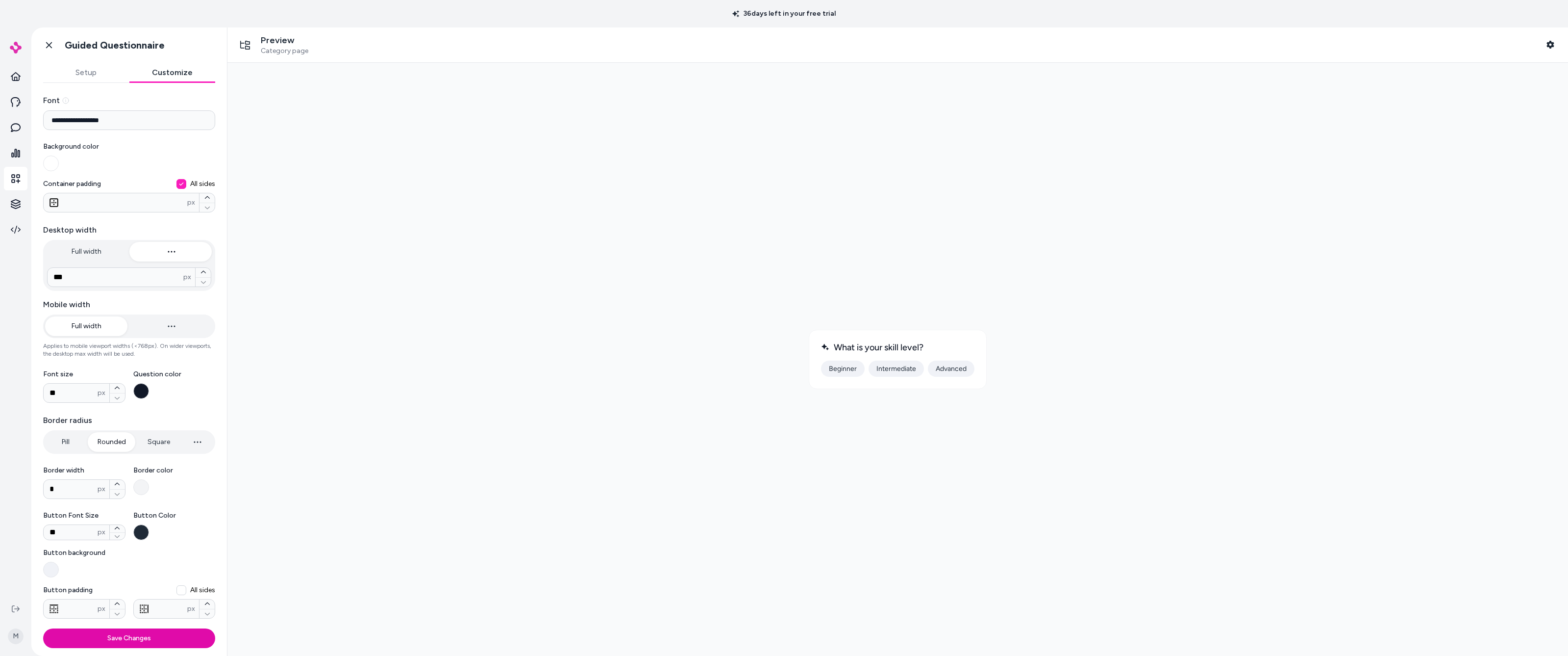
click at [171, 73] on button "Customize" at bounding box center [172, 73] width 86 height 19
click at [84, 72] on button "Setup" at bounding box center [85, 73] width 86 height 19
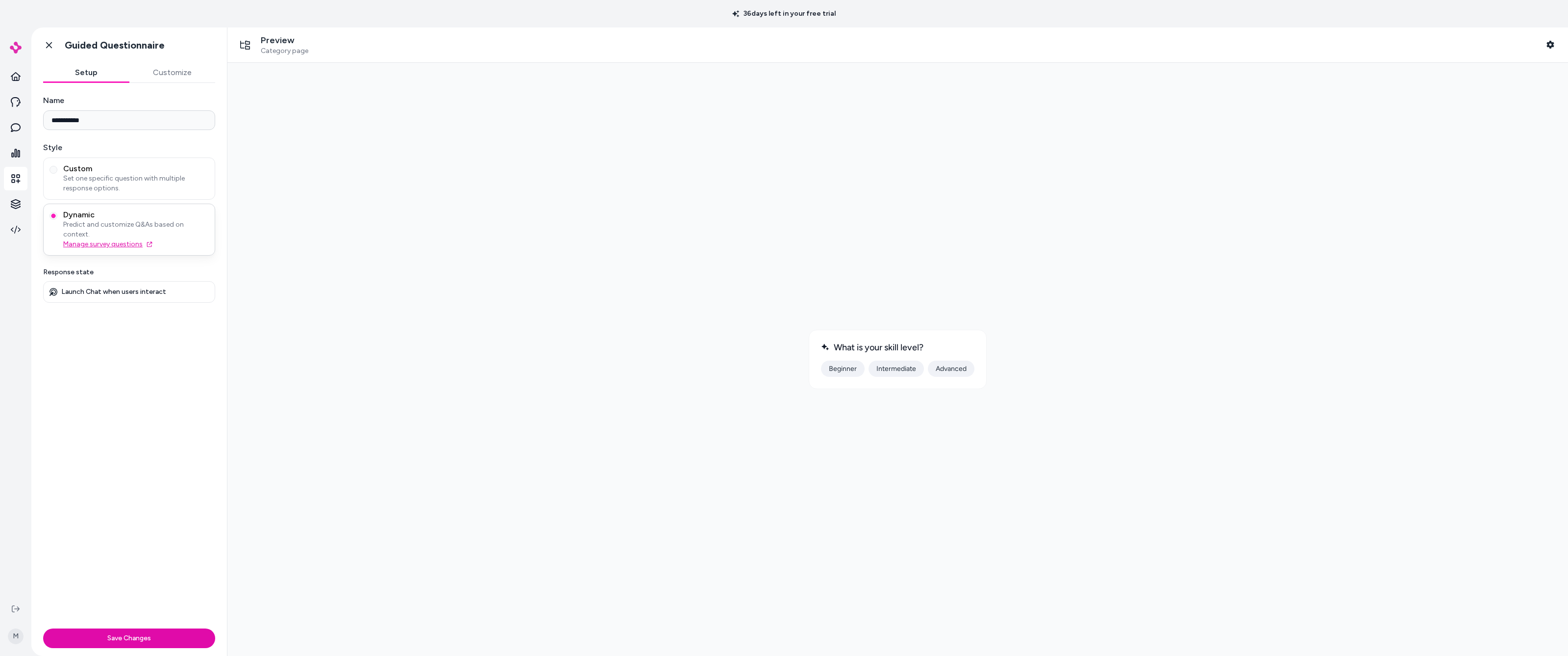
click at [91, 240] on link "Manage survey questions" at bounding box center [136, 244] width 145 height 10
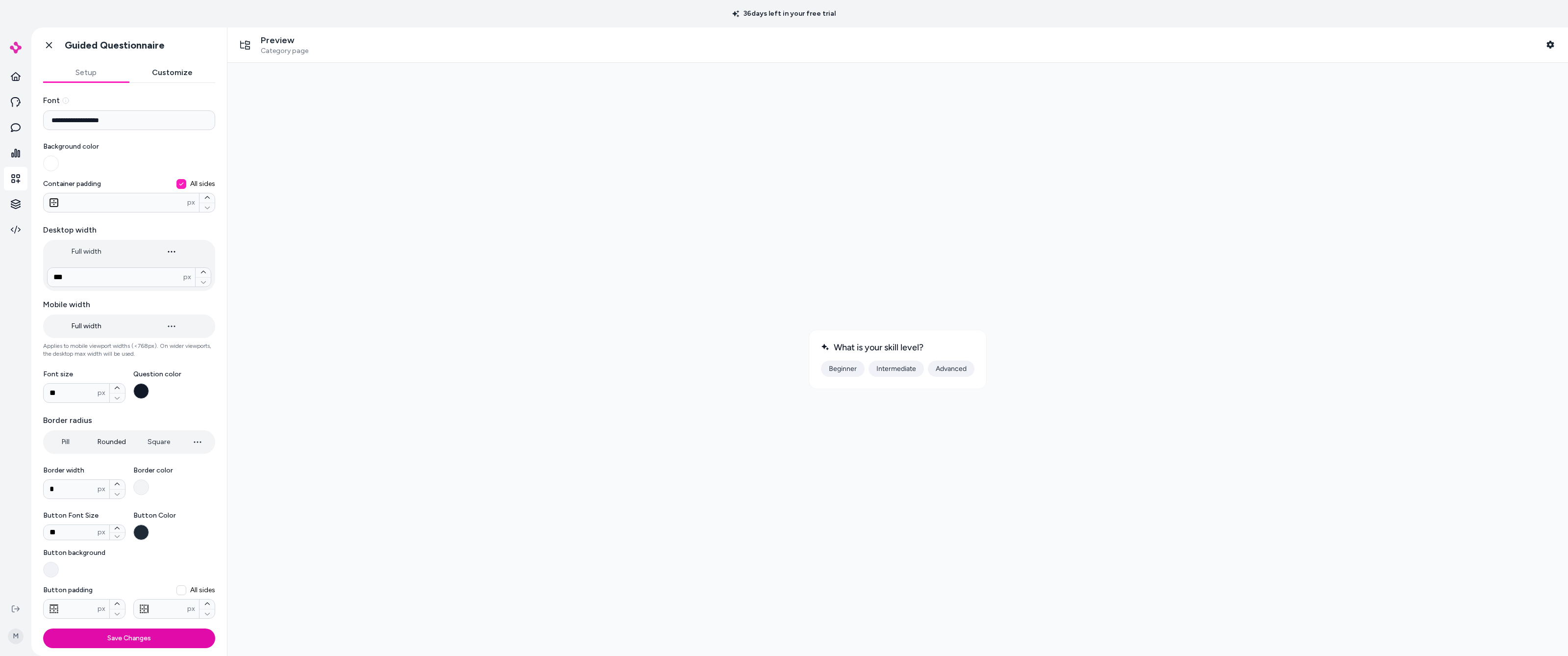
click at [165, 74] on button "Customize" at bounding box center [172, 73] width 86 height 19
click at [277, 48] on span "Category page" at bounding box center [284, 51] width 48 height 9
click at [462, 43] on icon "button" at bounding box center [1549, 44] width 7 height 8
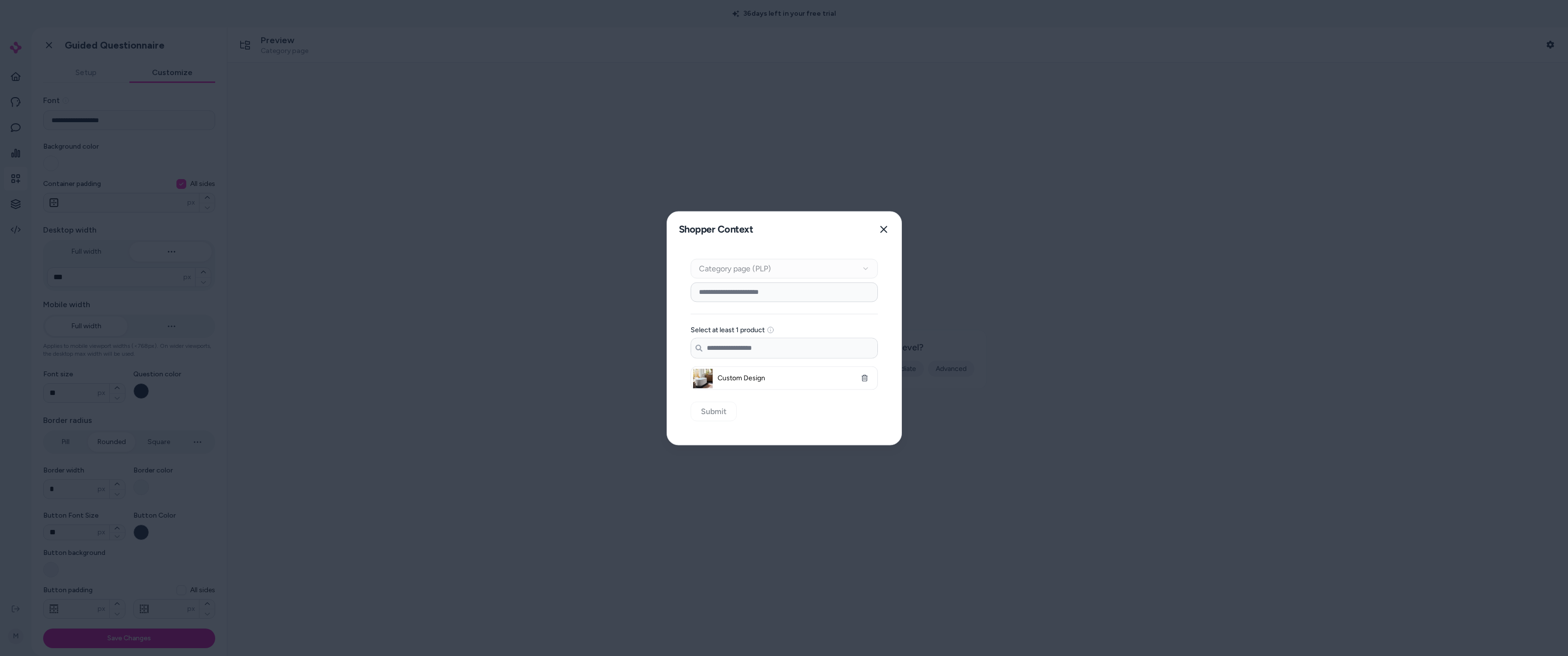
click at [462, 267] on div "Context Type Category page (PLP)" at bounding box center [784, 268] width 187 height 19
click at [462, 290] on input at bounding box center [784, 291] width 187 height 19
type input "*"
type input "*********"
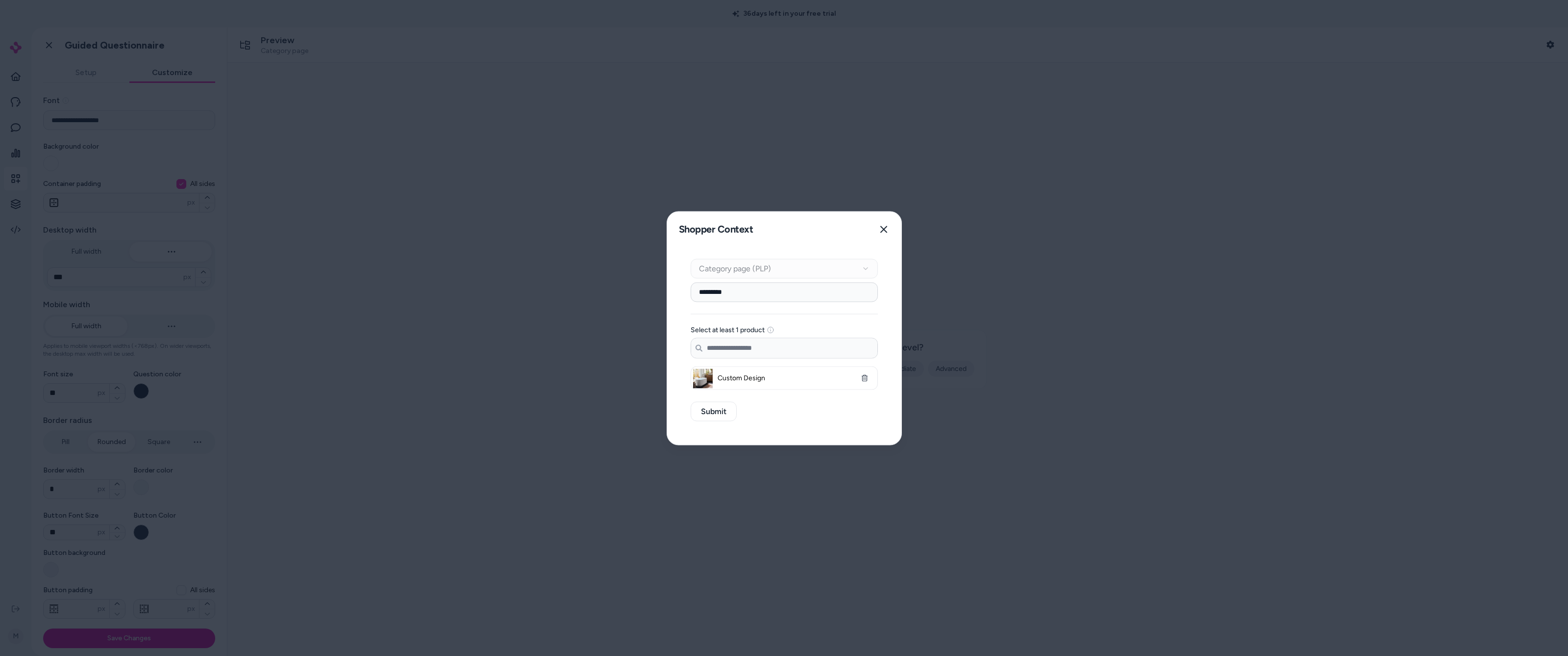
click at [462, 346] on input "Search products..." at bounding box center [784, 348] width 186 height 19
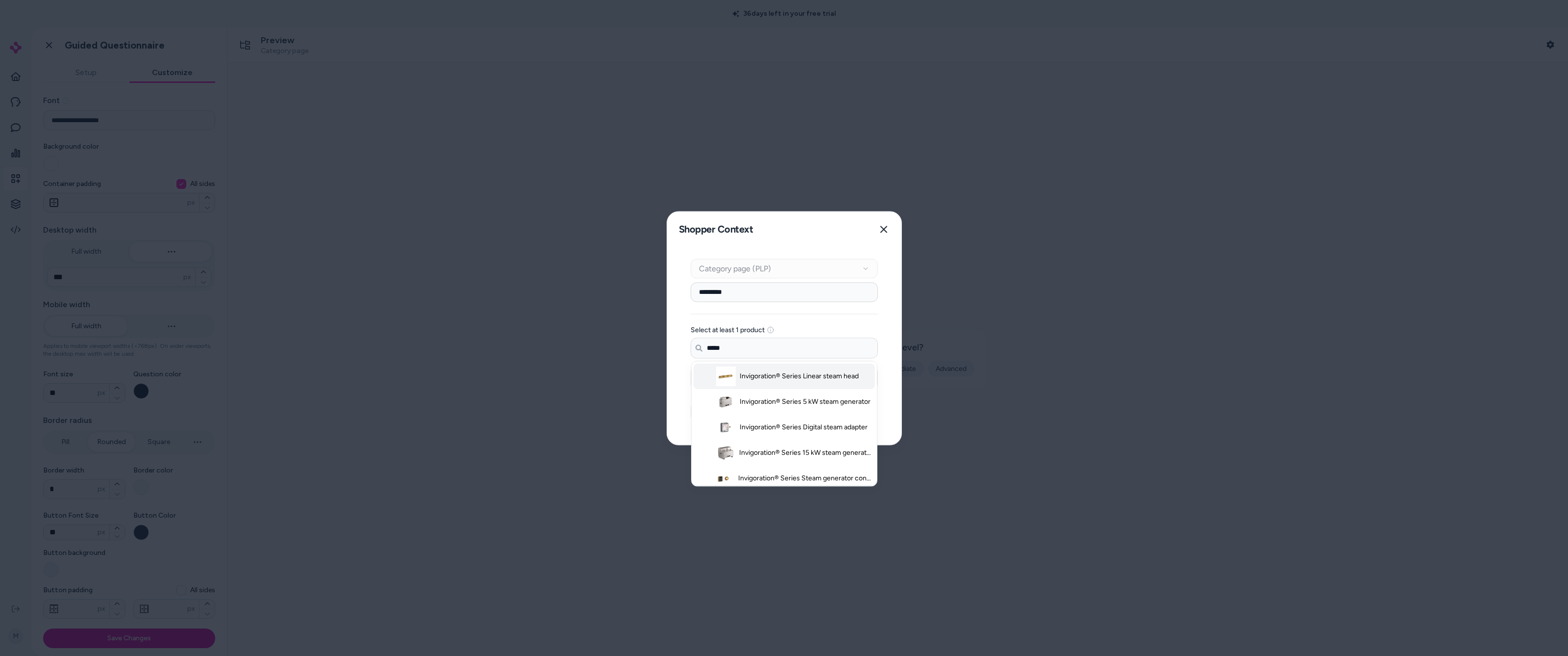
click at [462, 354] on span "Invigoration® Series Linear steam head" at bounding box center [799, 375] width 119 height 10
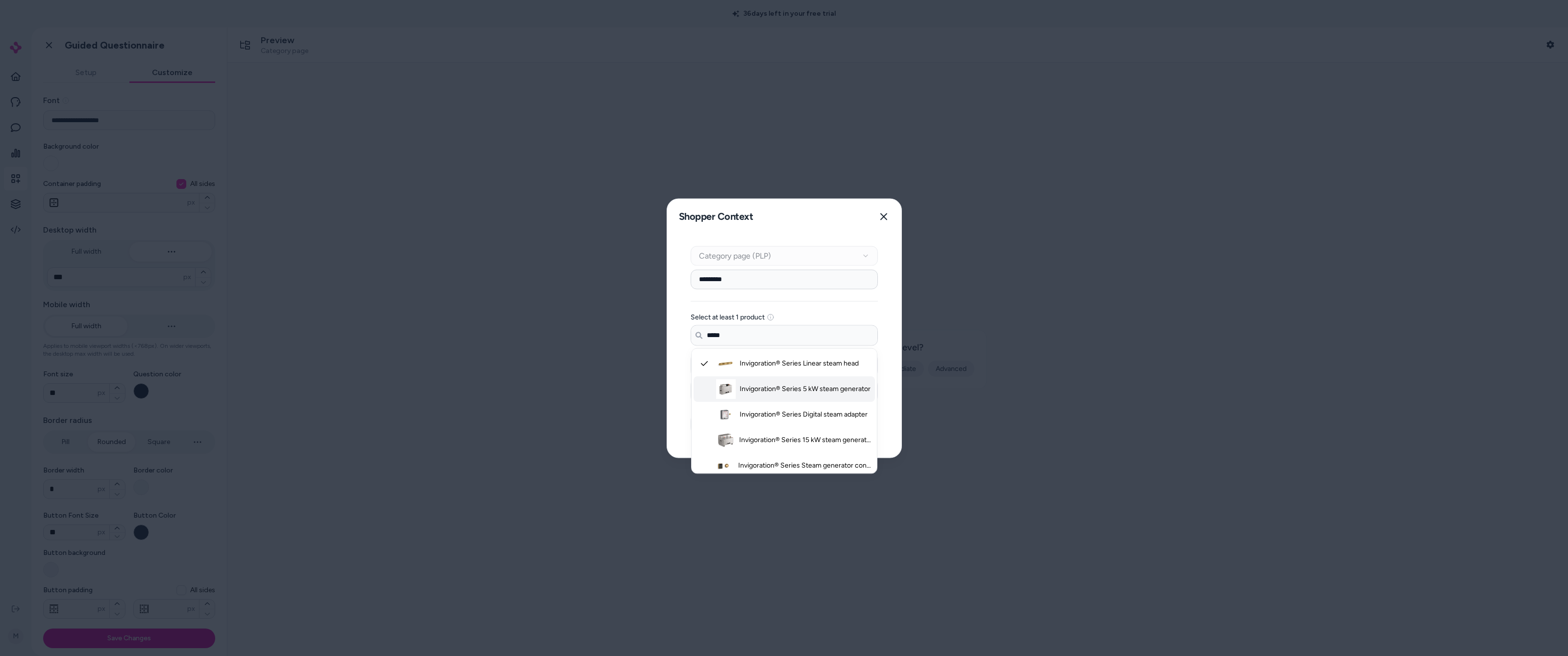
click at [462, 354] on span "Invigoration® Series 5 kW steam generator" at bounding box center [805, 388] width 131 height 10
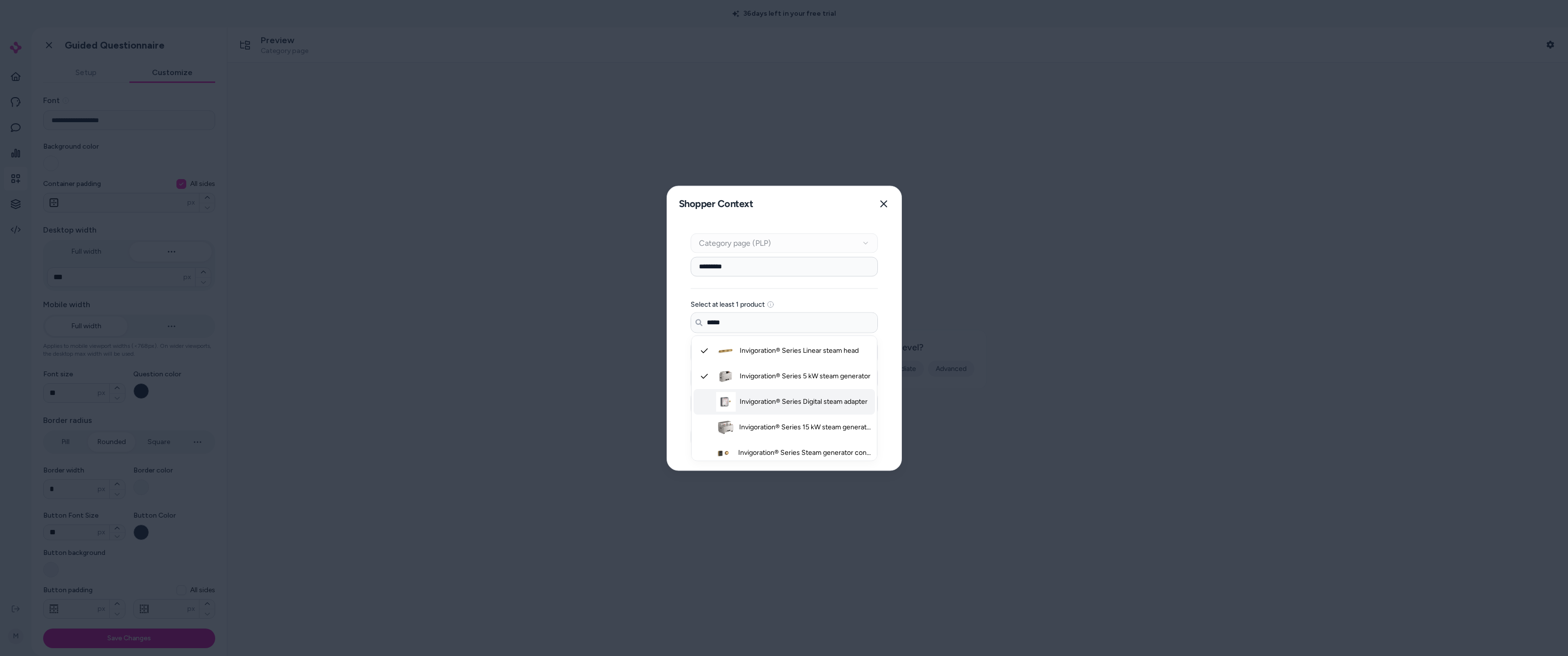
click at [462, 354] on li "Invigoration® Series Digital steam adapter" at bounding box center [784, 401] width 181 height 26
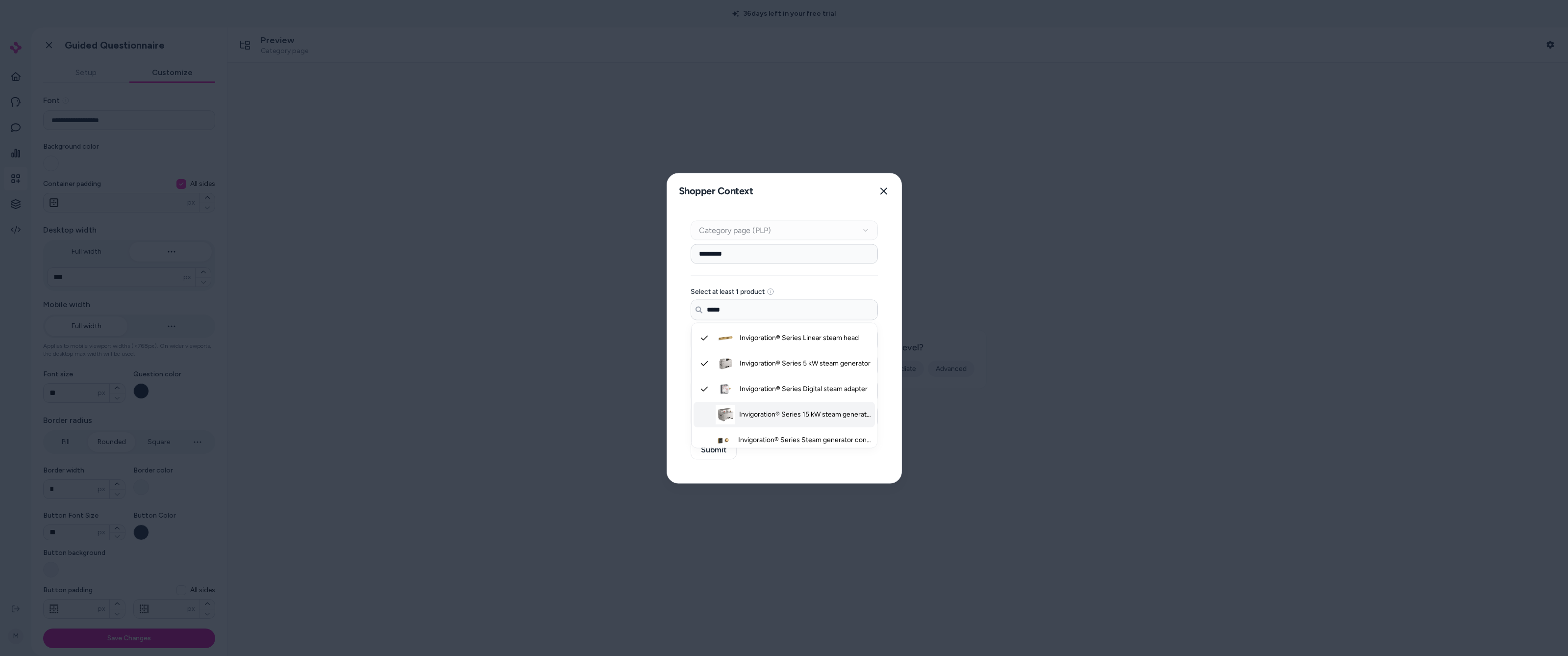
click at [462, 354] on span "Invigoration® Series 15 kW steam generator" at bounding box center [805, 414] width 132 height 10
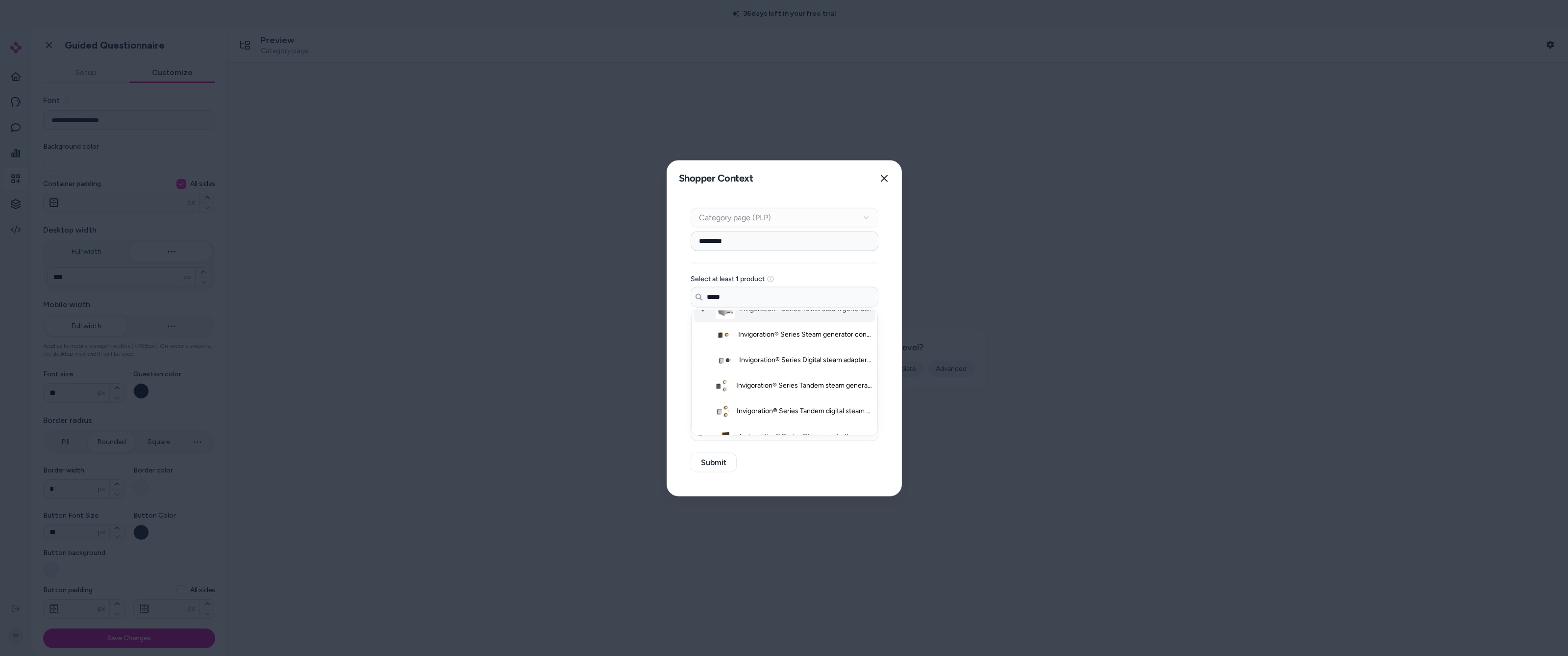
scroll to position [101, 0]
click at [462, 330] on span "Invigoration® Series Steam generator control kit" at bounding box center [805, 326] width 135 height 10
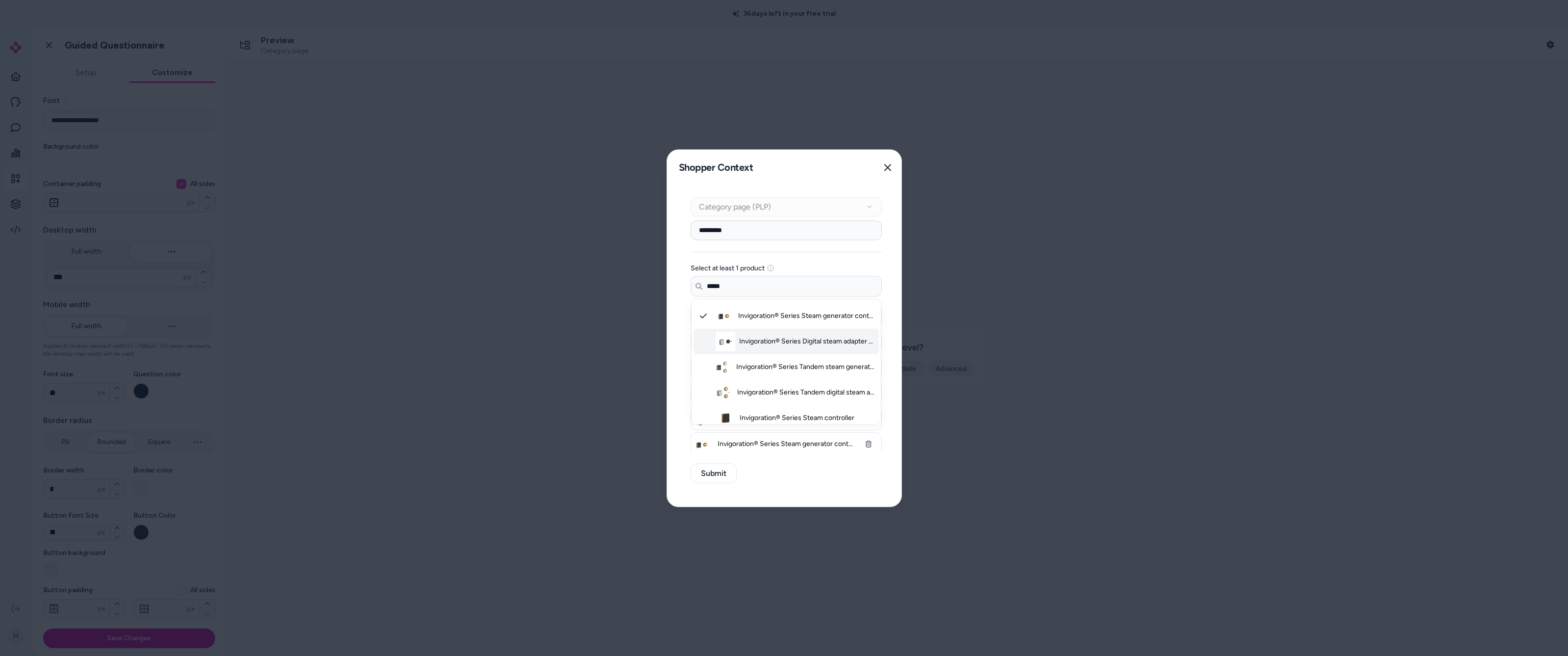
click at [462, 343] on span "Invigoration® Series Digital steam adapter kit" at bounding box center [807, 341] width 136 height 10
click at [462, 354] on span "Invigoration® Series Tandem steam generator control kit" at bounding box center [806, 366] width 140 height 10
click at [462, 335] on span "Invigoration® Series Tandem digital steam adapter kit" at bounding box center [807, 332] width 139 height 10
click at [462, 353] on span "Invigoration® Series Steam controller" at bounding box center [797, 358] width 115 height 10
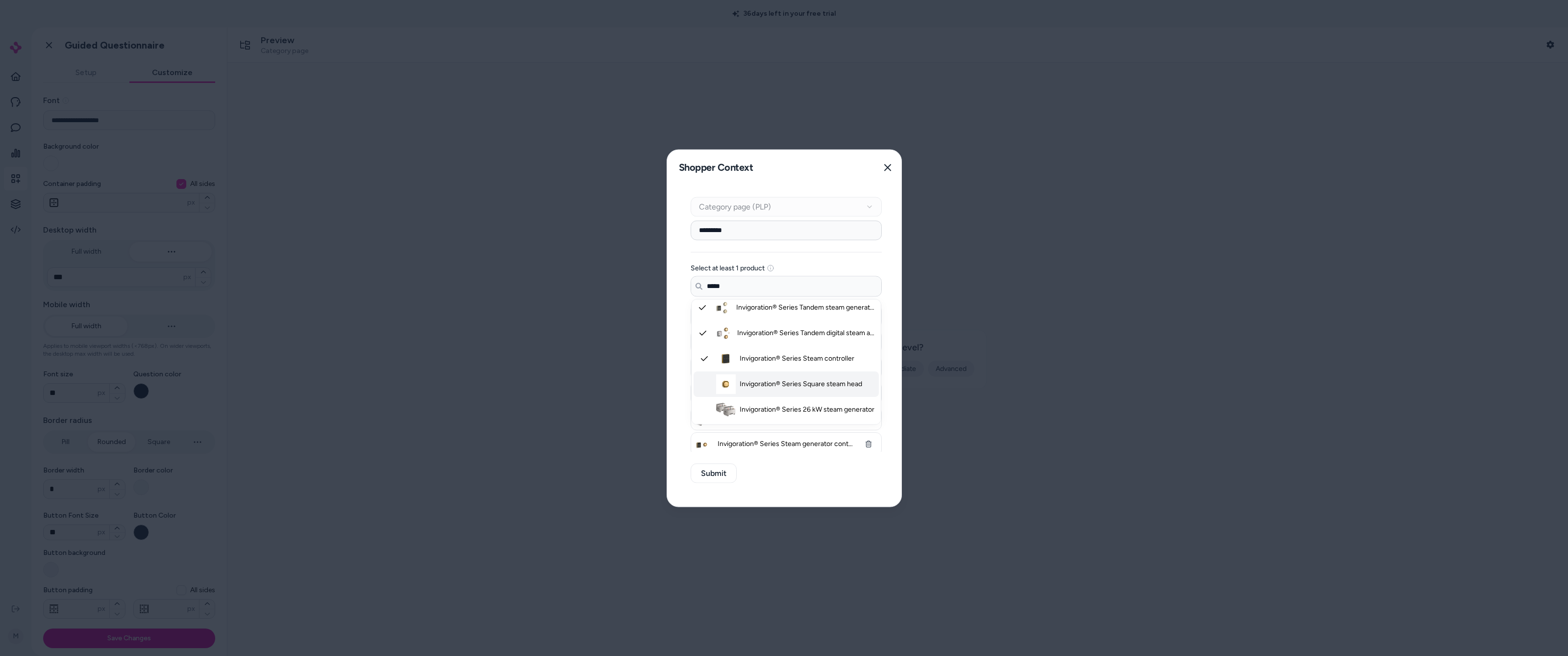
click at [462, 354] on span "Invigoration® Series Square steam head" at bounding box center [801, 383] width 123 height 10
click at [462, 335] on span "Invigoration® Series 26 kW steam generator" at bounding box center [807, 332] width 135 height 10
click at [462, 354] on span "Invigoration® Series 7 kW steam generator" at bounding box center [805, 358] width 131 height 10
drag, startPoint x: 799, startPoint y: 379, endPoint x: 797, endPoint y: 399, distance: 20.1
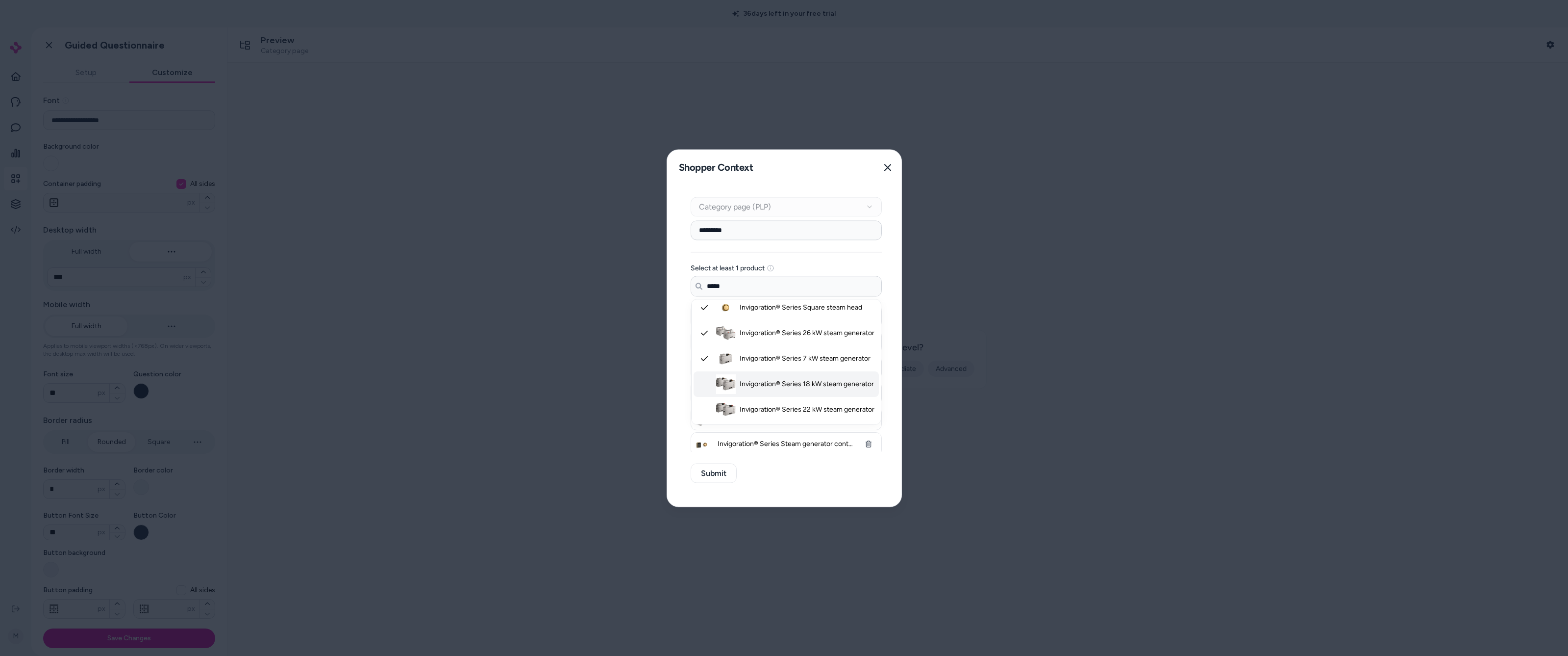
click at [462, 354] on span "Invigoration® Series 18 kW steam generator" at bounding box center [807, 383] width 135 height 10
drag, startPoint x: 795, startPoint y: 405, endPoint x: 794, endPoint y: 395, distance: 10.0
click at [462, 354] on span "Invigoration® Series 22 kW steam generator" at bounding box center [807, 409] width 135 height 10
click at [462, 352] on li "Invigoration® Series 11 kW steam generator" at bounding box center [786, 345] width 186 height 26
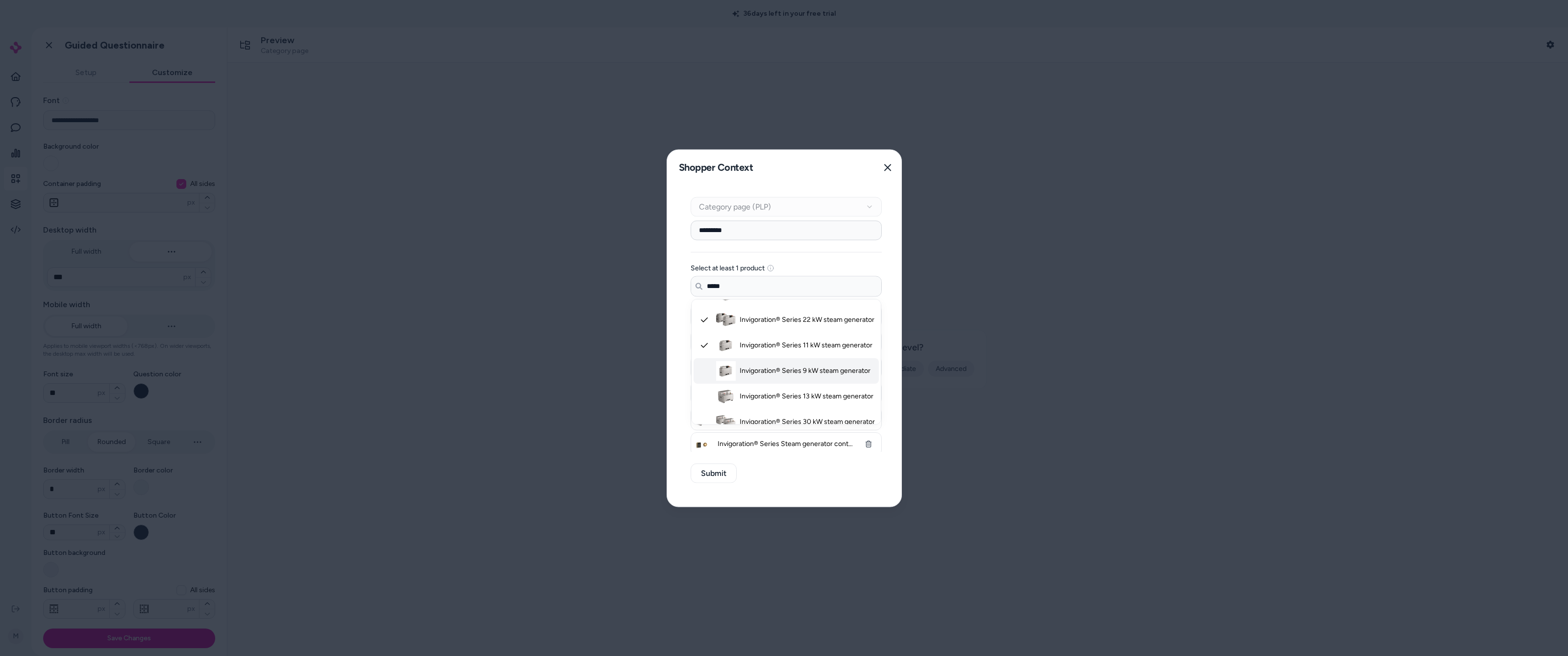
click at [462, 354] on span "Invigoration® Series 9 kW steam generator" at bounding box center [805, 370] width 131 height 10
click at [462, 354] on span "Invigoration® Series 13 kW steam generator" at bounding box center [807, 396] width 134 height 10
click at [462, 354] on span "Invigoration® Series 30 kW steam generator" at bounding box center [807, 409] width 136 height 10
type input "*****"
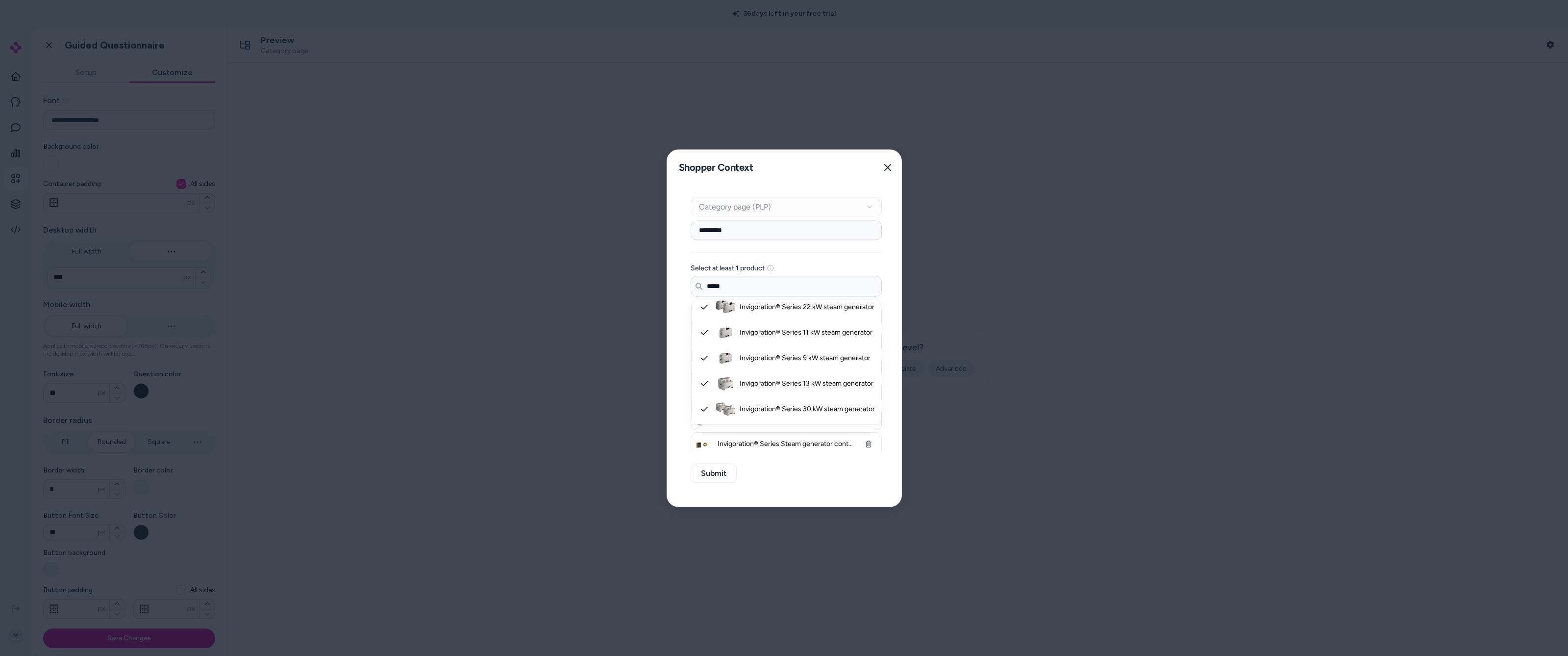
click at [462, 354] on div "Context Type Category page (PLP) Category Setup ********* Select at least 1 pro…" at bounding box center [786, 345] width 238 height 321
click at [462, 228] on input "*********" at bounding box center [786, 230] width 191 height 19
drag, startPoint x: 753, startPoint y: 231, endPoint x: 678, endPoint y: 232, distance: 75.0
click at [462, 232] on div "Context Type Category page (PLP) Category Setup ********* Select at least 1 pro…" at bounding box center [786, 345] width 238 height 321
type input "**********"
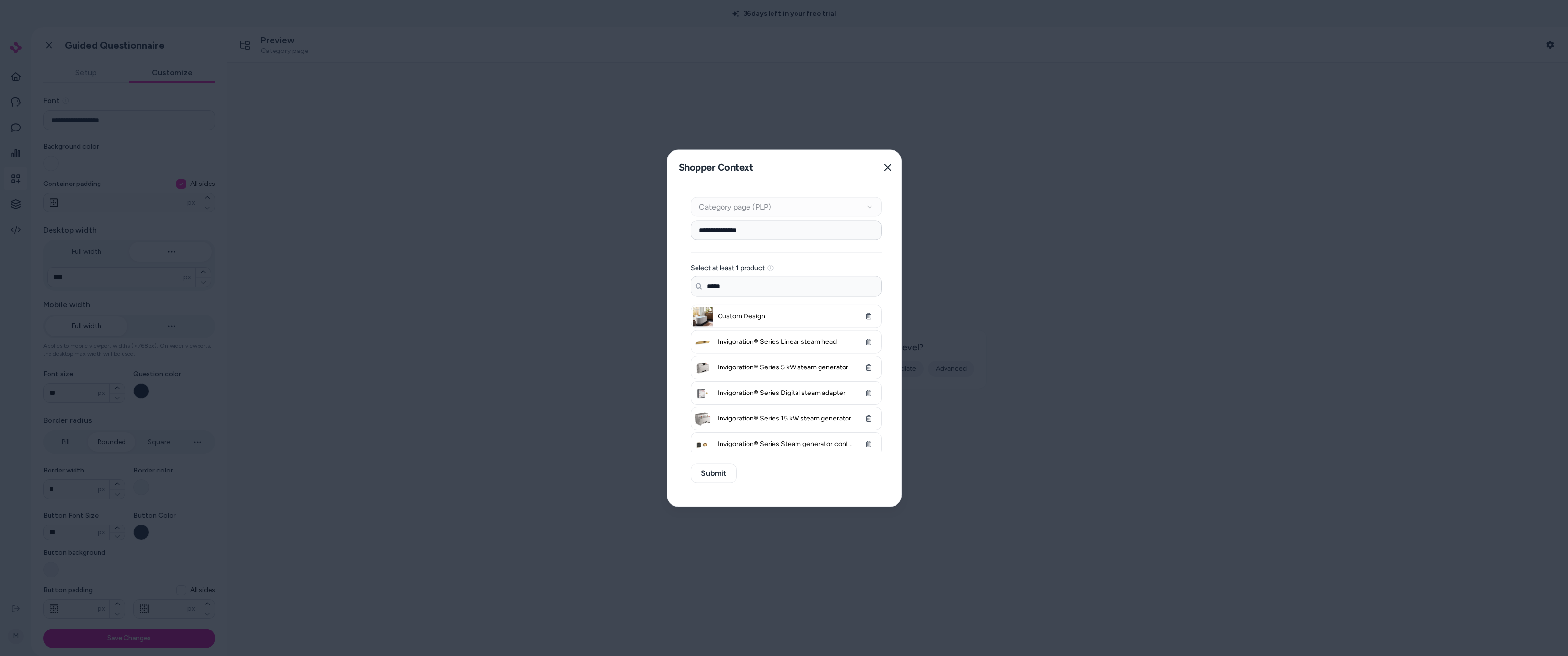
click at [462, 153] on div "Shopper Context Pick a shopper context to use for previewing this widget. Close" at bounding box center [786, 167] width 238 height 36
click at [462, 206] on div "Context Type Category page (PLP)" at bounding box center [786, 207] width 191 height 19
click at [462, 354] on button "Submit" at bounding box center [713, 473] width 46 height 19
drag, startPoint x: 890, startPoint y: 168, endPoint x: 907, endPoint y: 173, distance: 17.7
click at [462, 168] on icon "button" at bounding box center [888, 167] width 8 height 8
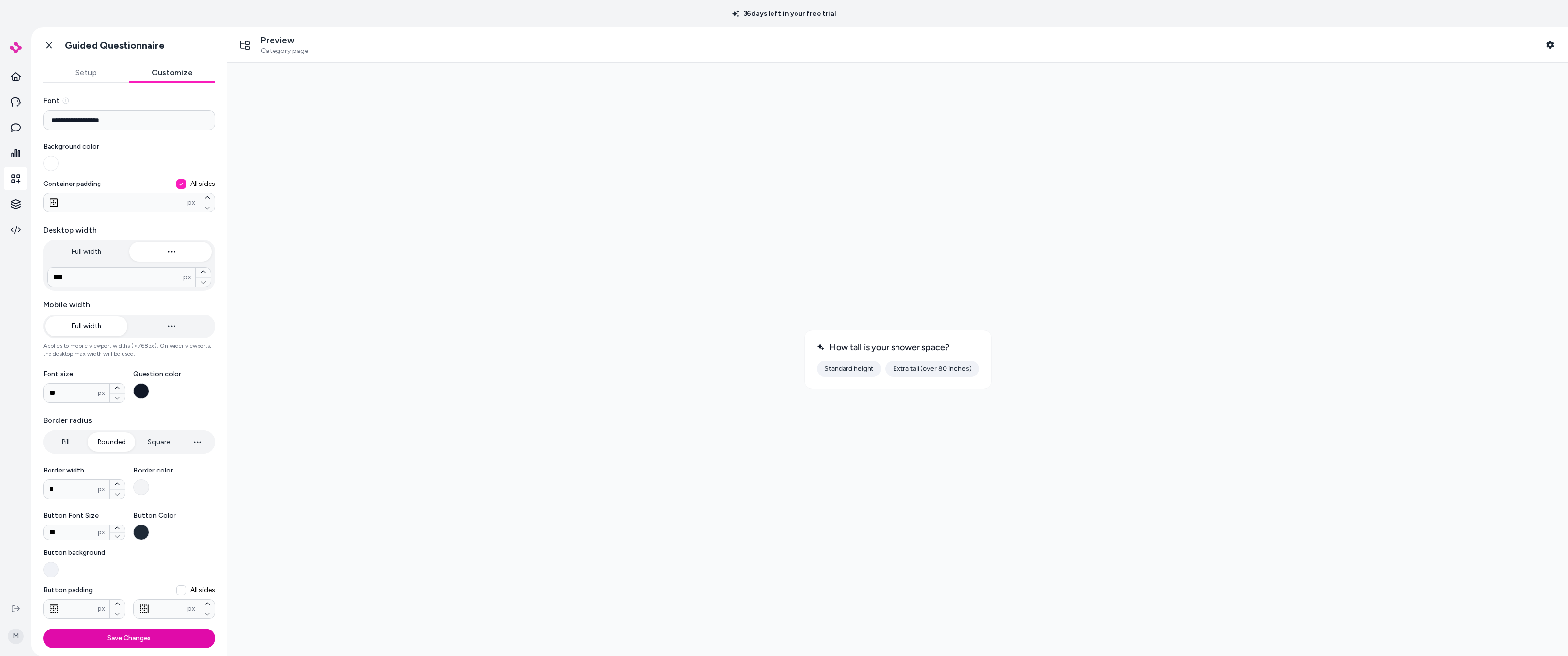
drag, startPoint x: 961, startPoint y: 370, endPoint x: 982, endPoint y: 374, distance: 21.4
click at [462, 354] on button "Extra tall (over 80 inches)" at bounding box center [932, 369] width 94 height 16
drag, startPoint x: 131, startPoint y: 637, endPoint x: 225, endPoint y: 636, distance: 94.0
click at [131, 354] on button "Save Changes" at bounding box center [128, 637] width 172 height 19
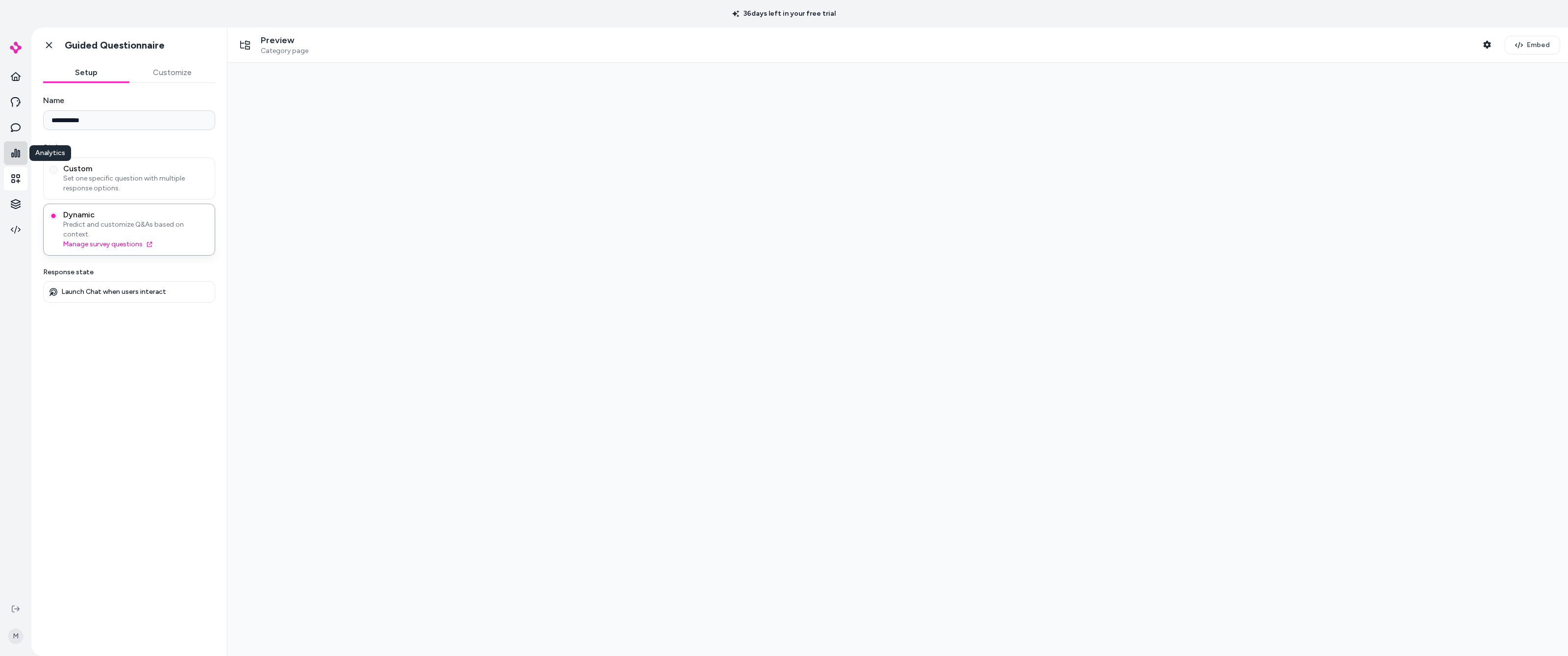
click at [18, 155] on icon at bounding box center [15, 153] width 9 height 9
click at [15, 179] on icon at bounding box center [15, 178] width 10 height 10
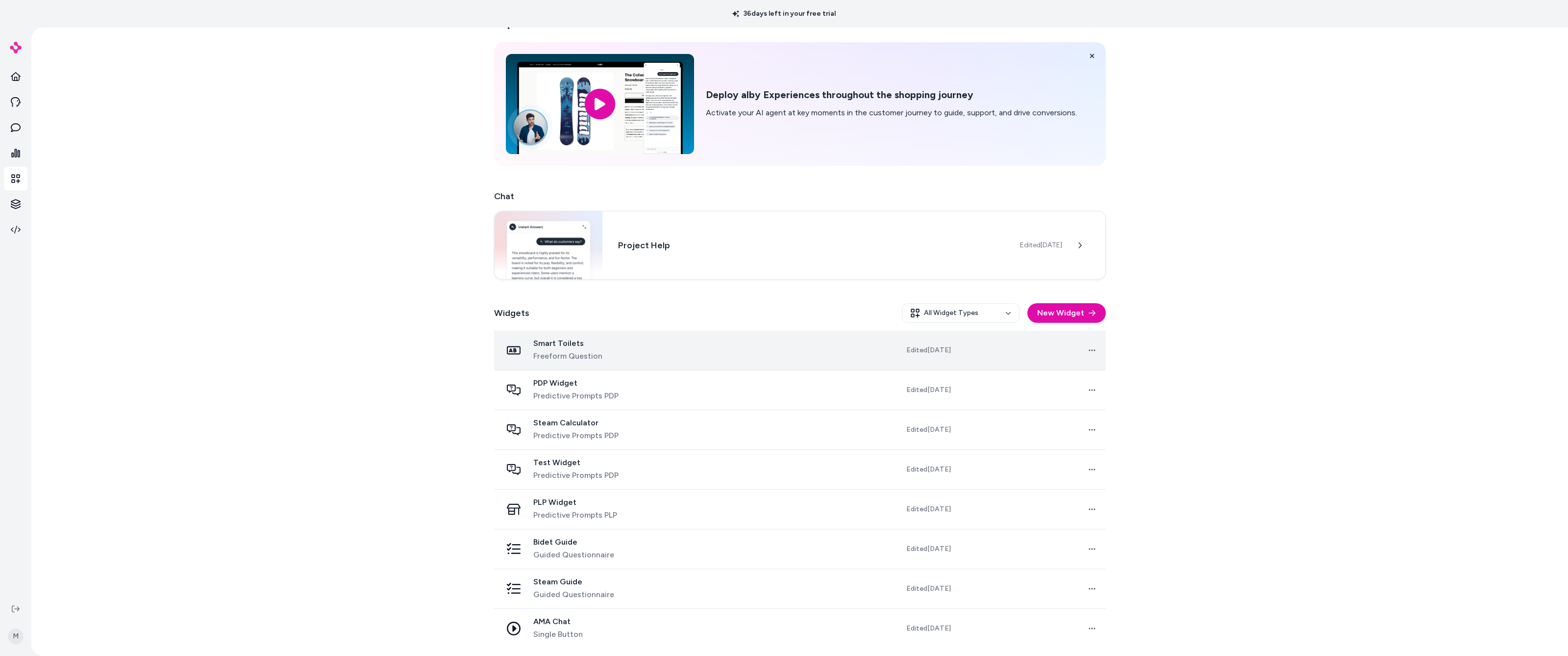
scroll to position [27, 0]
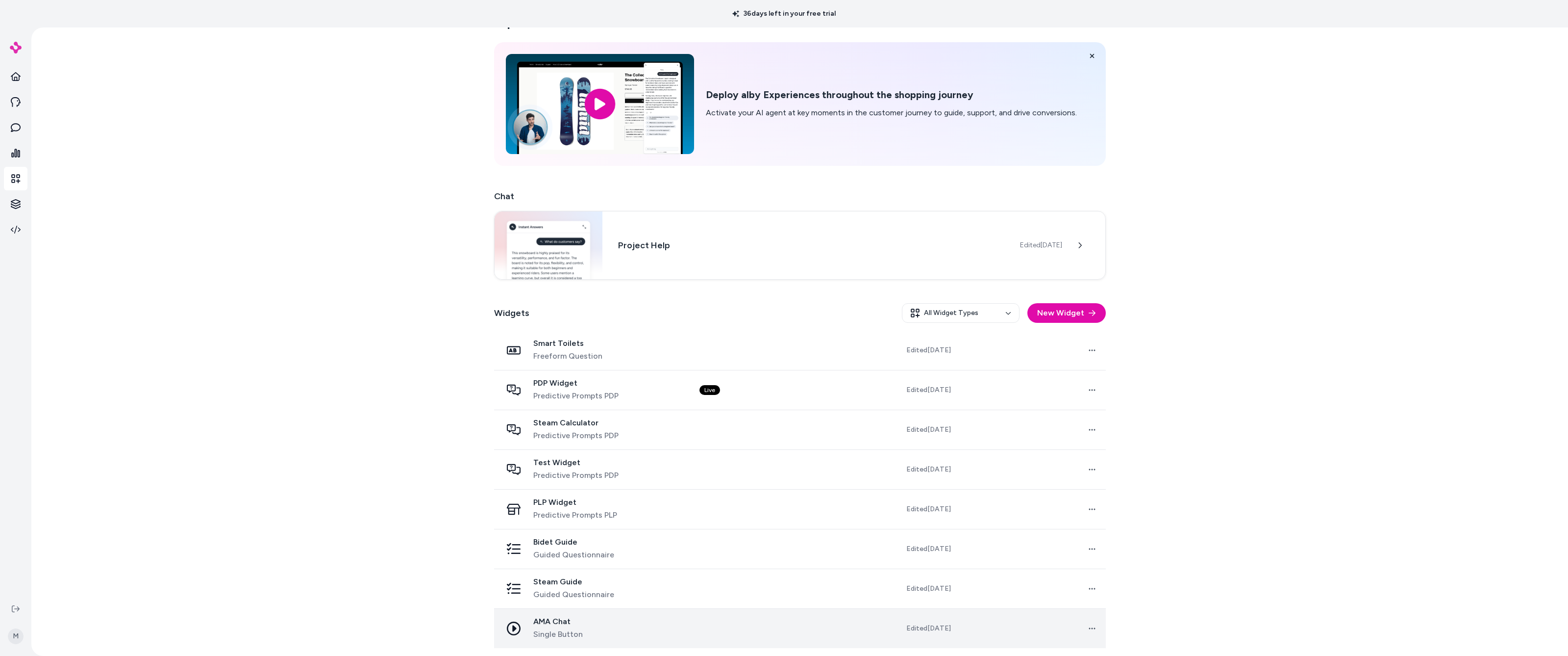
click at [462, 354] on span "AMA Chat" at bounding box center [557, 621] width 49 height 10
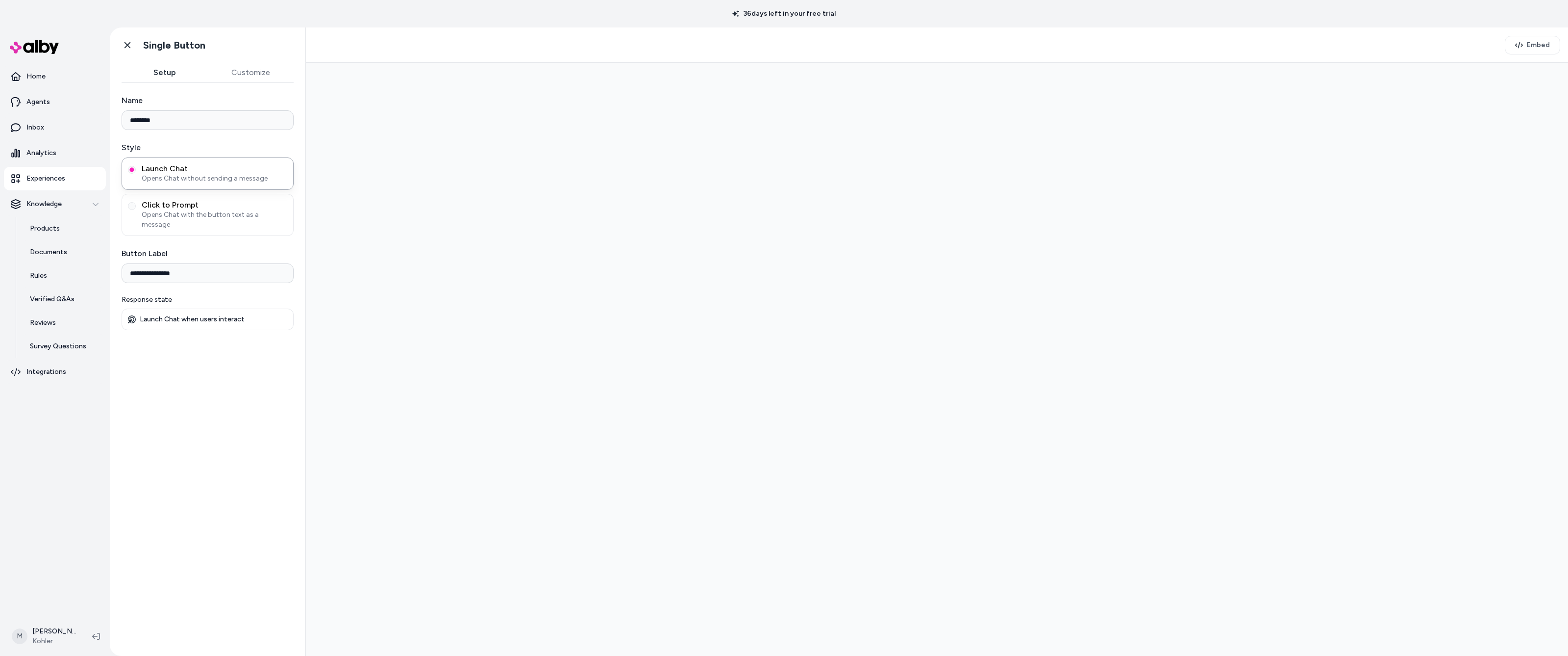
type input "********"
type input "**********"
click at [902, 197] on div at bounding box center [936, 359] width 1246 height 577
click at [943, 359] on span "Ask any question" at bounding box center [944, 359] width 60 height 10
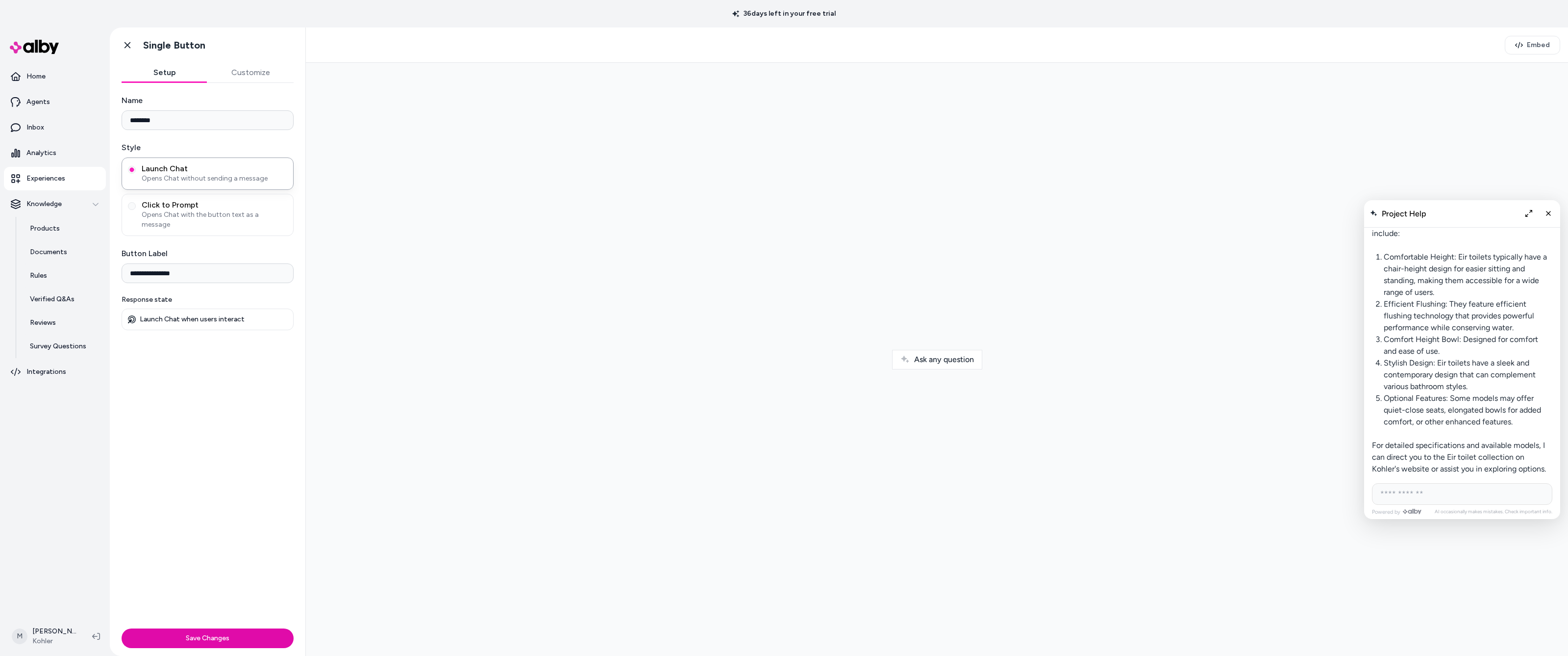
scroll to position [1802, 0]
click at [1440, 491] on input "AI Shopping Assistant" at bounding box center [1462, 494] width 181 height 22
type input "**********"
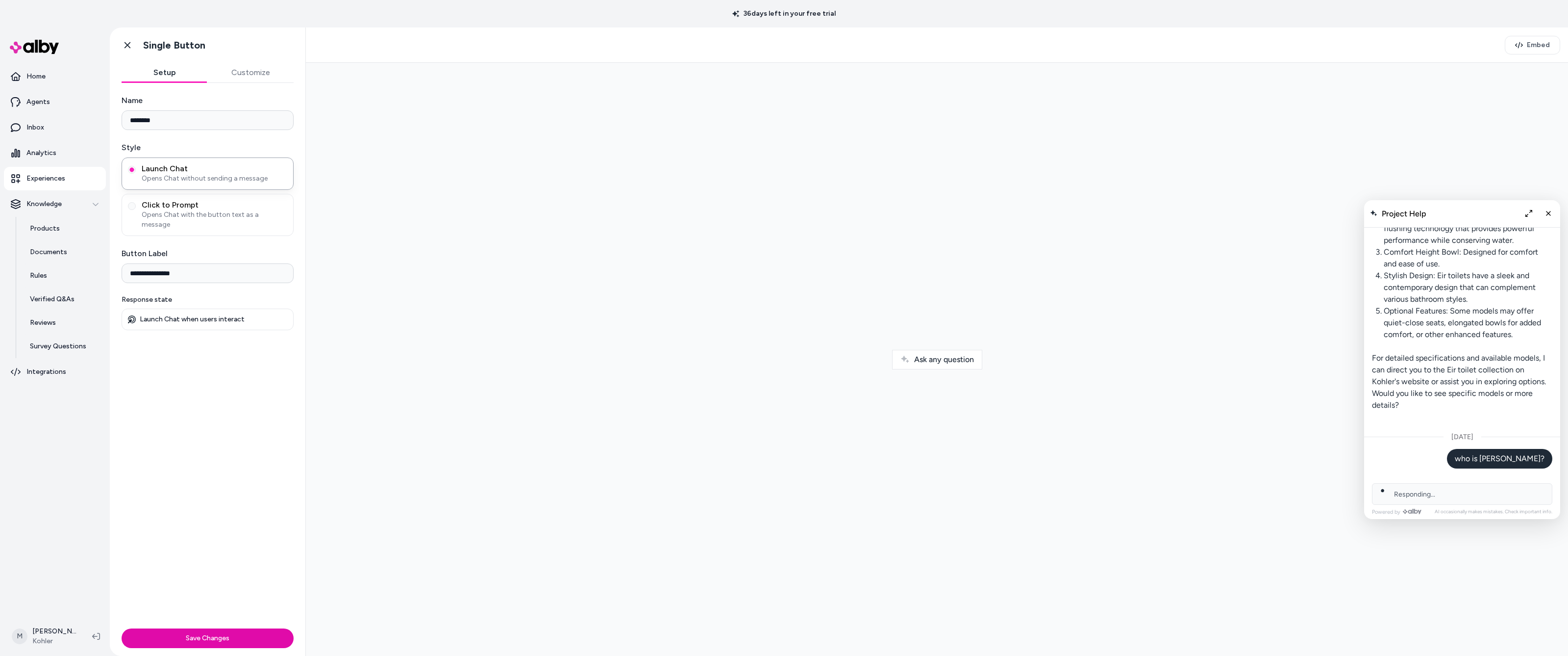
scroll to position [1914, 0]
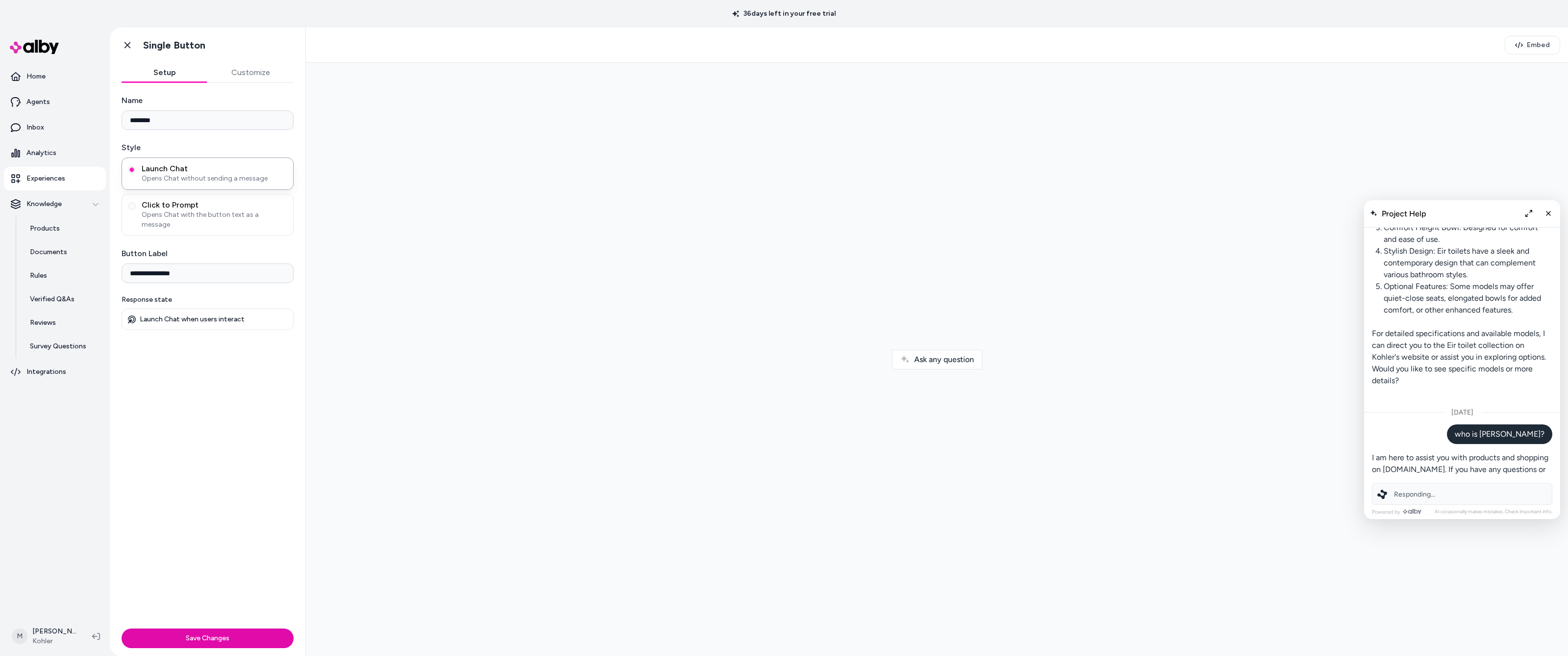
click at [1429, 493] on span "Responding..." at bounding box center [1414, 494] width 41 height 8
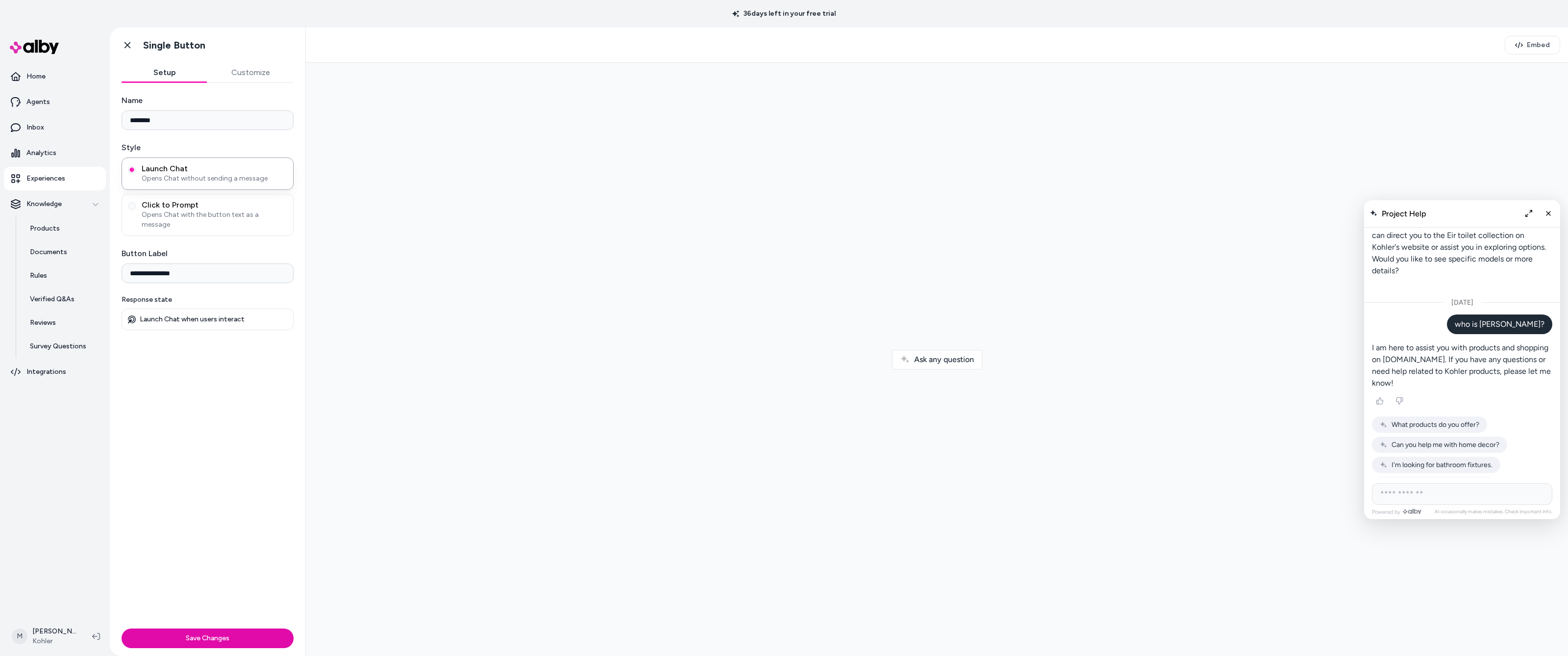
scroll to position [2042, 0]
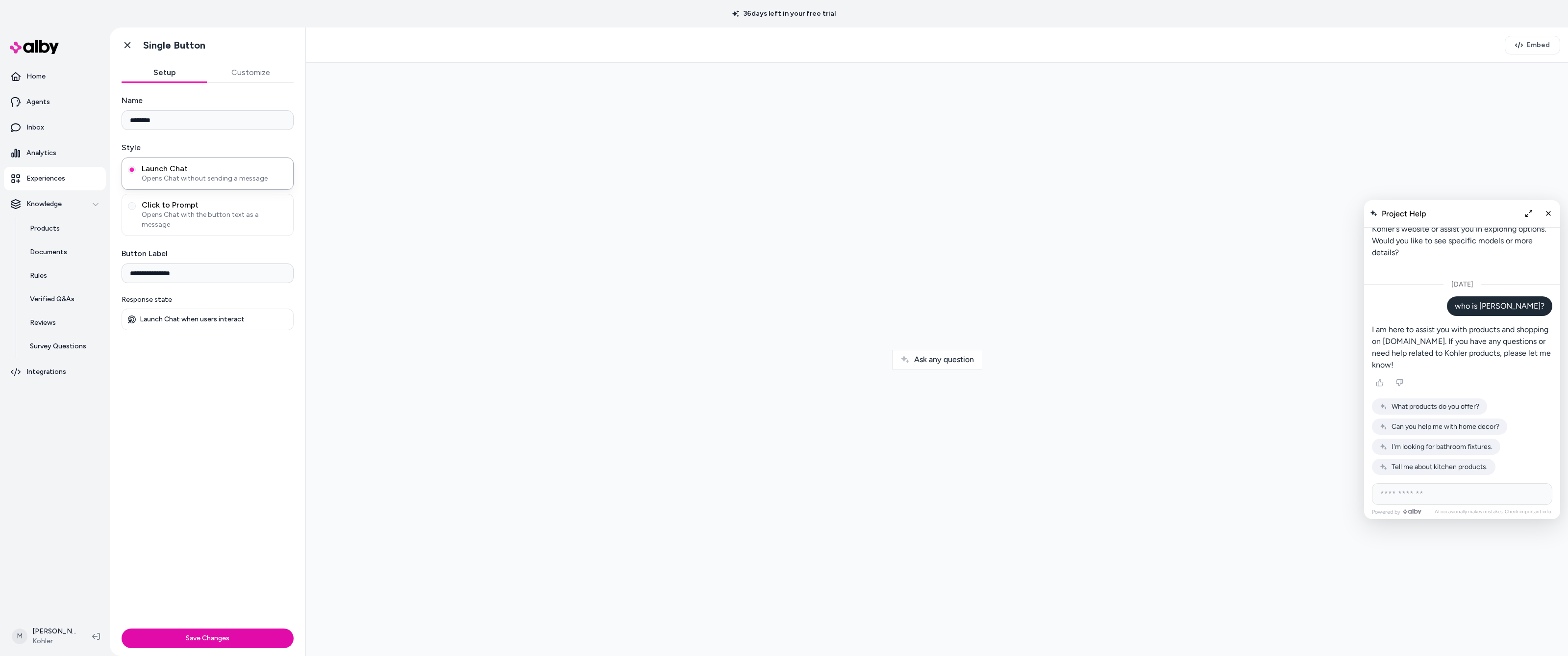
click at [1429, 493] on input "AI Shopping Assistant" at bounding box center [1462, 494] width 181 height 22
type input "**********"
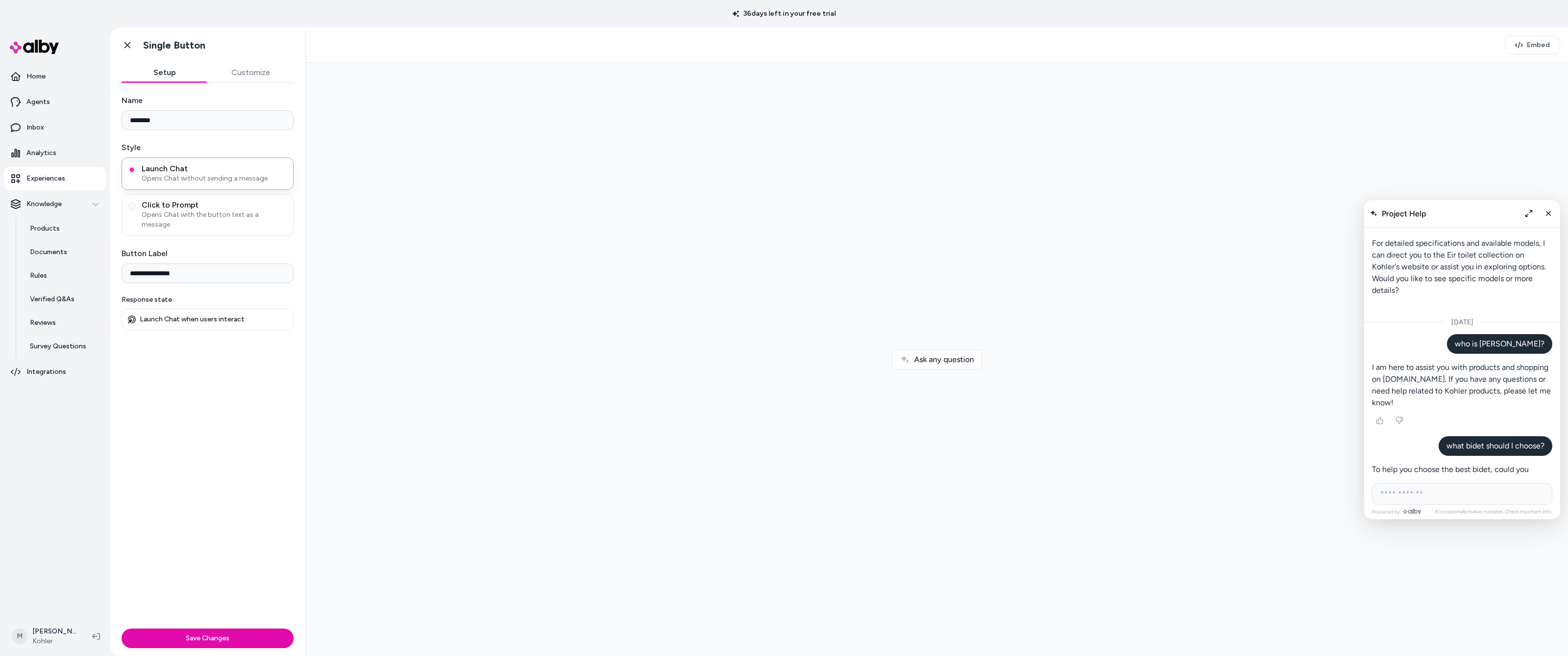
scroll to position [2132, 0]
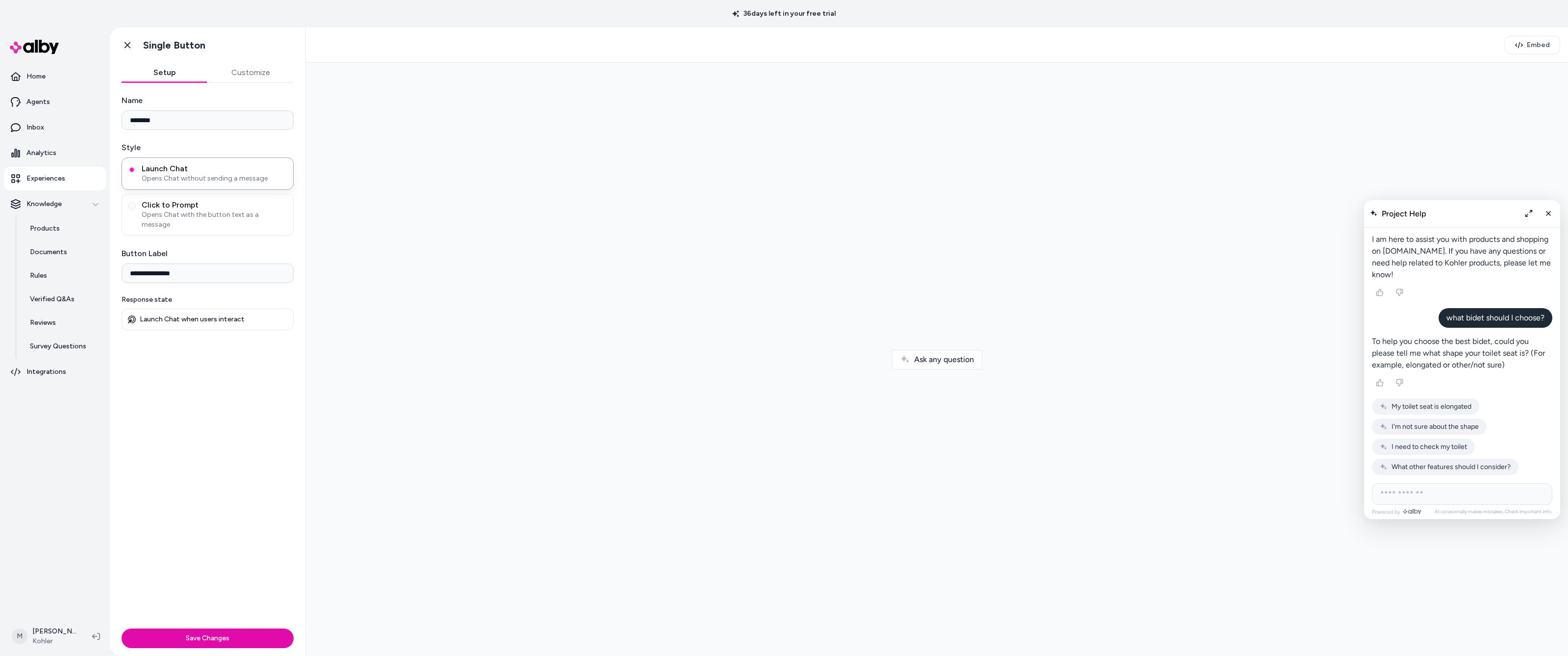
drag, startPoint x: 1465, startPoint y: 386, endPoint x: 1474, endPoint y: 390, distance: 9.8
click at [1465, 402] on span "My toilet seat is elongated" at bounding box center [1431, 406] width 80 height 8
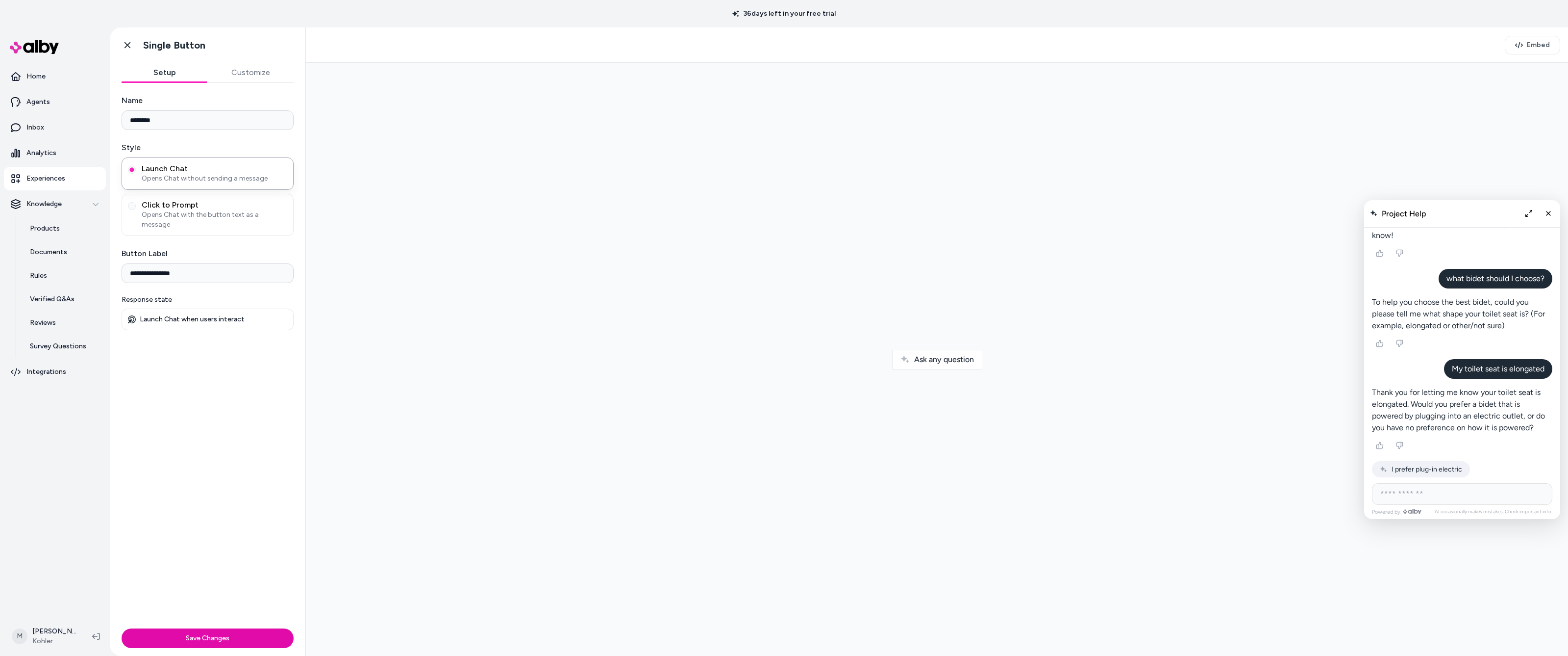
scroll to position [2174, 0]
click at [1450, 490] on input "AI Shopping Assistant" at bounding box center [1462, 494] width 181 height 22
type input "********"
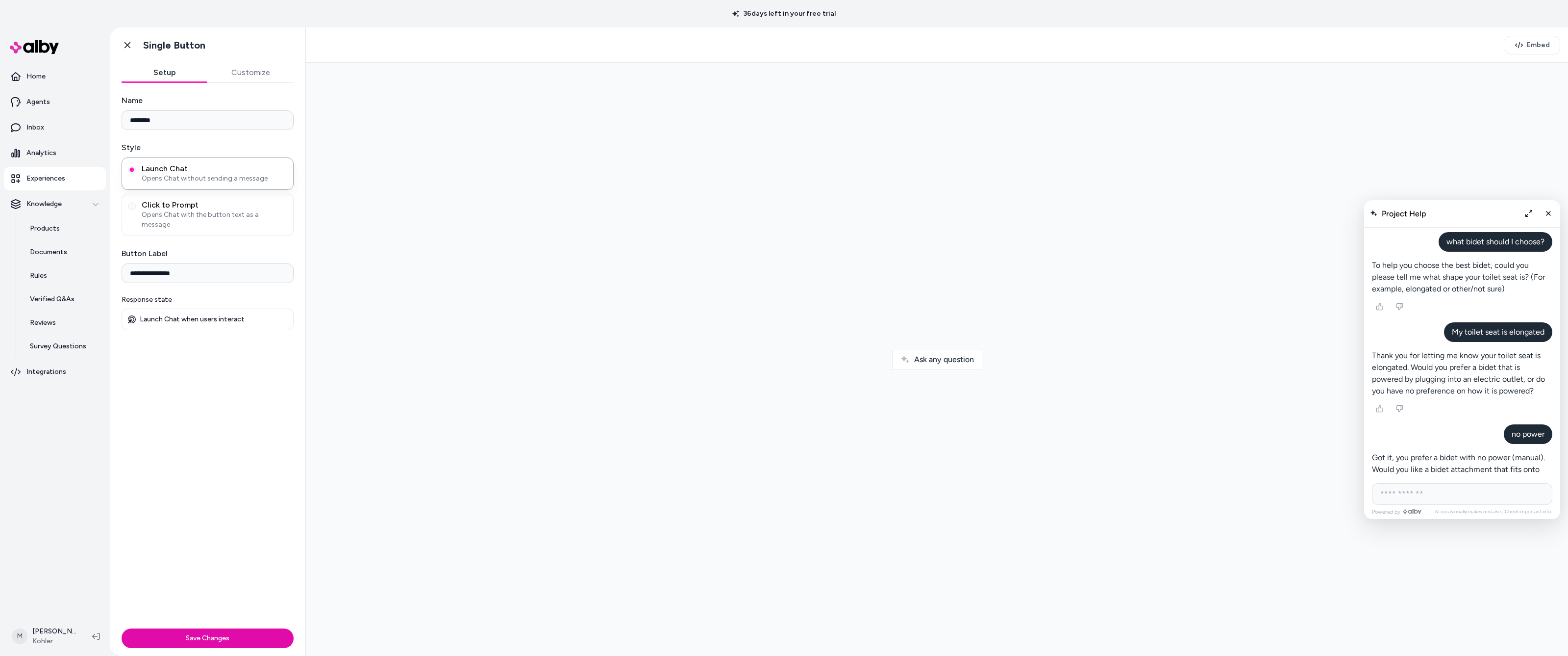
scroll to position [2336, 0]
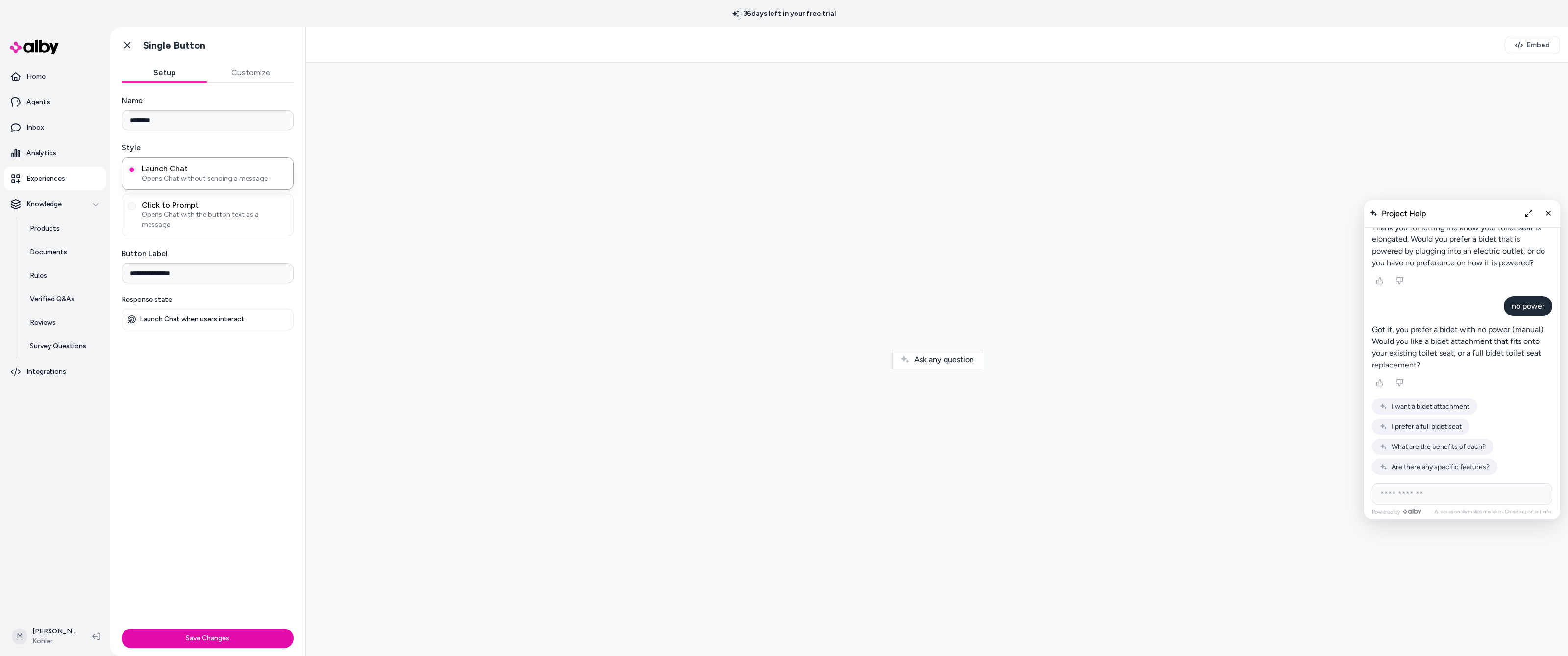
click at [1425, 483] on span "Can I see some options?" at bounding box center [1428, 487] width 75 height 8
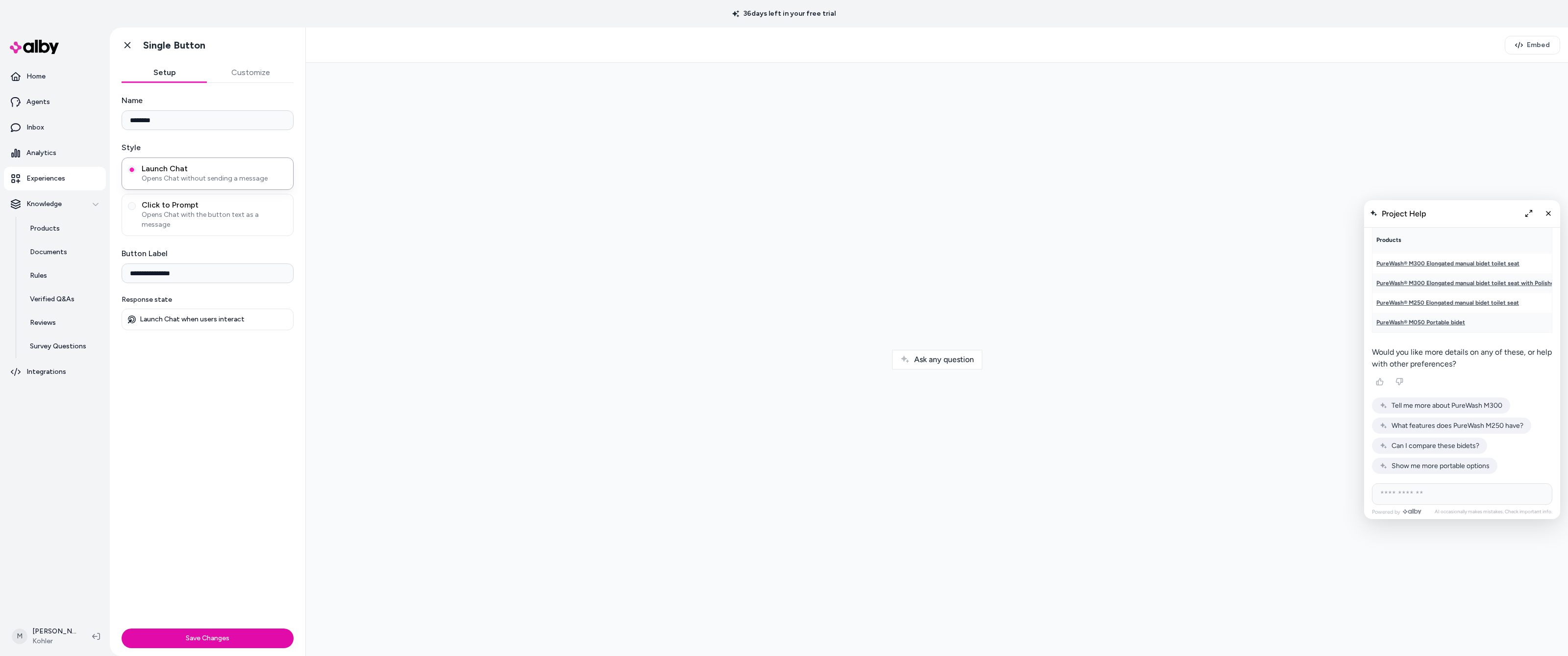
scroll to position [2572, 0]
click at [1444, 483] on span "What is the installation process?" at bounding box center [1441, 487] width 98 height 8
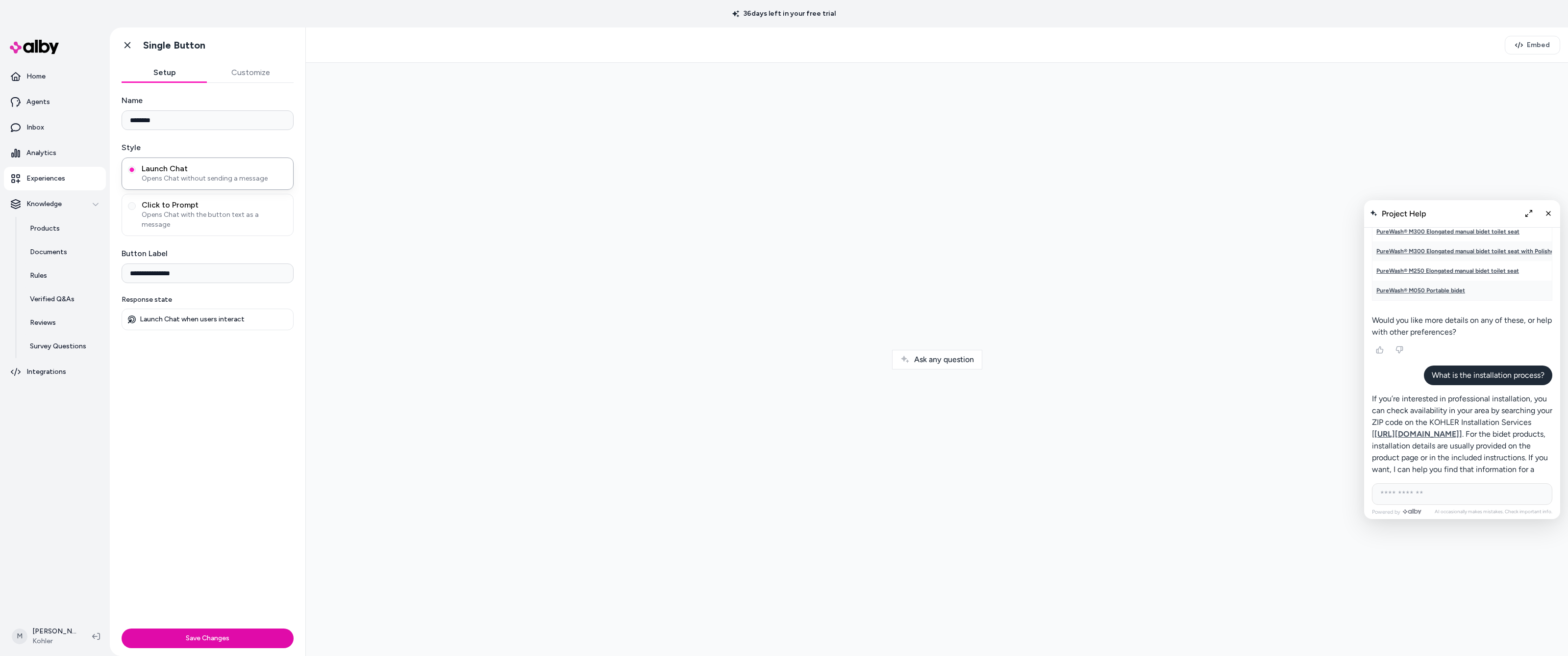
scroll to position [2733, 0]
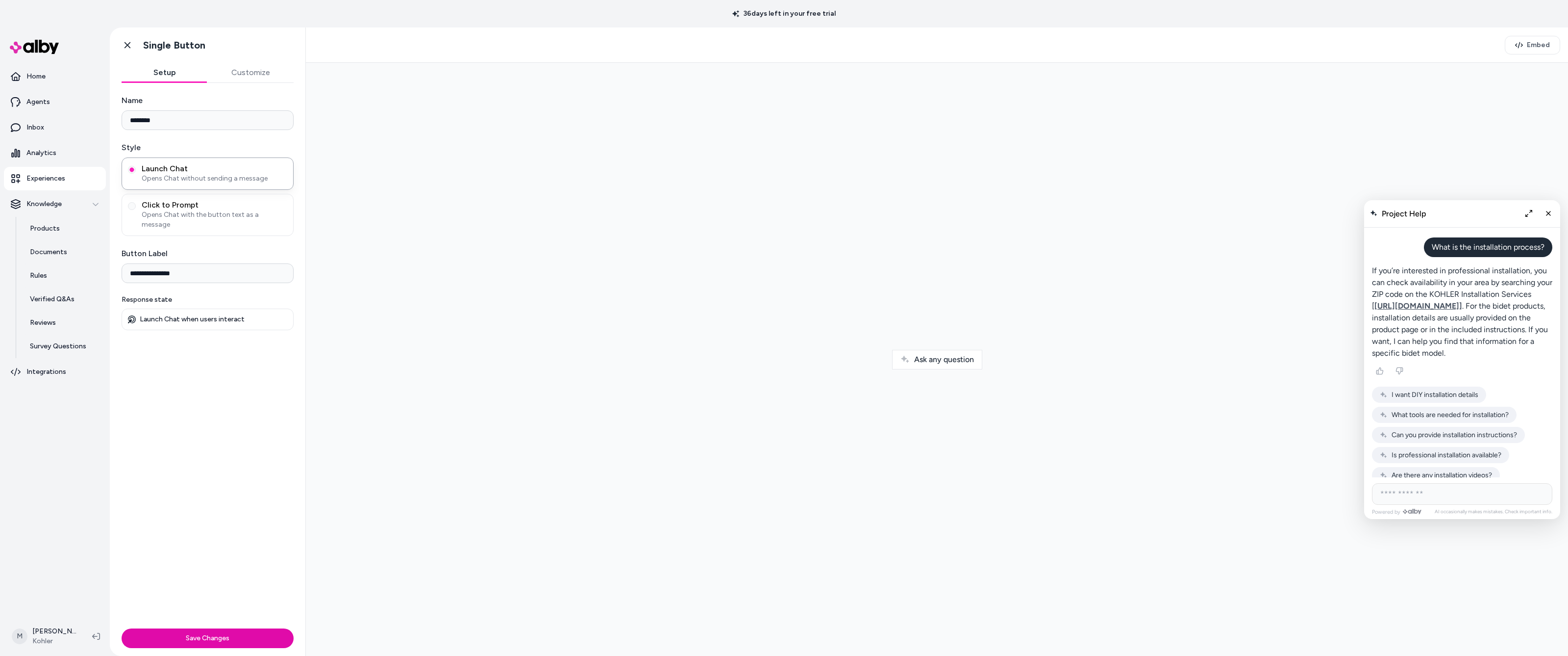
click at [1407, 411] on span "What tools are needed for installation?" at bounding box center [1449, 415] width 117 height 8
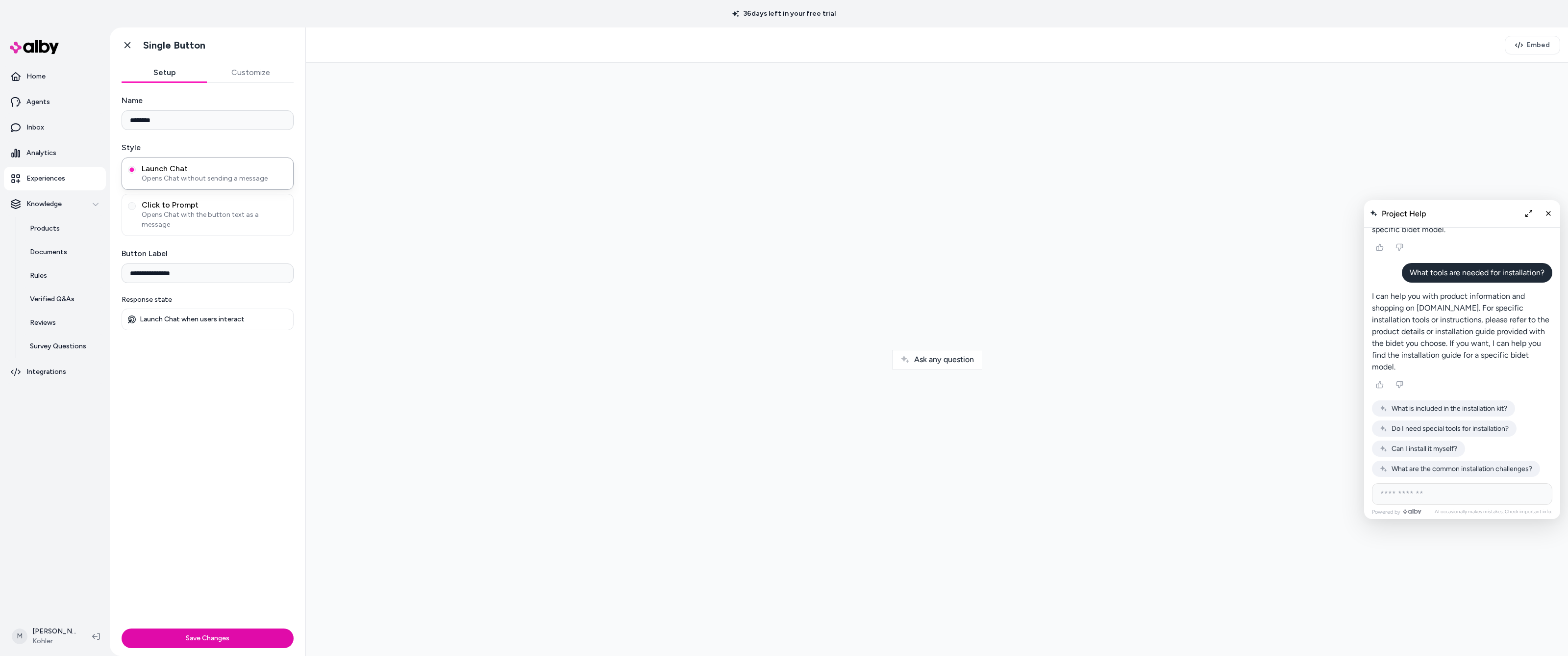
scroll to position [2859, 0]
click at [1545, 212] on button "Close chat" at bounding box center [1548, 213] width 17 height 17
